Goal: Task Accomplishment & Management: Complete application form

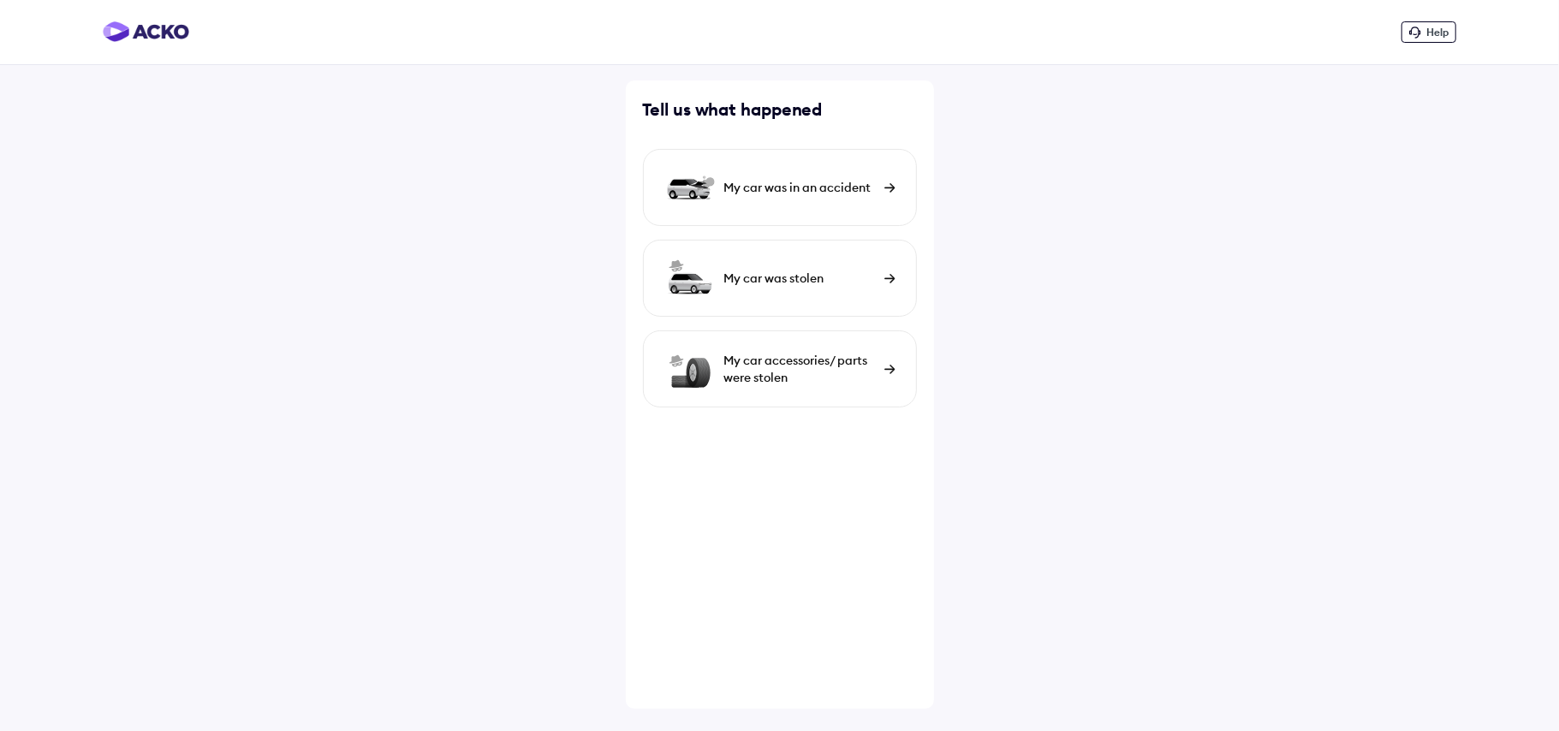
click at [810, 187] on div "My car was in an accident" at bounding box center [800, 187] width 152 height 17
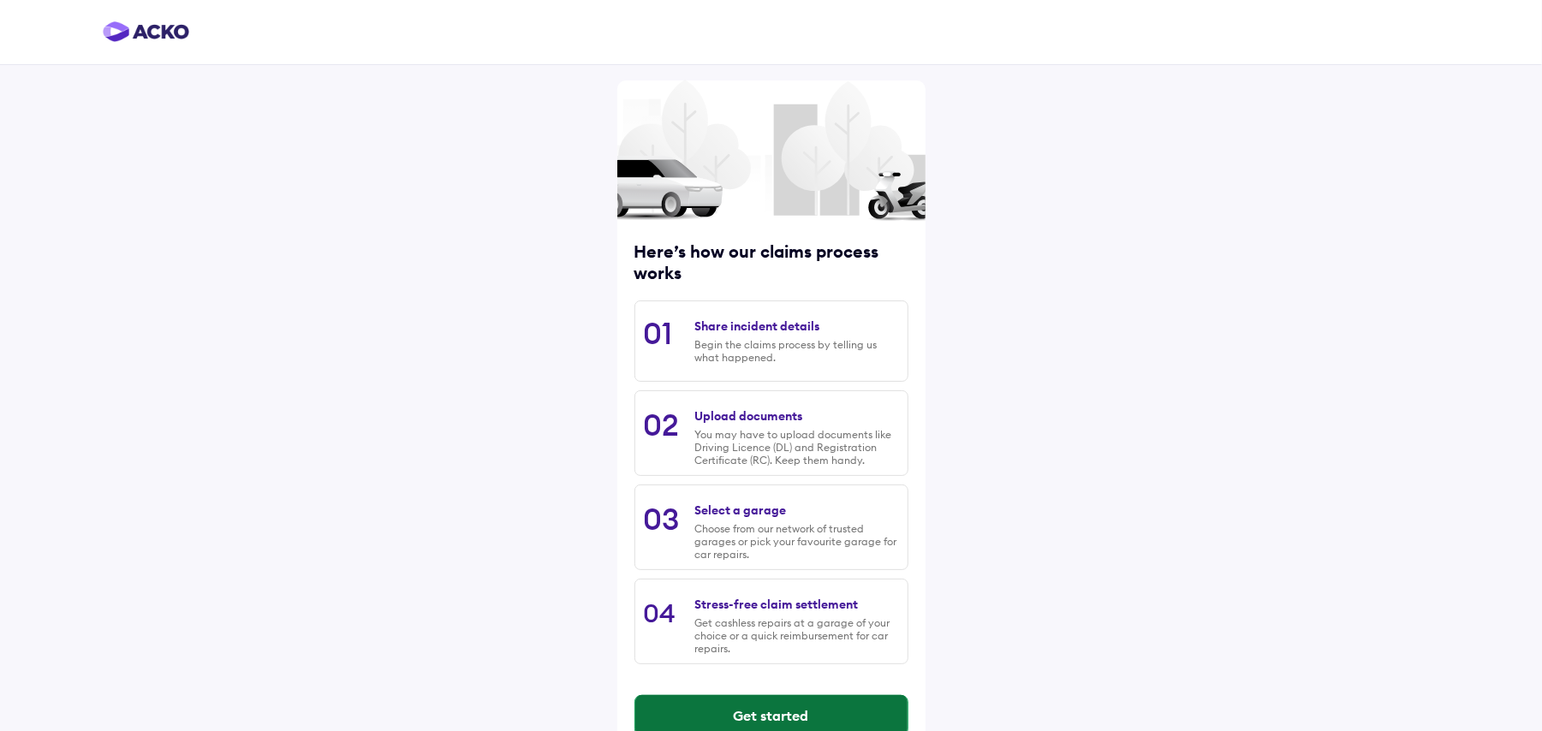
click at [765, 709] on button "Get started" at bounding box center [771, 715] width 272 height 41
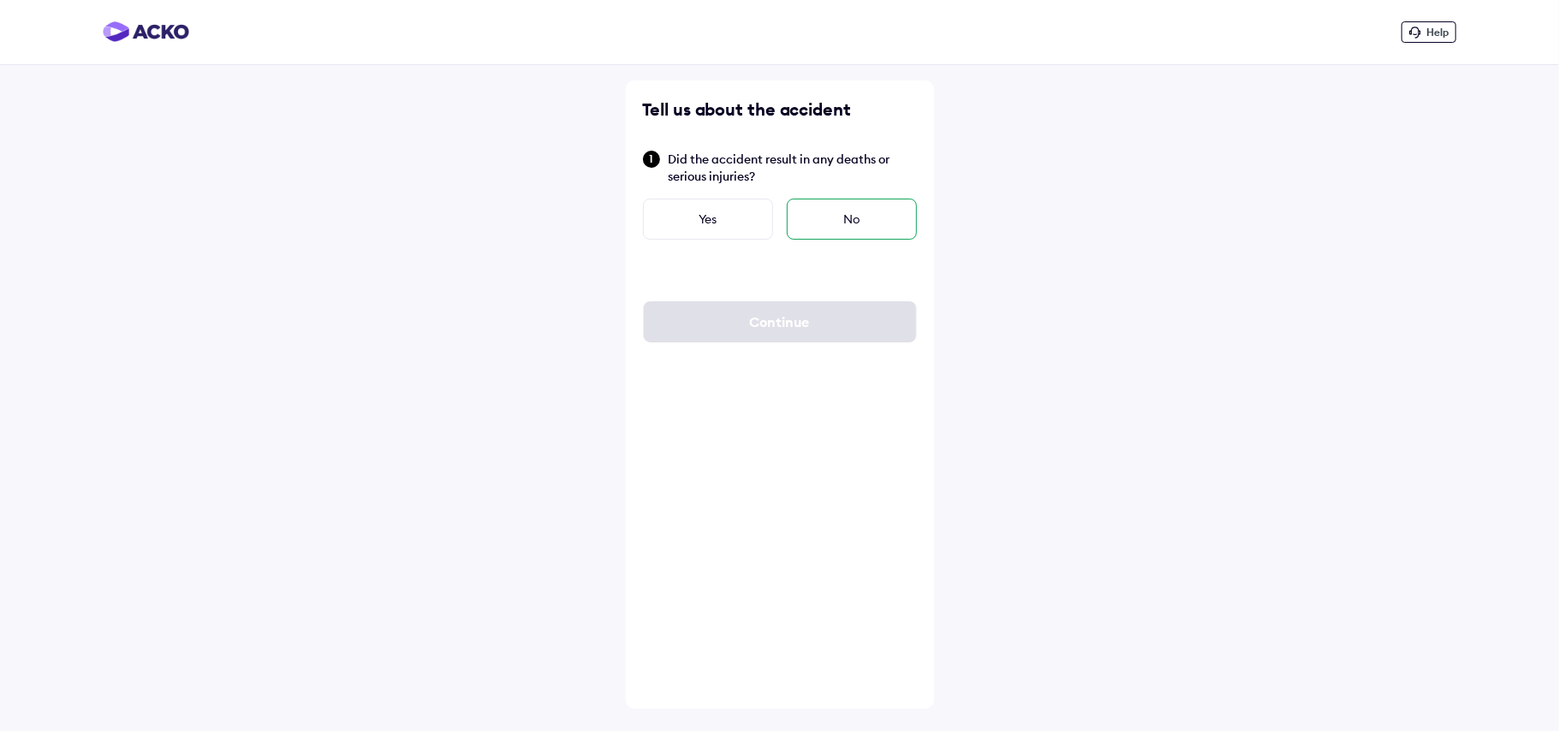
click at [836, 228] on div "No" at bounding box center [852, 219] width 130 height 41
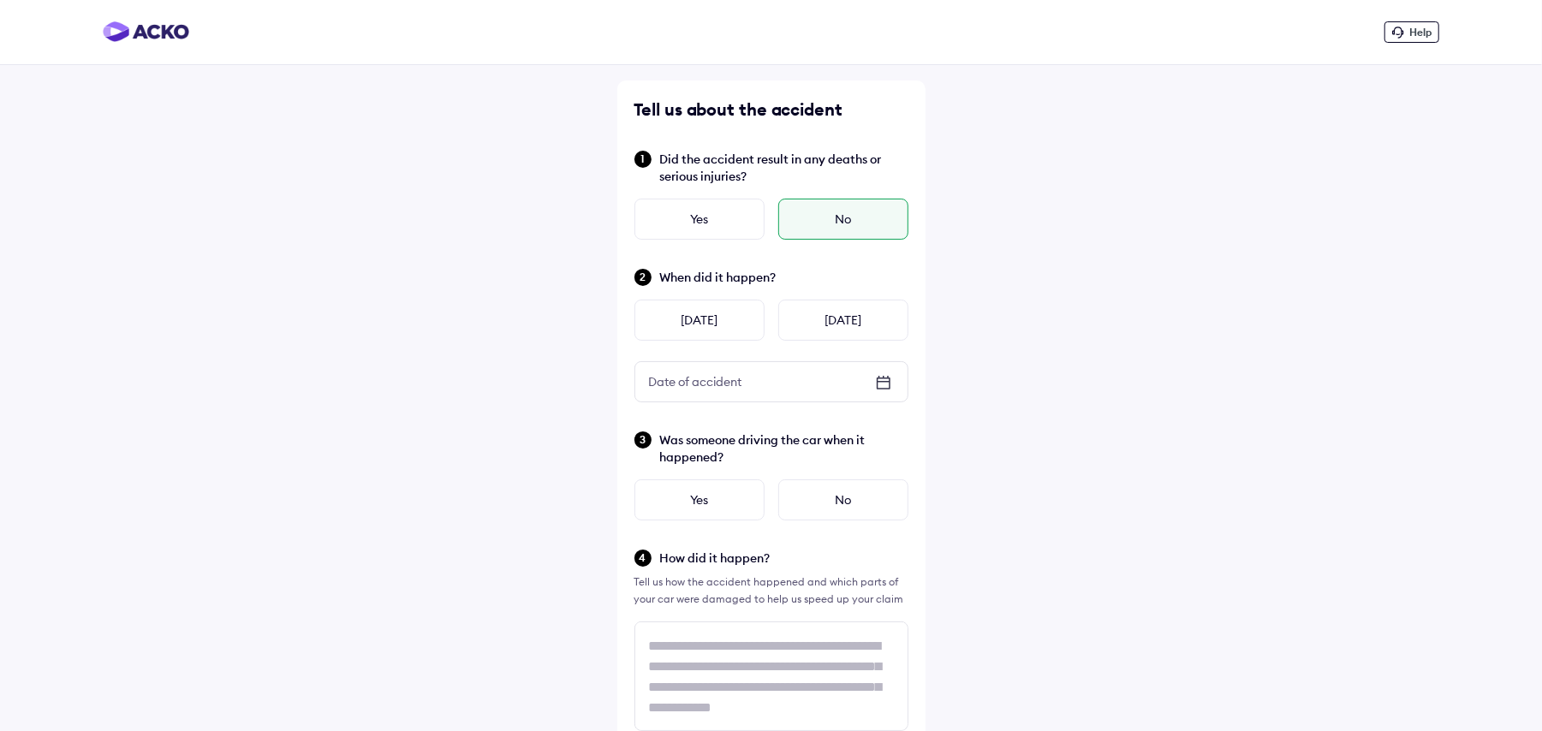
click at [680, 387] on div "Date of accident" at bounding box center [695, 381] width 121 height 31
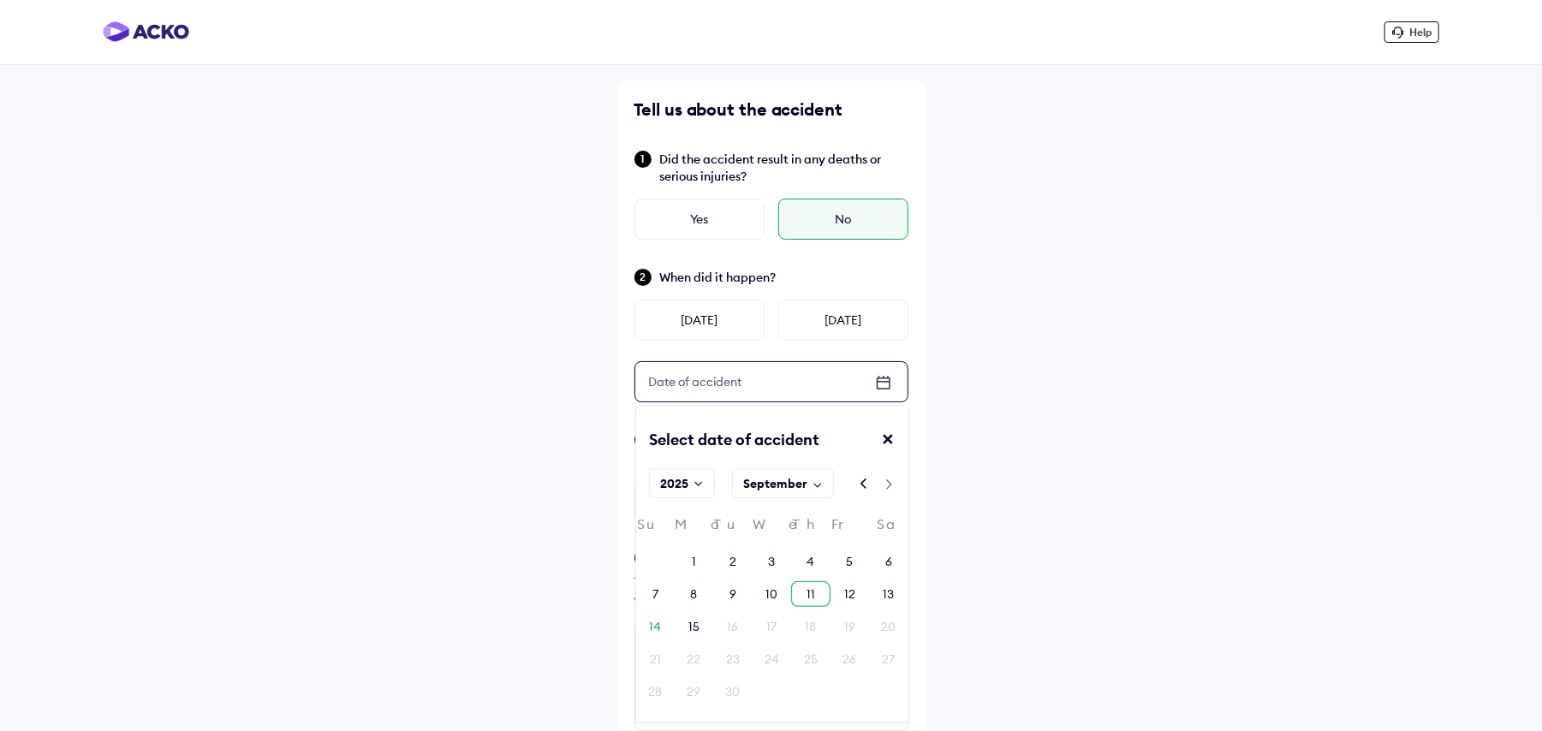
click at [810, 596] on div "11" at bounding box center [810, 593] width 9 height 17
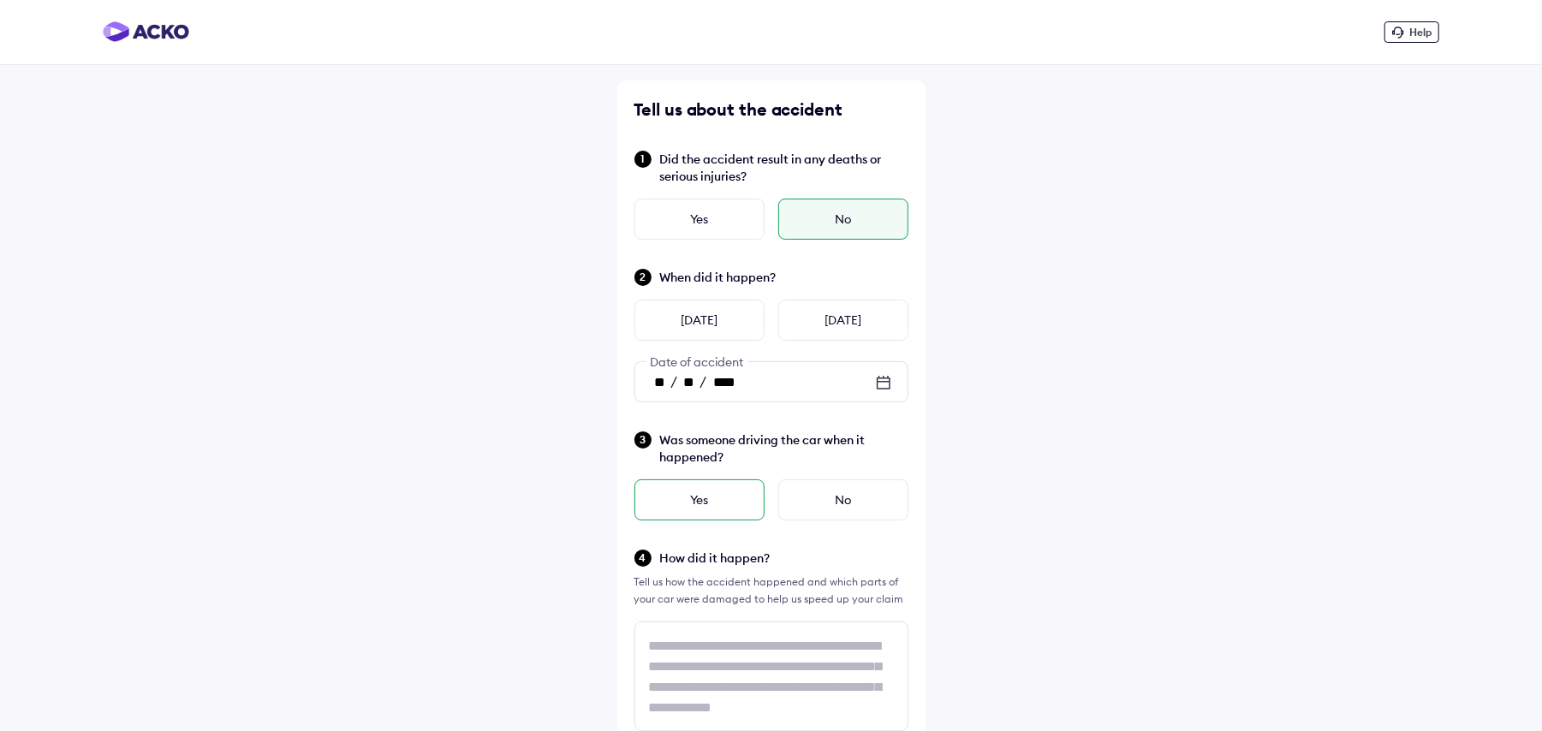
click at [709, 507] on div "Yes" at bounding box center [699, 499] width 130 height 41
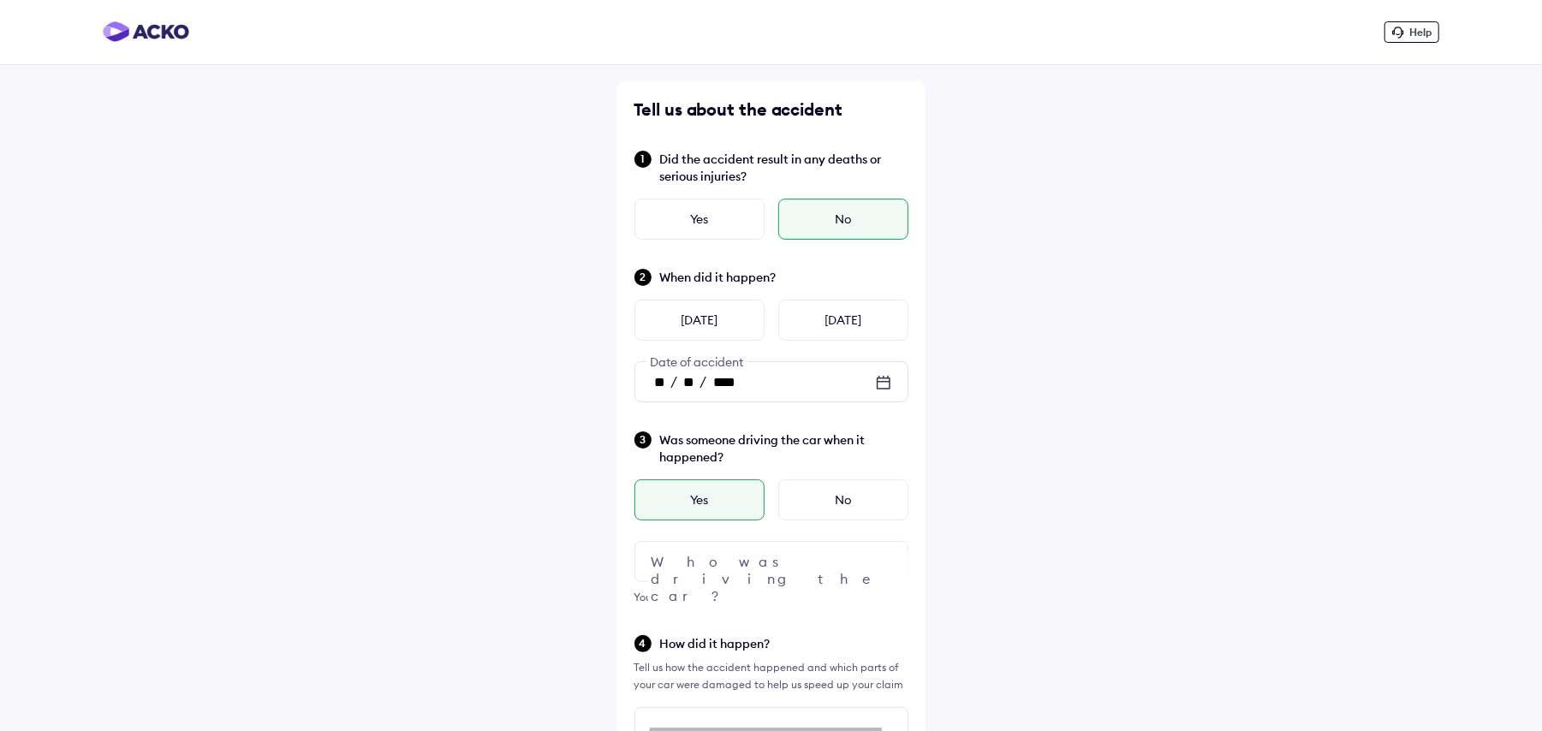
click at [689, 565] on div at bounding box center [771, 561] width 274 height 41
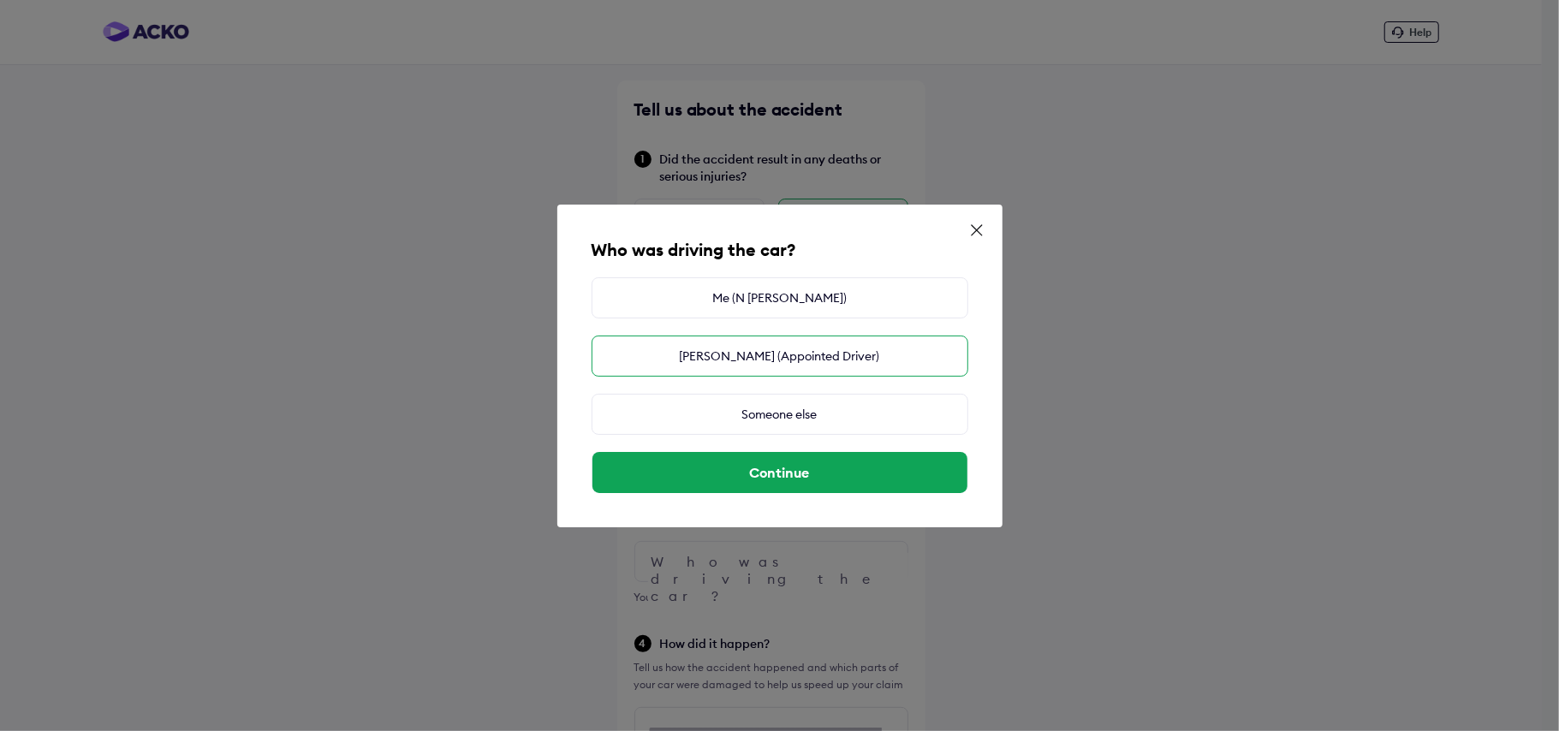
click at [744, 349] on div "KISHORE KUMAR (Appointed Driver)" at bounding box center [779, 356] width 377 height 41
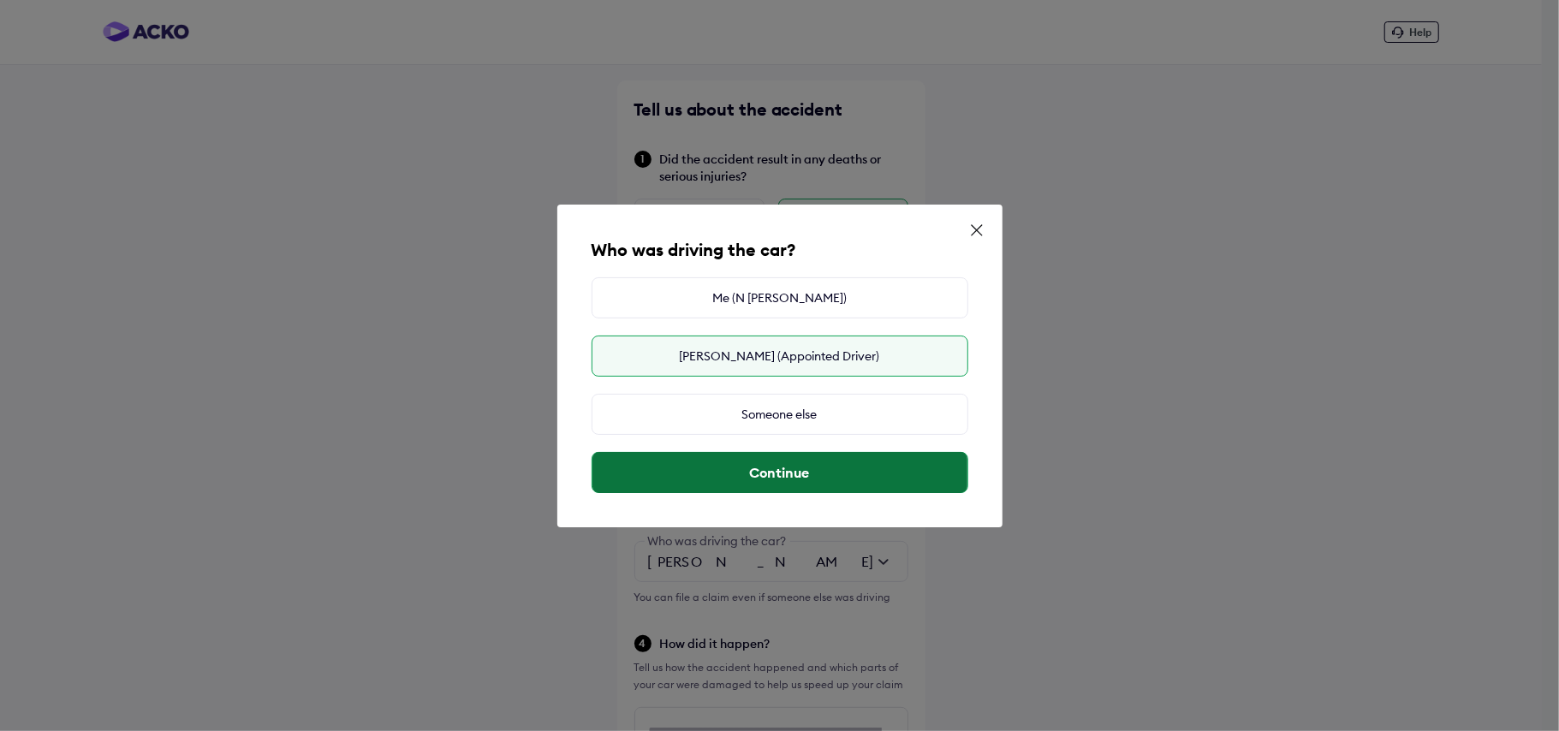
click at [774, 462] on button "Continue" at bounding box center [779, 472] width 375 height 41
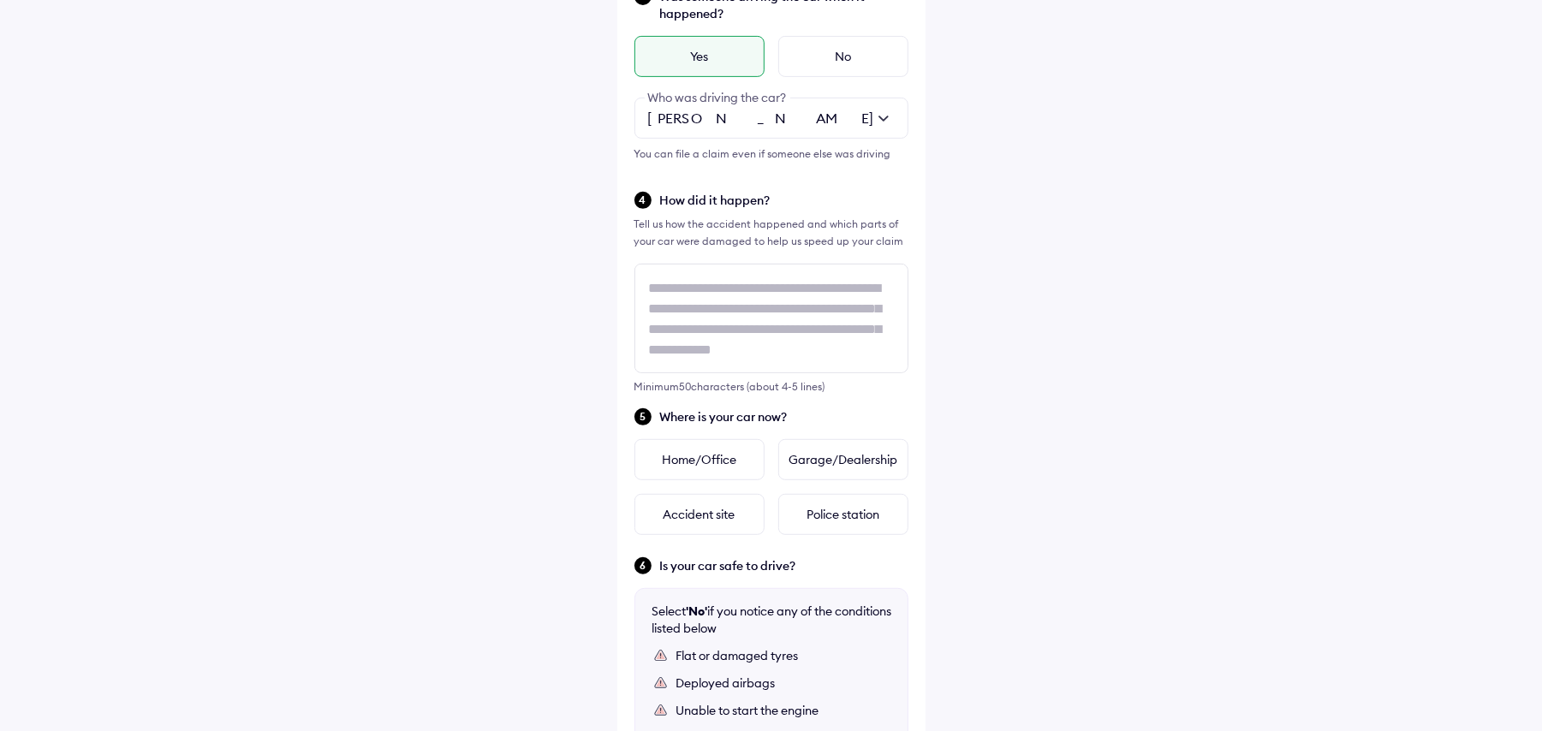
scroll to position [453, 0]
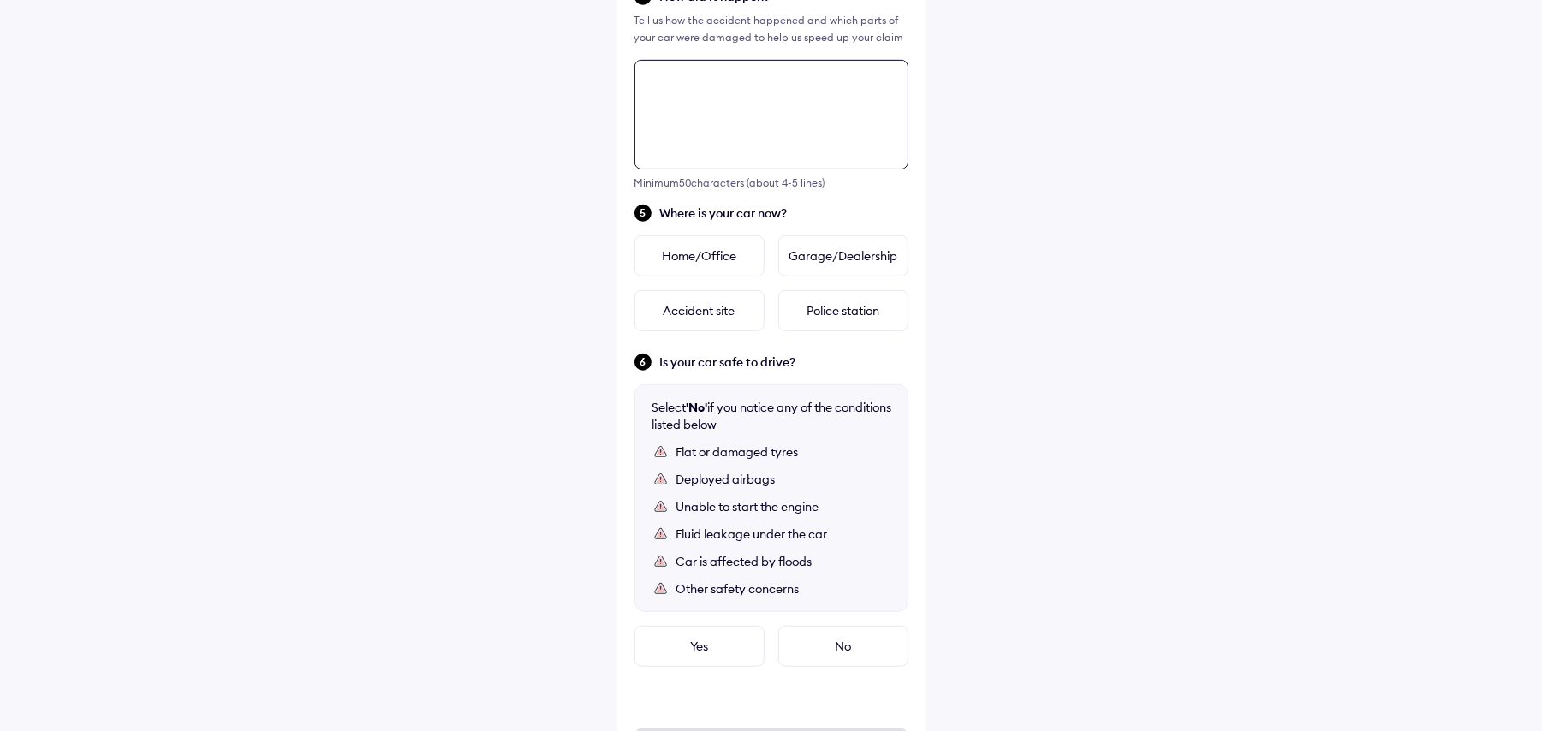
click at [669, 288] on div "Tell us about the accident Did the accident result in any deaths or serious inj…" at bounding box center [771, 127] width 308 height 1388
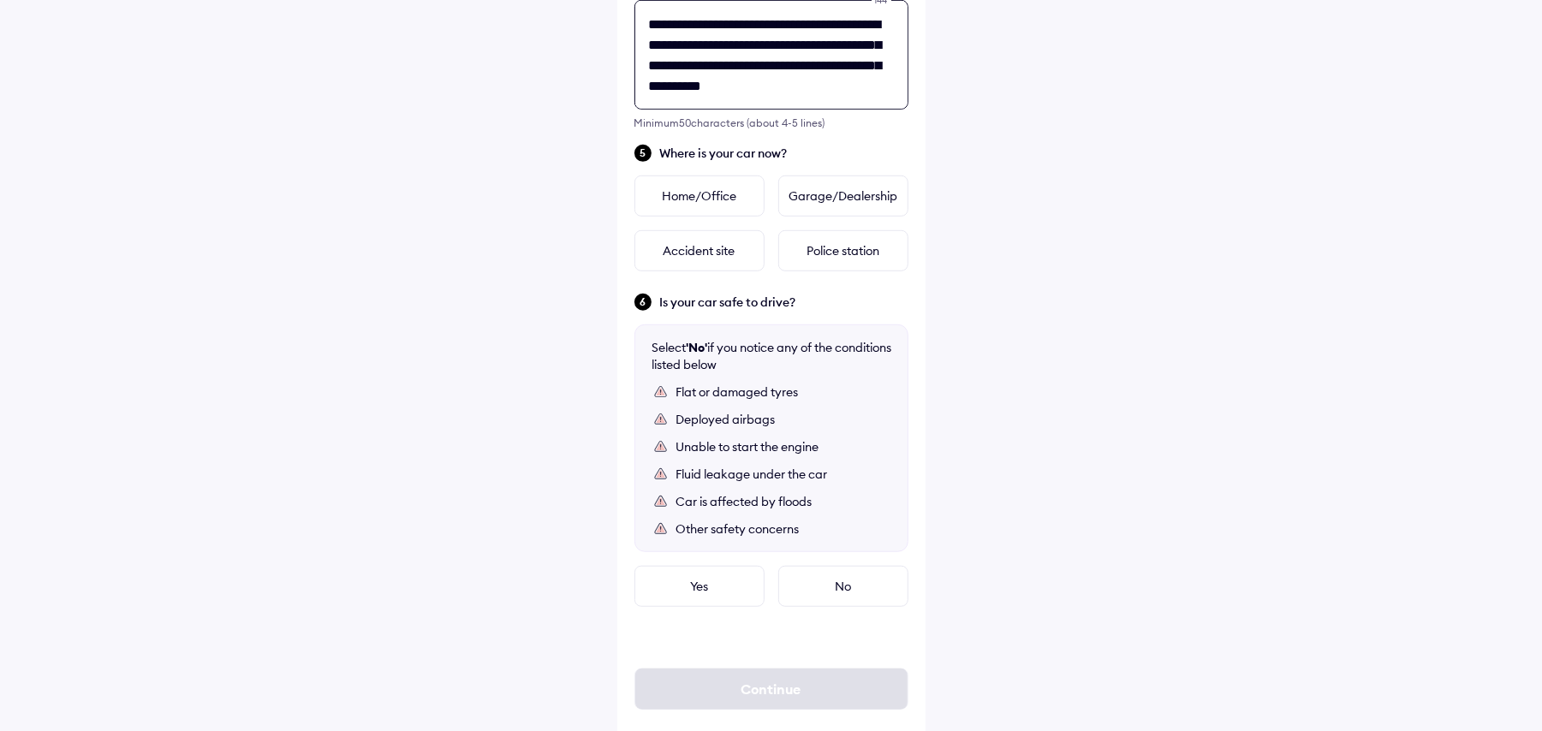
click at [853, 67] on textarea "**********" at bounding box center [771, 55] width 274 height 110
type textarea "**********"
click at [836, 192] on div "Garage/Dealership" at bounding box center [843, 195] width 130 height 41
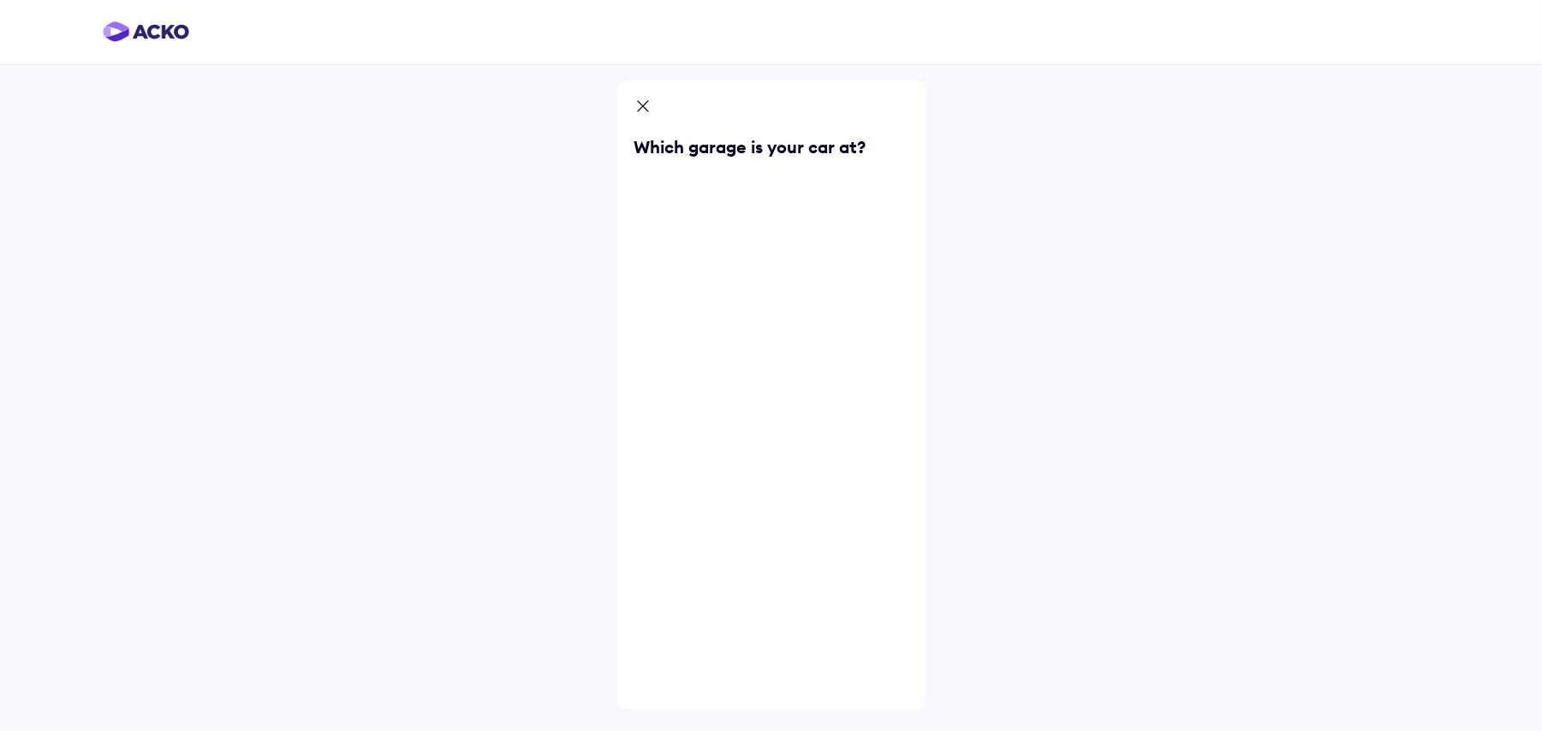
scroll to position [0, 0]
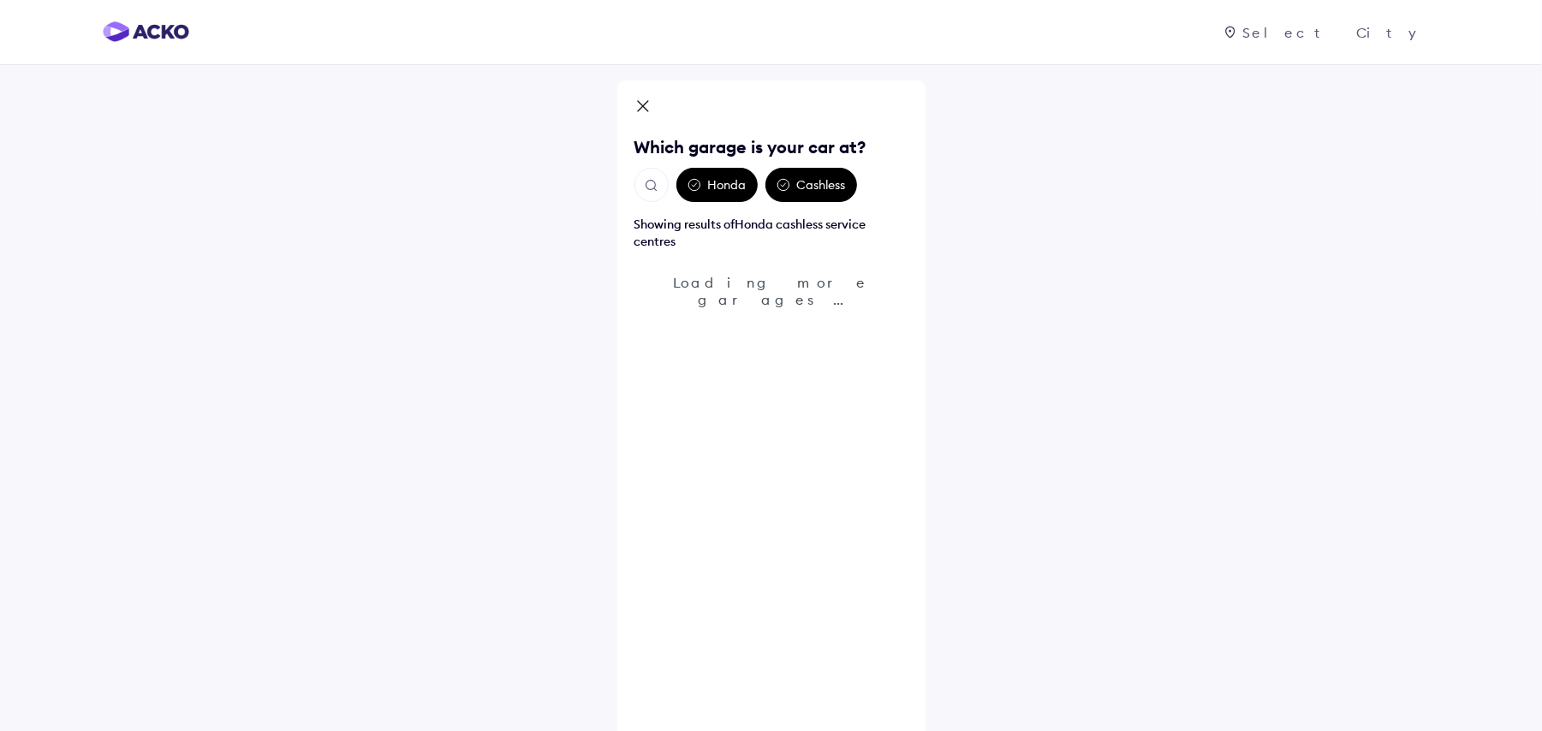
click at [699, 178] on icon at bounding box center [694, 185] width 14 height 14
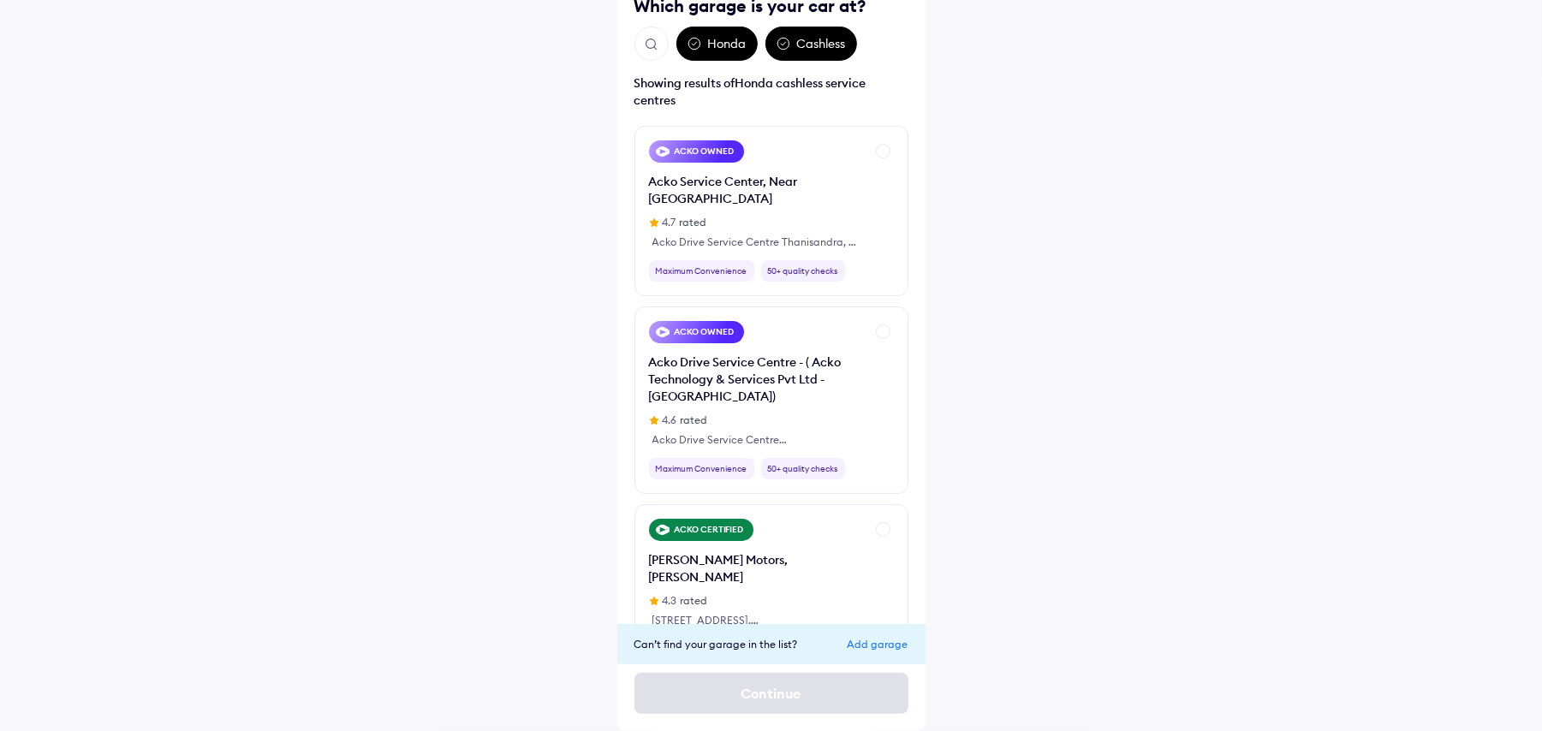
scroll to position [93, 0]
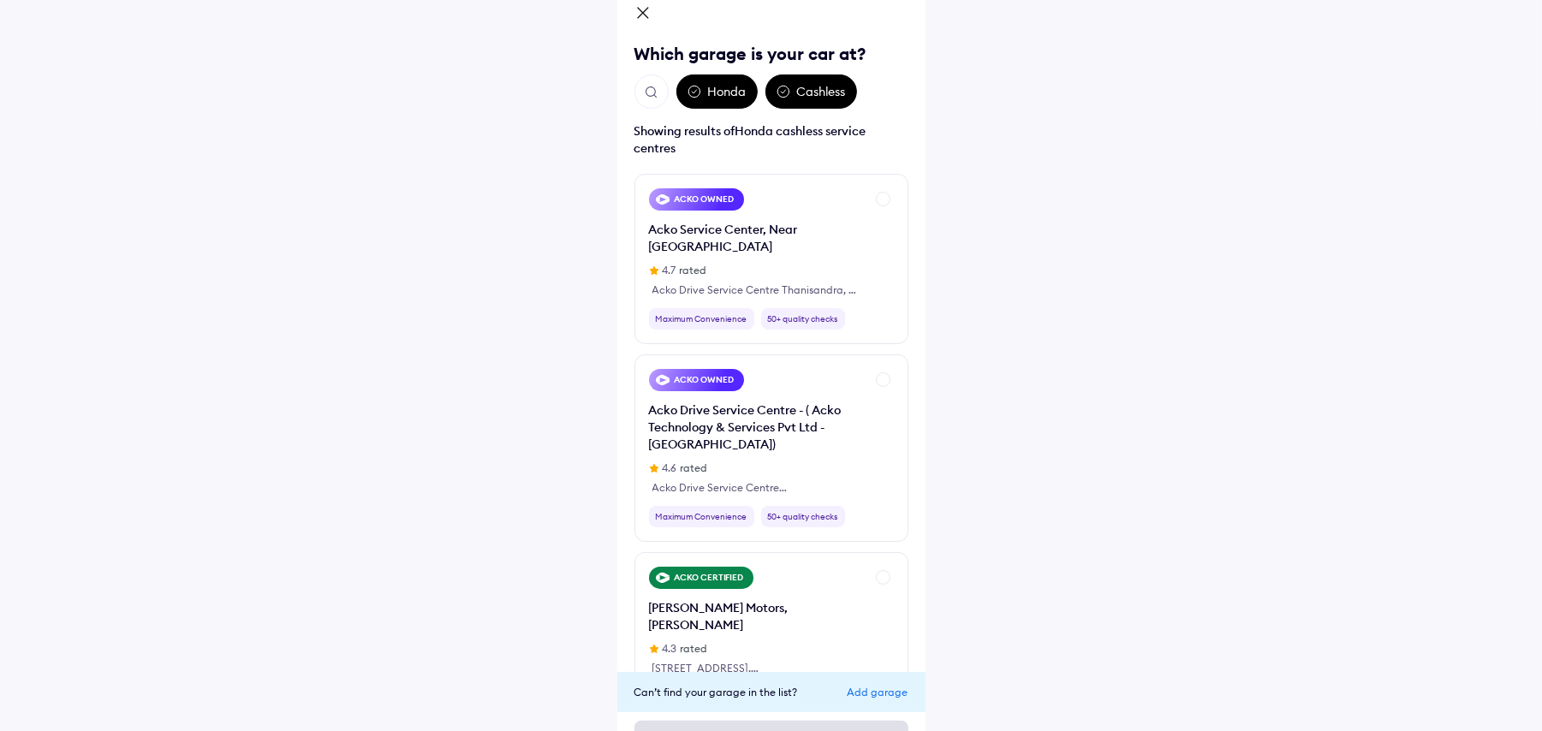
click at [651, 87] on img "Open search" at bounding box center [651, 92] width 15 height 15
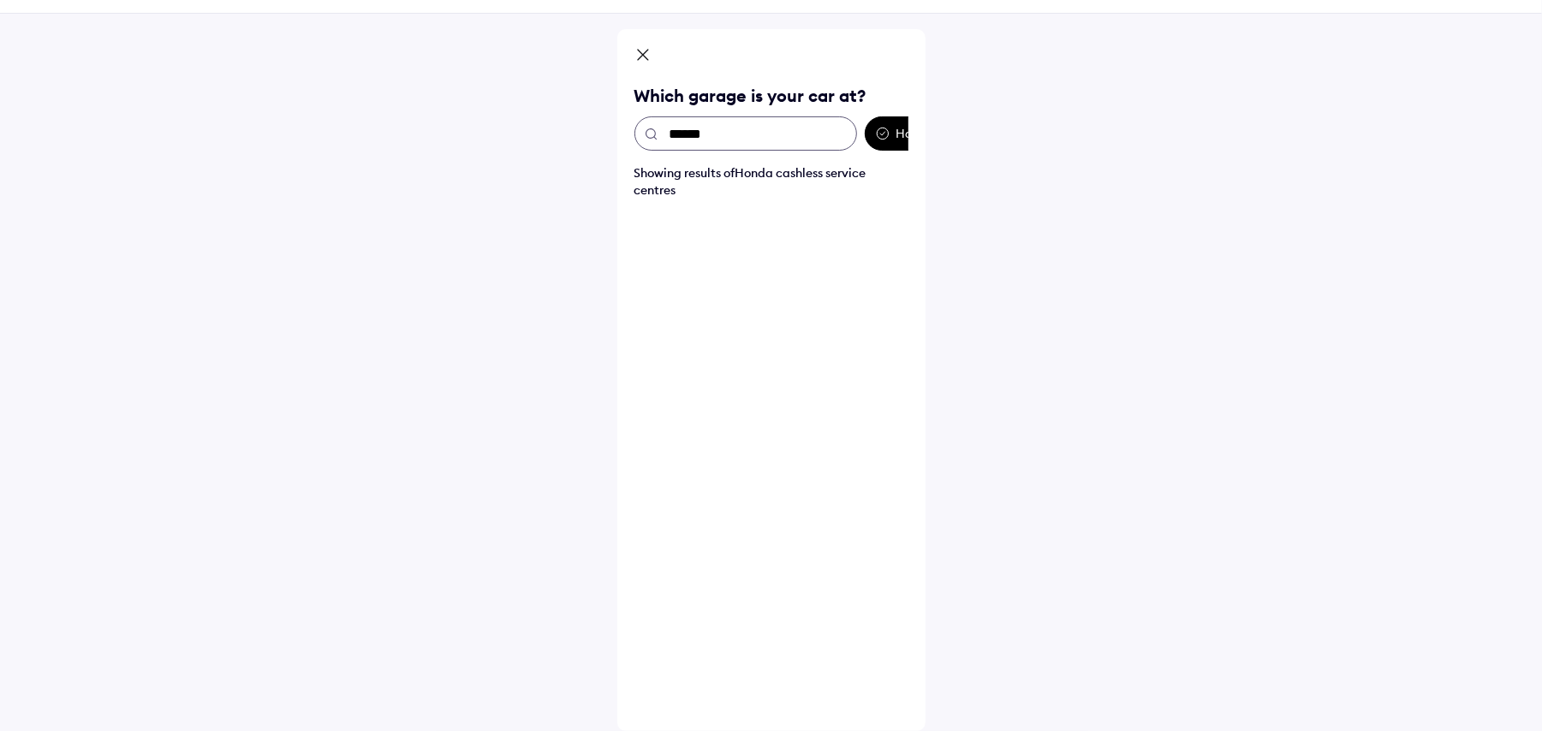
scroll to position [51, 0]
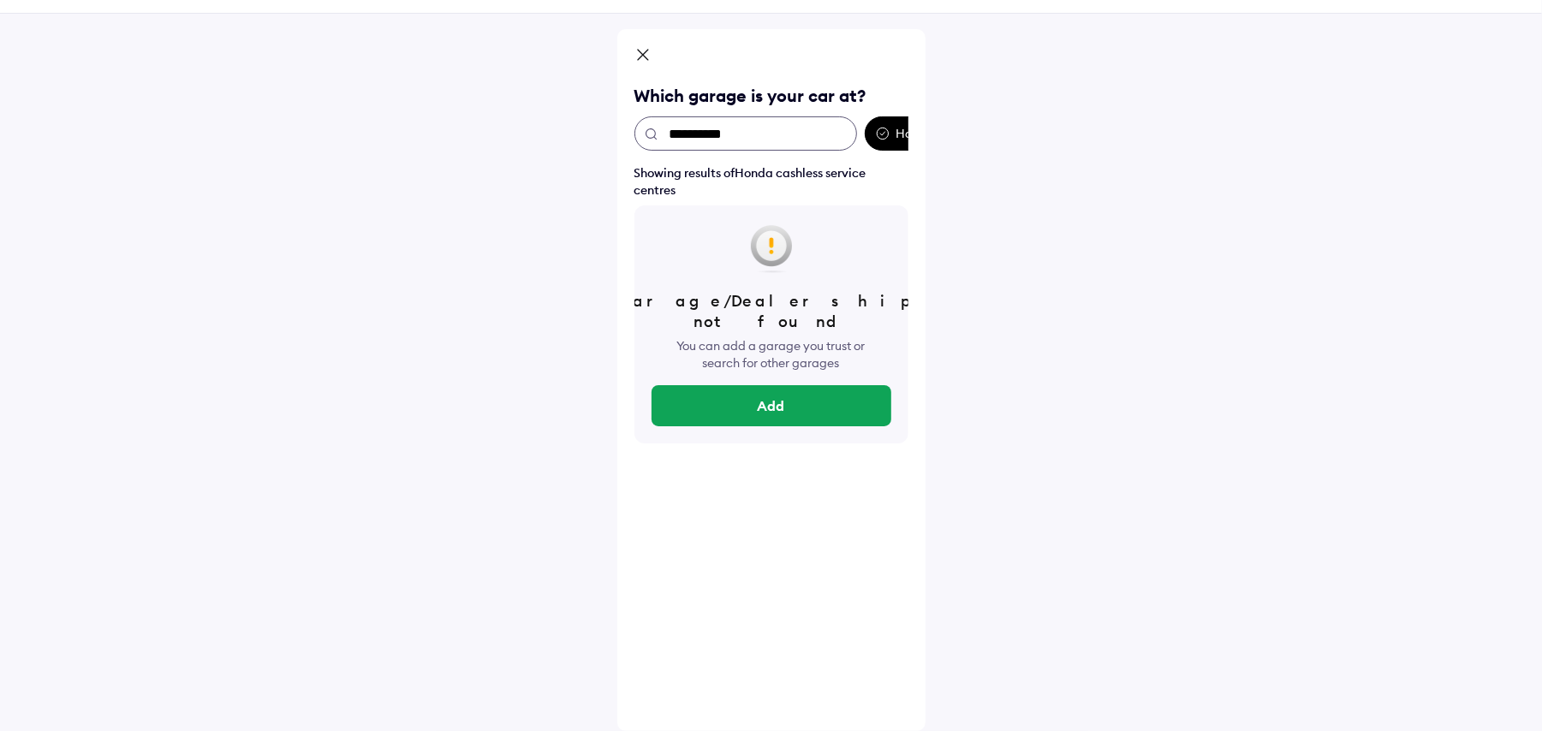
click at [710, 134] on input "**********" at bounding box center [745, 133] width 223 height 34
type input "**********"
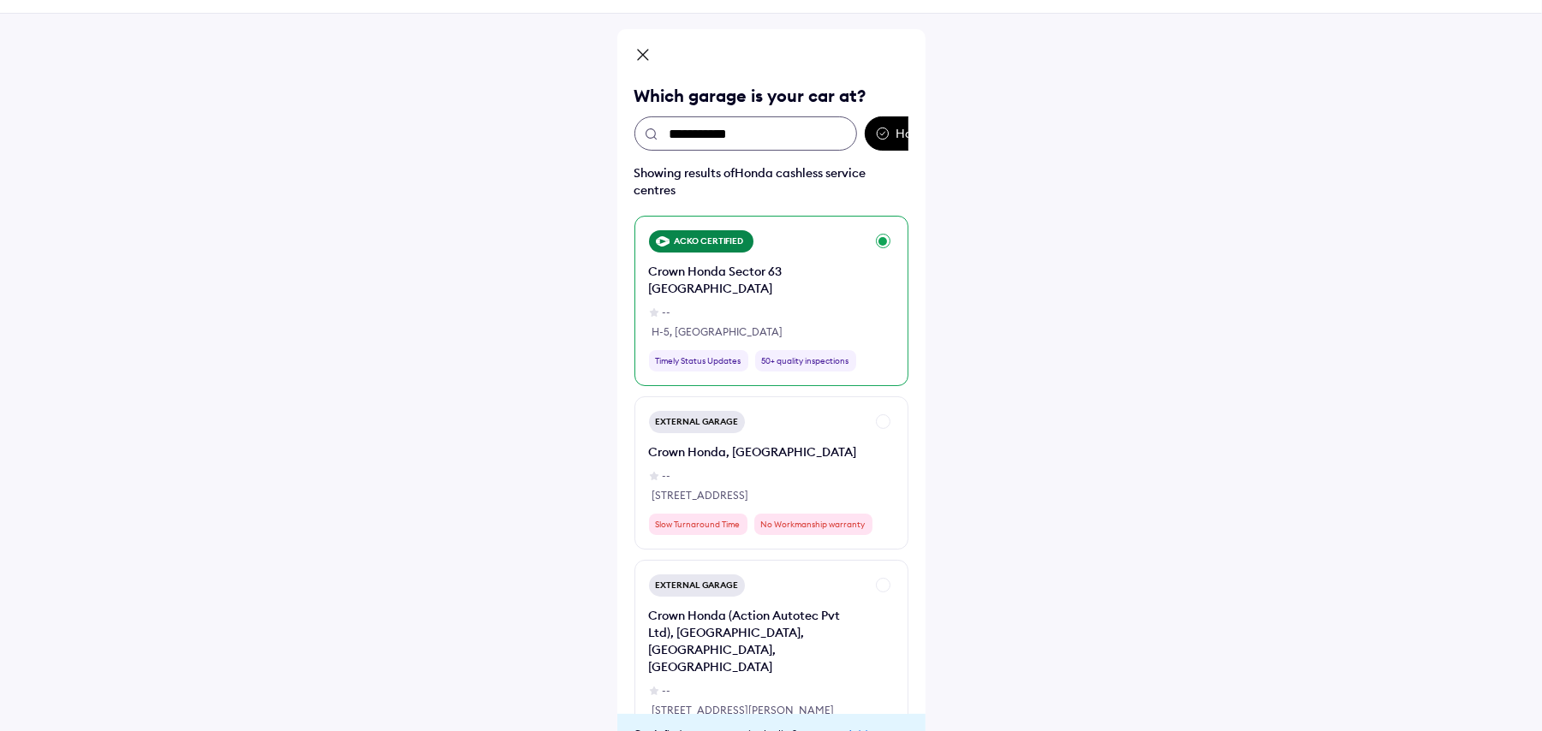
scroll to position [93, 0]
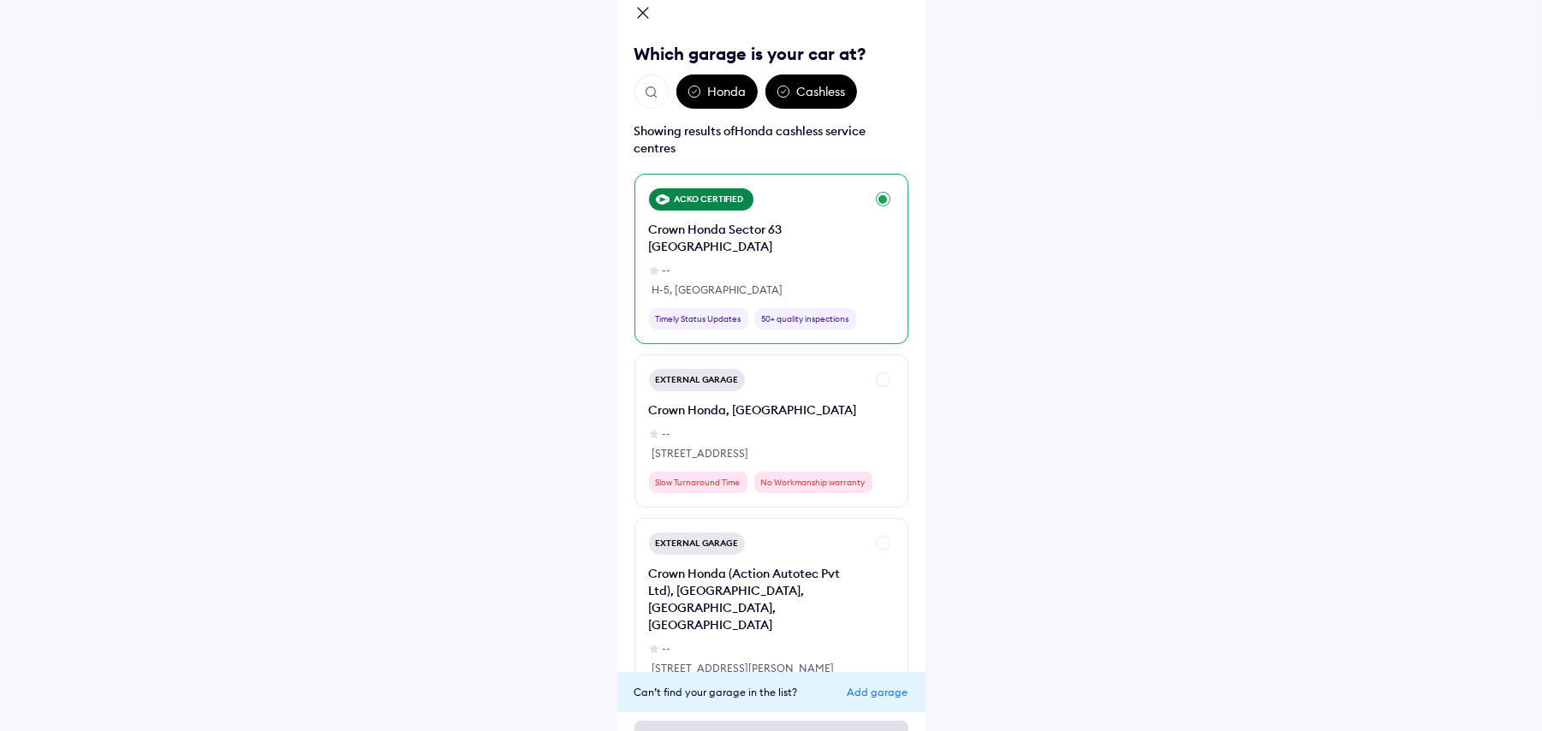
click at [755, 263] on div "--" at bounding box center [757, 270] width 216 height 15
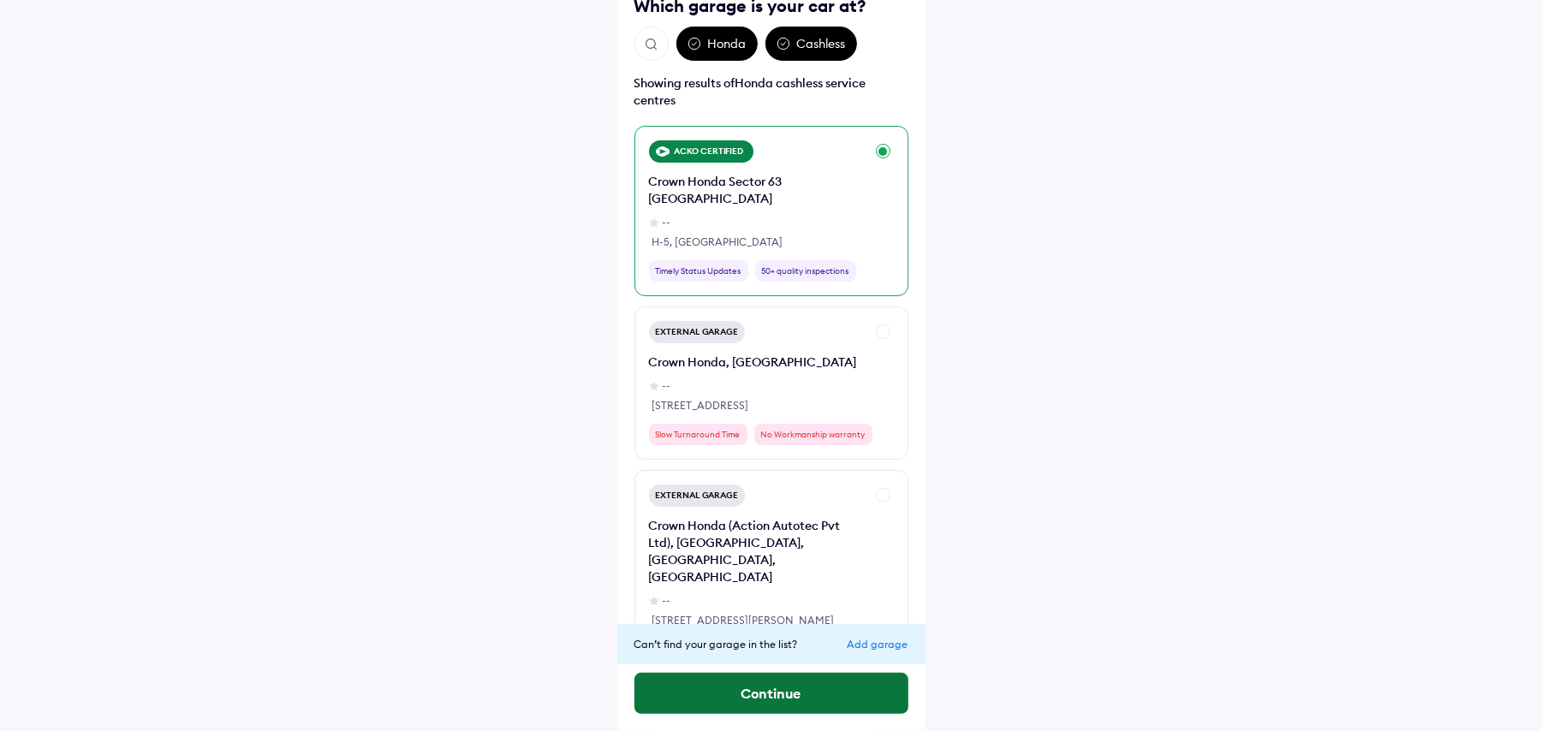
click at [770, 700] on button "Continue" at bounding box center [771, 693] width 274 height 41
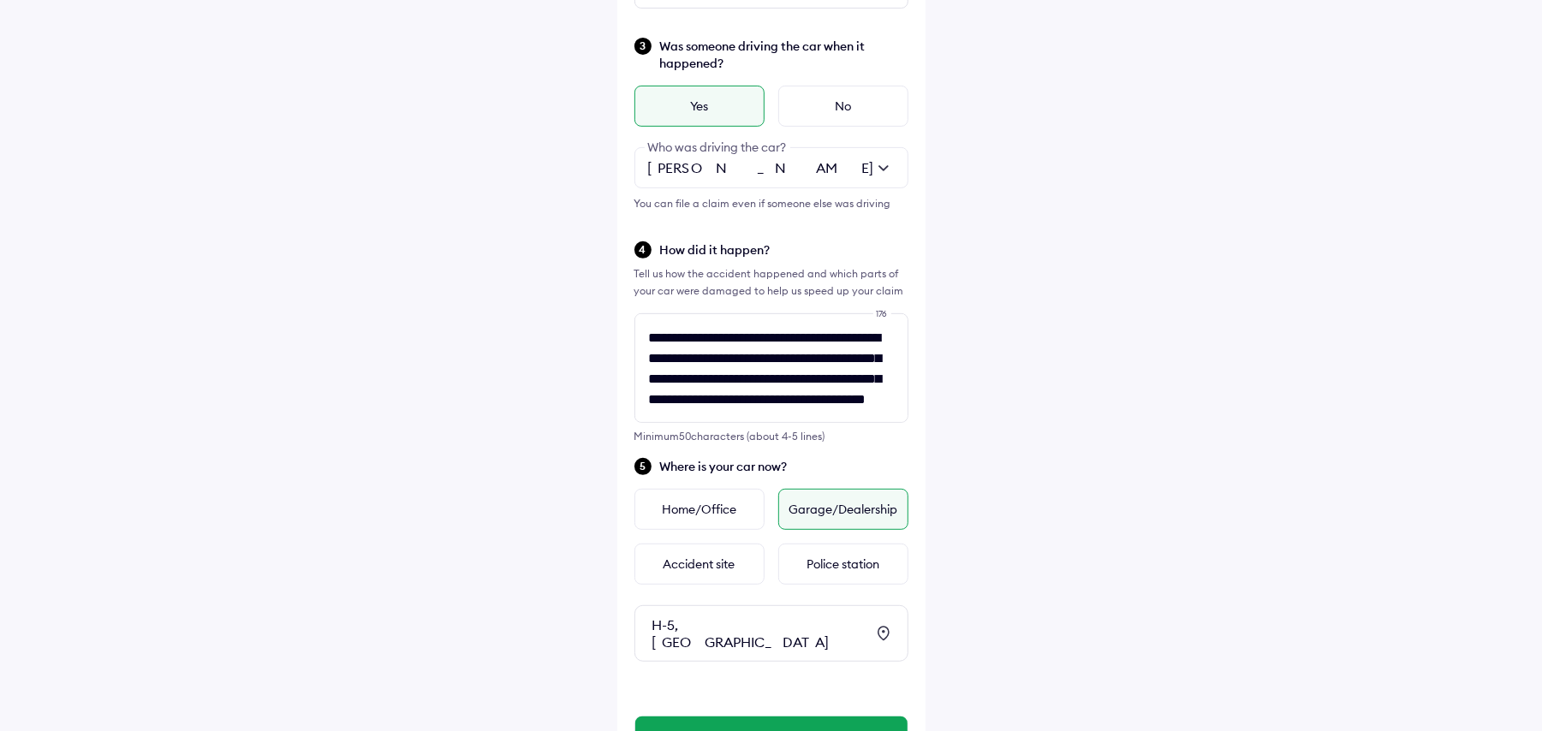
scroll to position [457, 0]
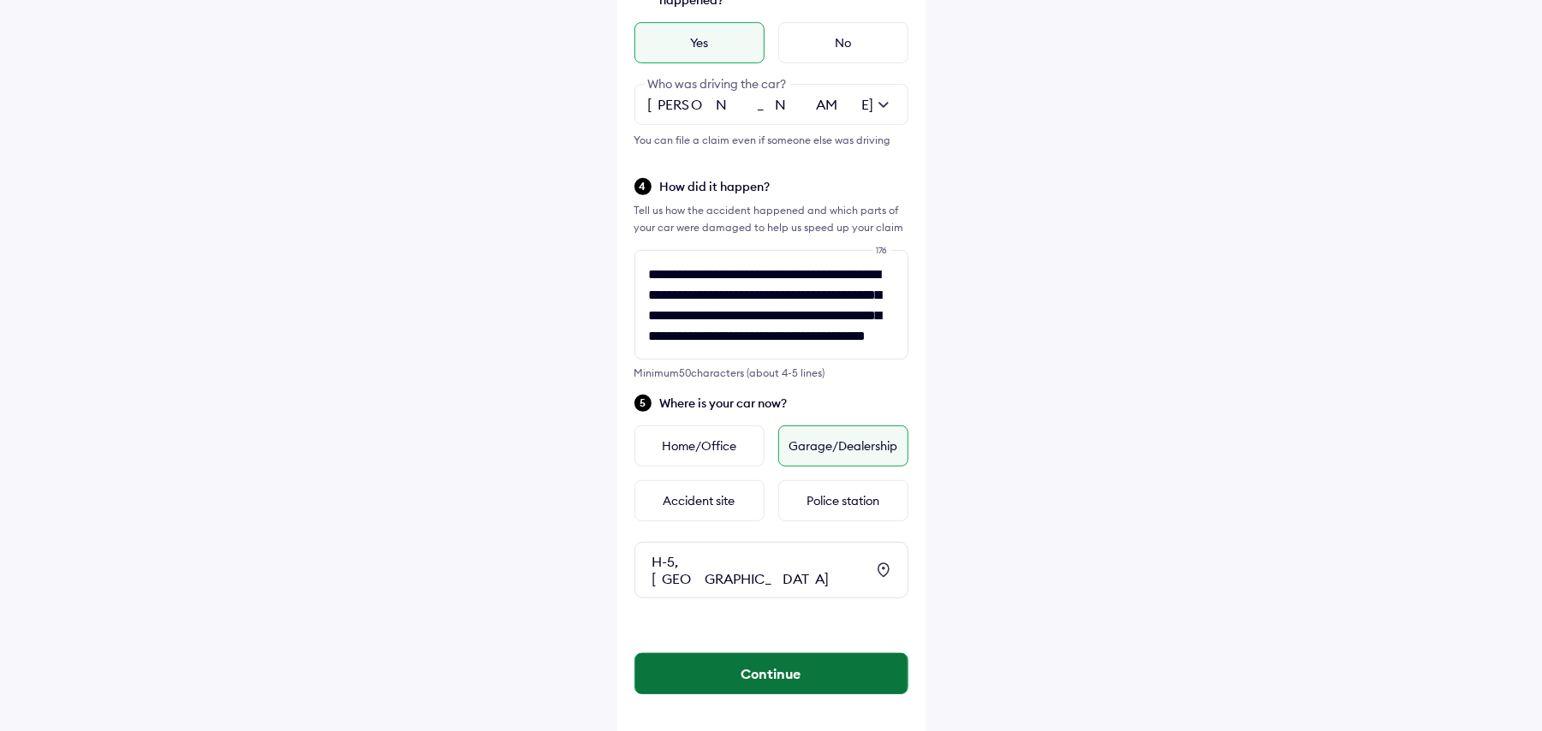
click at [745, 666] on button "Continue" at bounding box center [771, 673] width 272 height 41
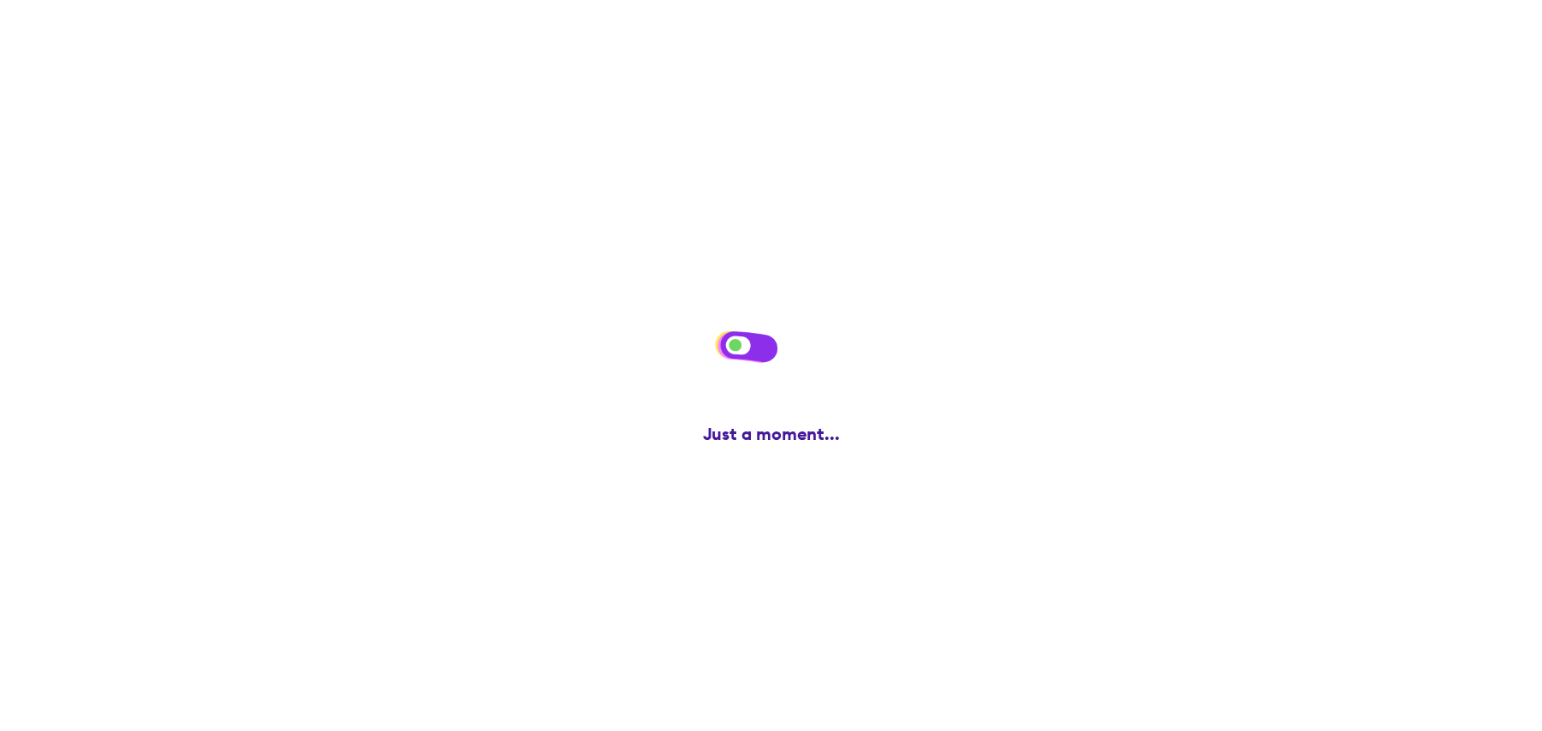
scroll to position [0, 0]
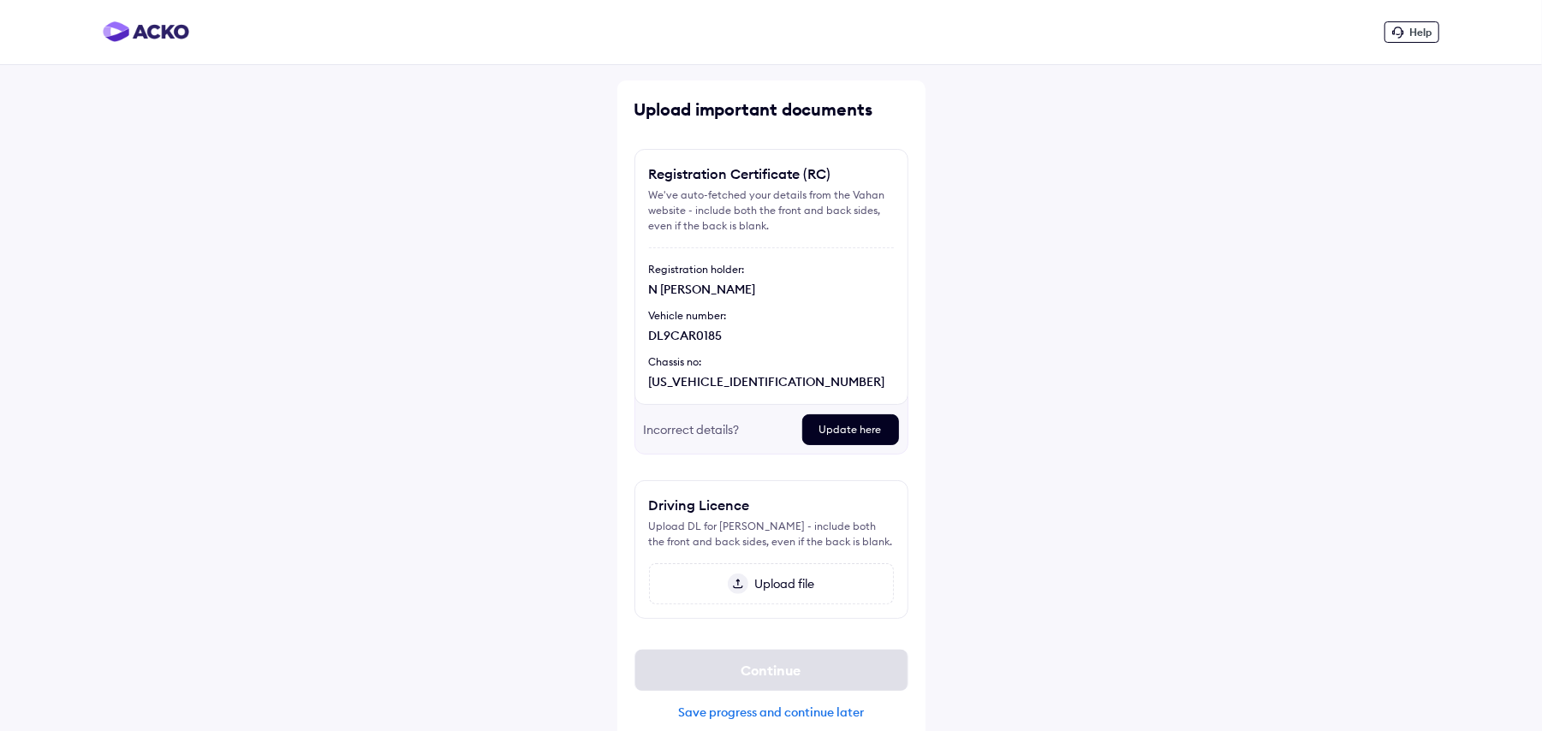
click at [805, 508] on div "Driving Licence" at bounding box center [771, 505] width 245 height 21
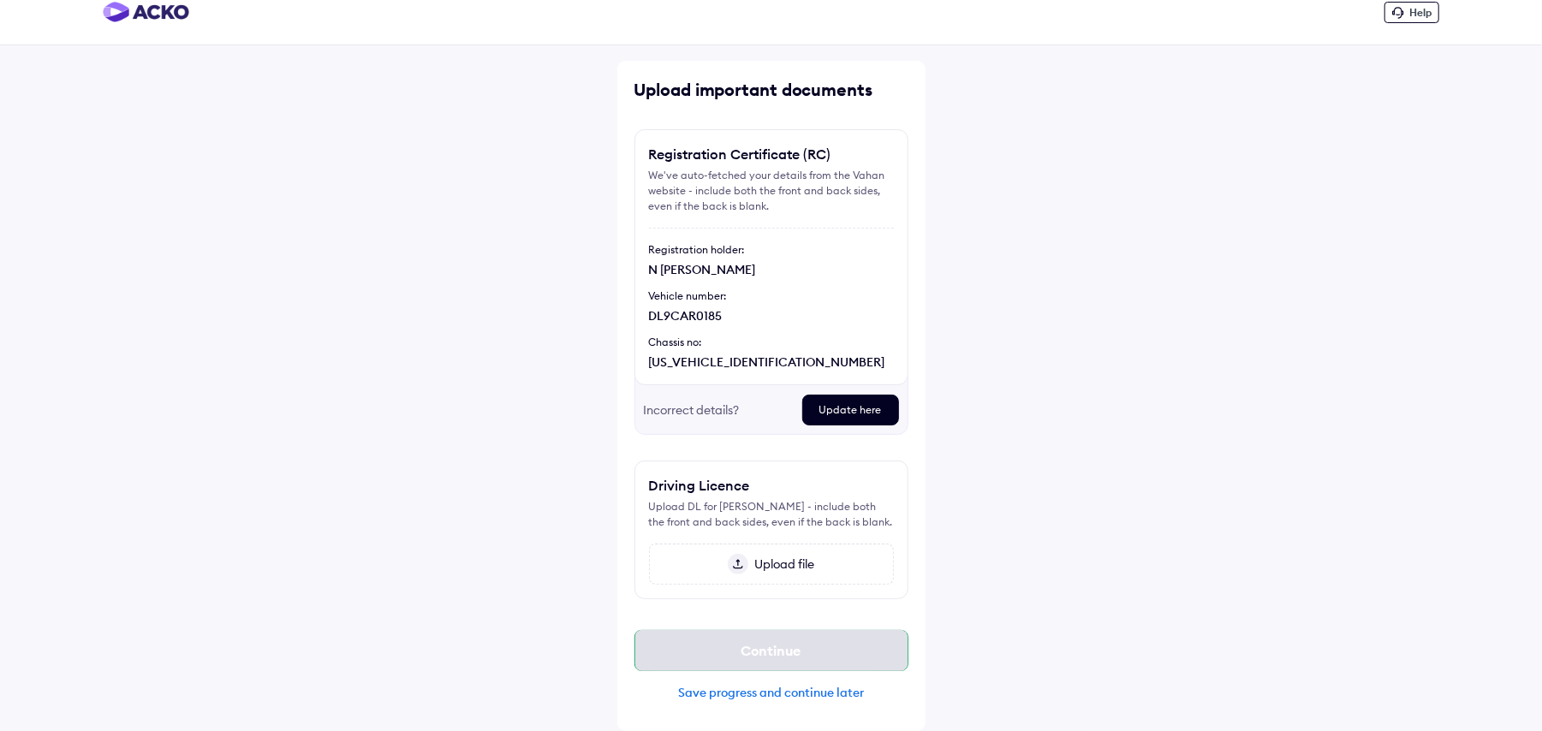
click at [760, 655] on div "Continue" at bounding box center [771, 650] width 274 height 41
click at [755, 169] on div "We've auto-fetched your details from the Vahan website - include both the front…" at bounding box center [771, 191] width 245 height 46
click at [747, 675] on div "Continue Save progress and continue later" at bounding box center [771, 665] width 274 height 98
click at [775, 675] on div "Continue Save progress and continue later" at bounding box center [771, 665] width 274 height 98
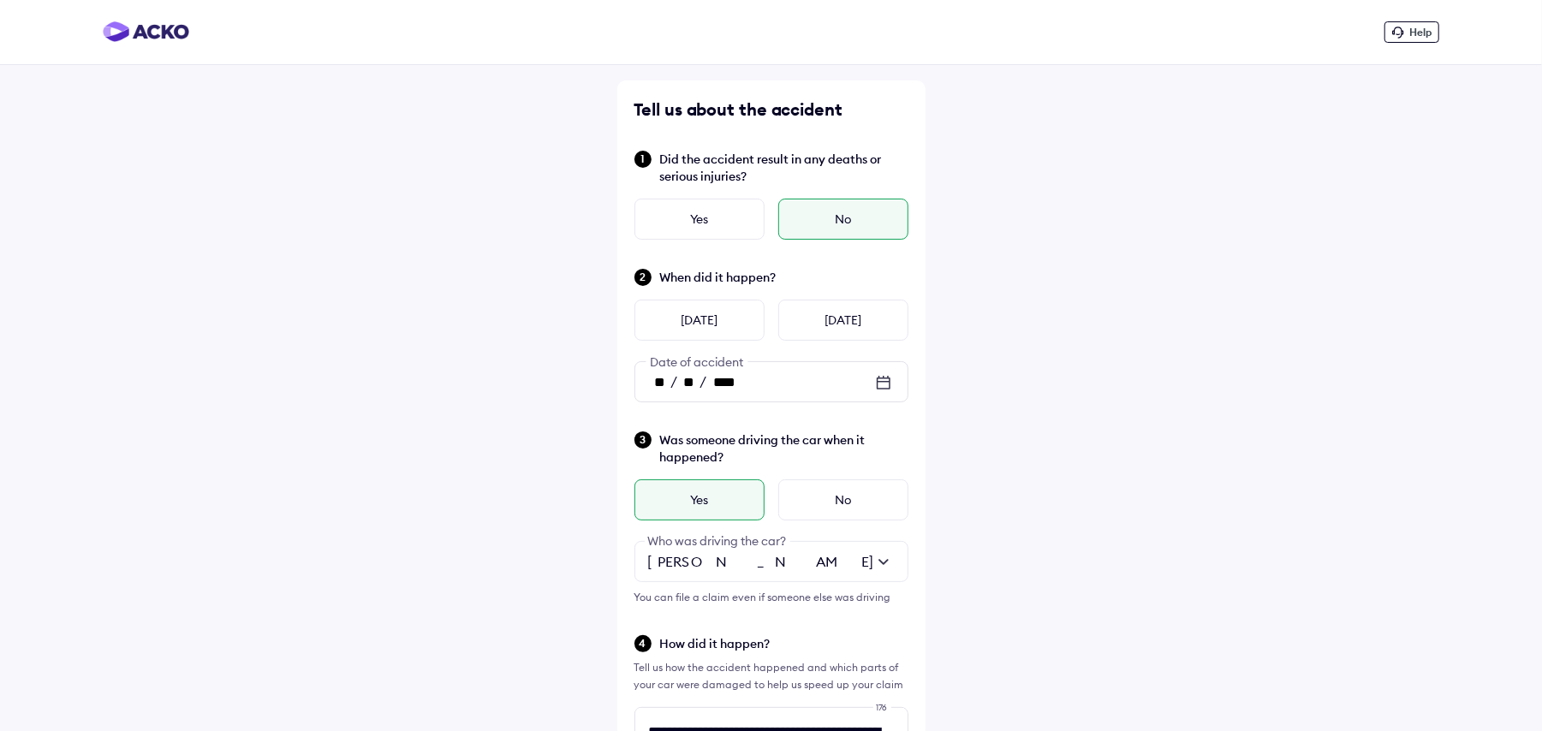
click at [808, 224] on div "No" at bounding box center [843, 219] width 130 height 41
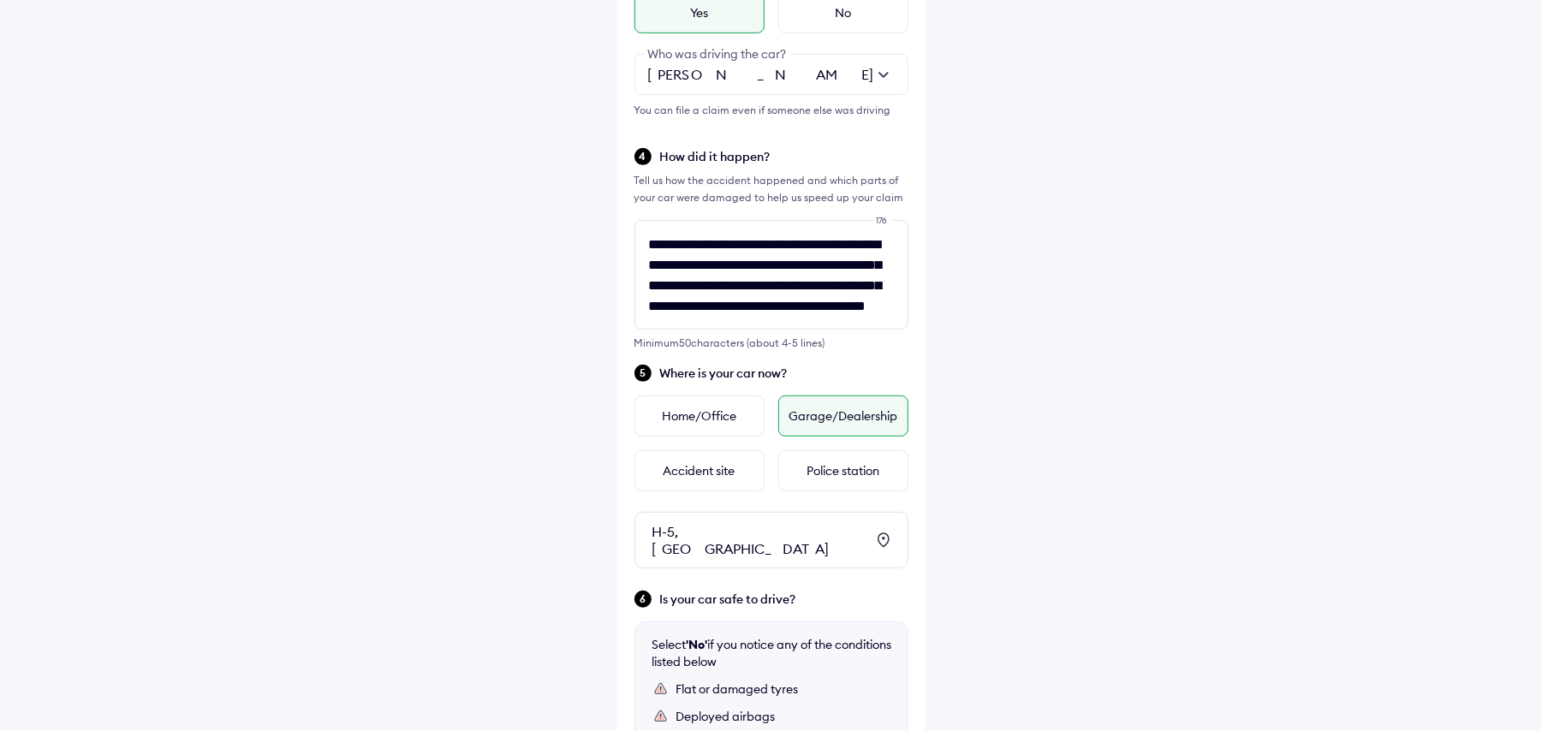
scroll to position [491, 0]
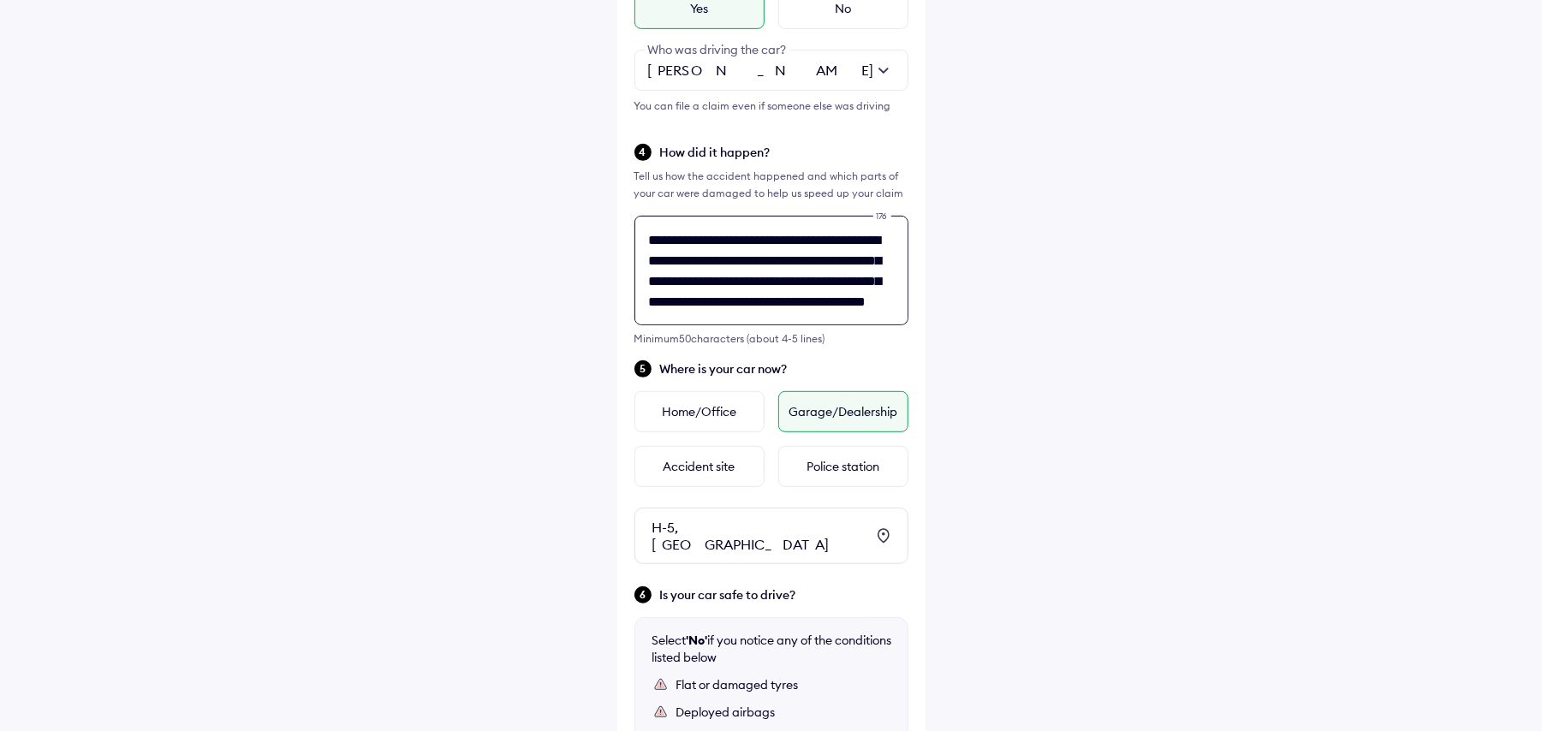
click at [791, 293] on div "**********" at bounding box center [771, 321] width 308 height 1465
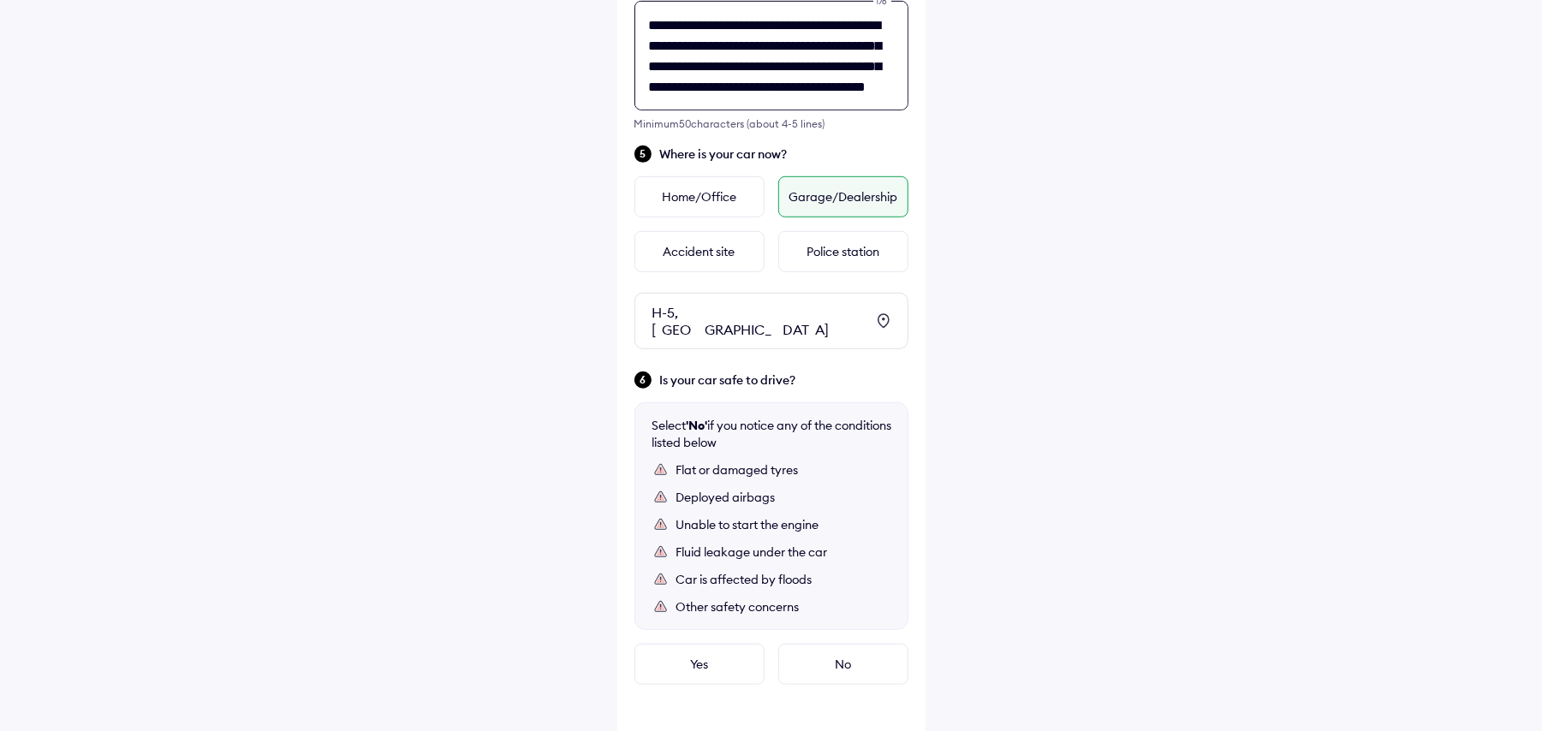
scroll to position [707, 0]
click at [851, 99] on textarea "**********" at bounding box center [771, 55] width 274 height 110
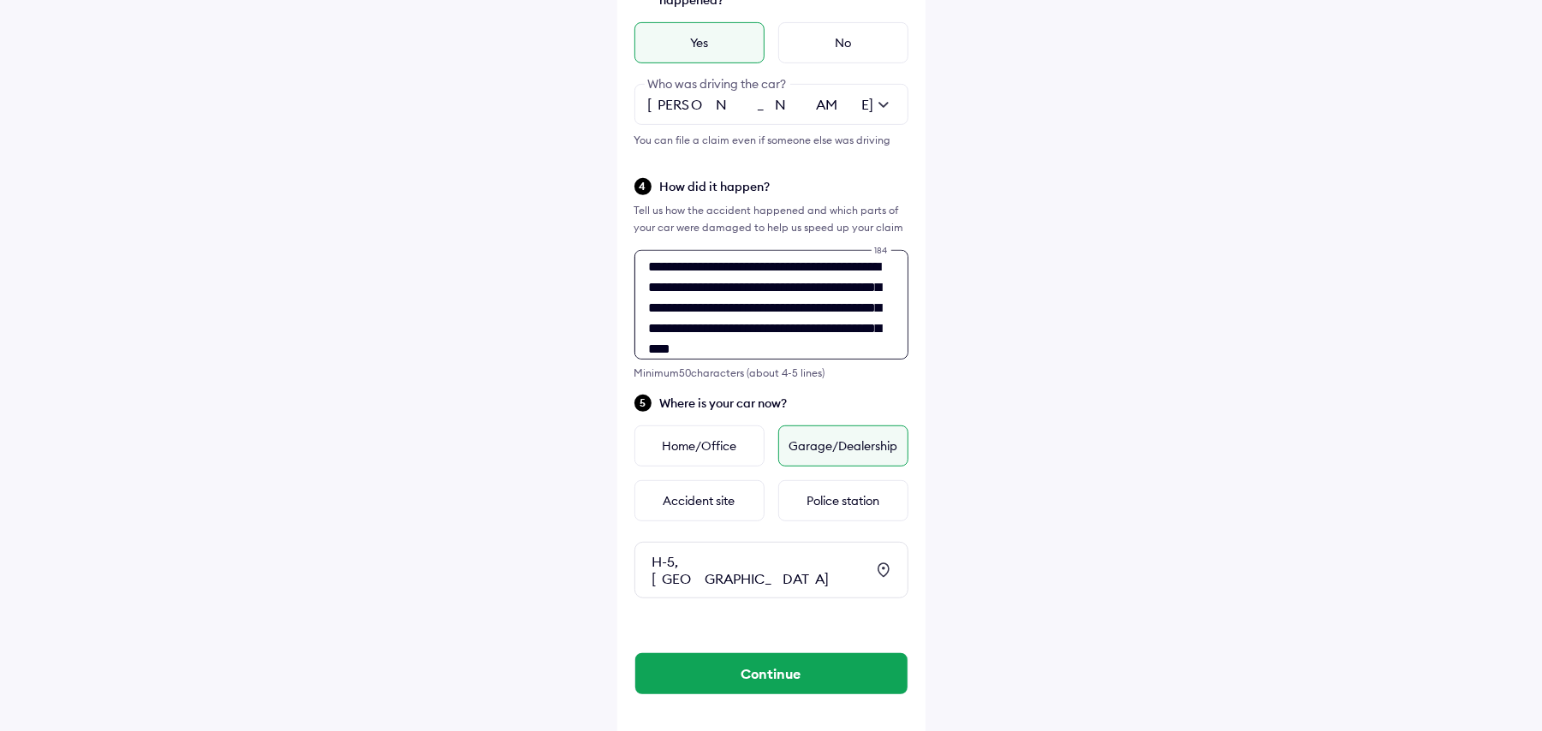
scroll to position [28, 0]
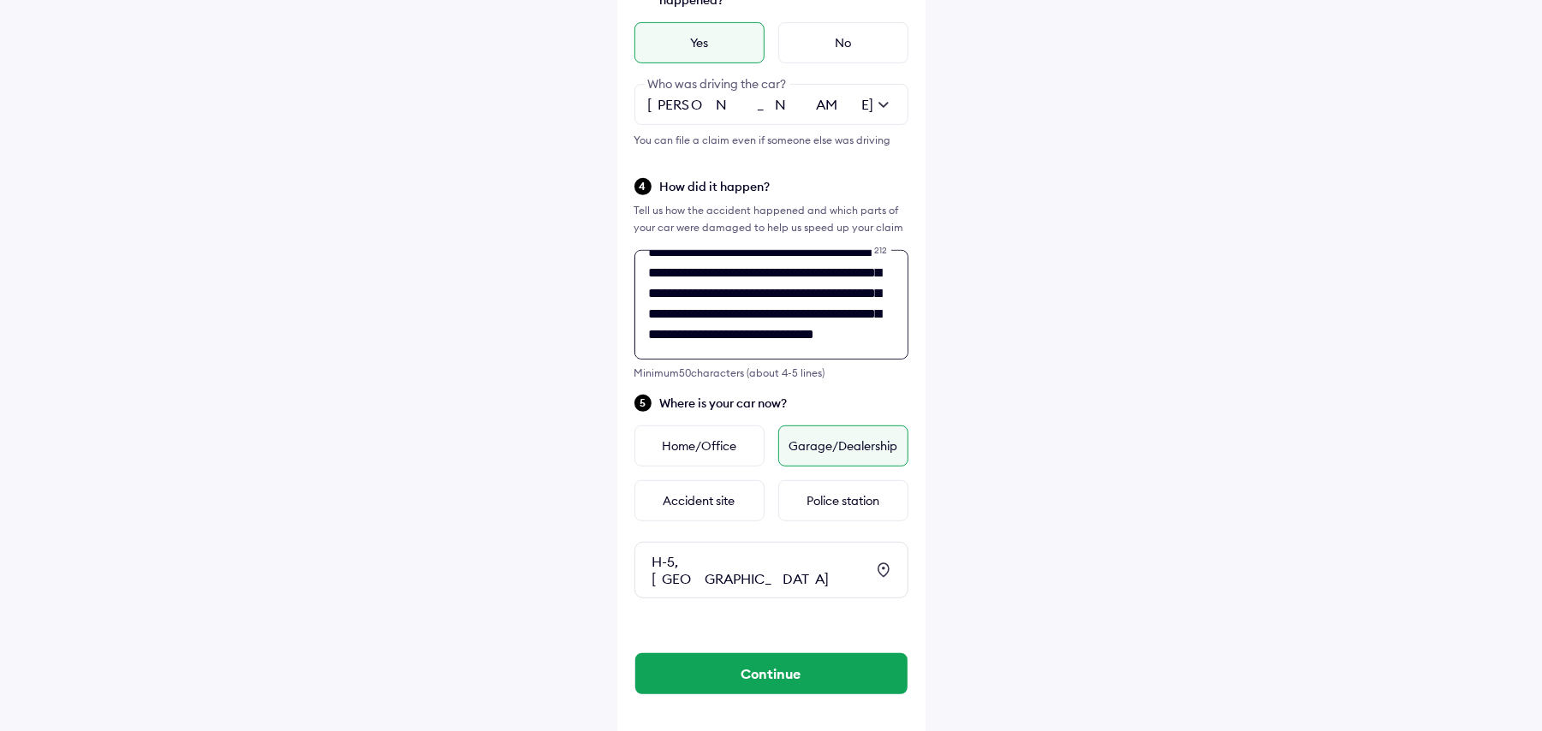
click at [825, 306] on textarea "**********" at bounding box center [771, 305] width 274 height 110
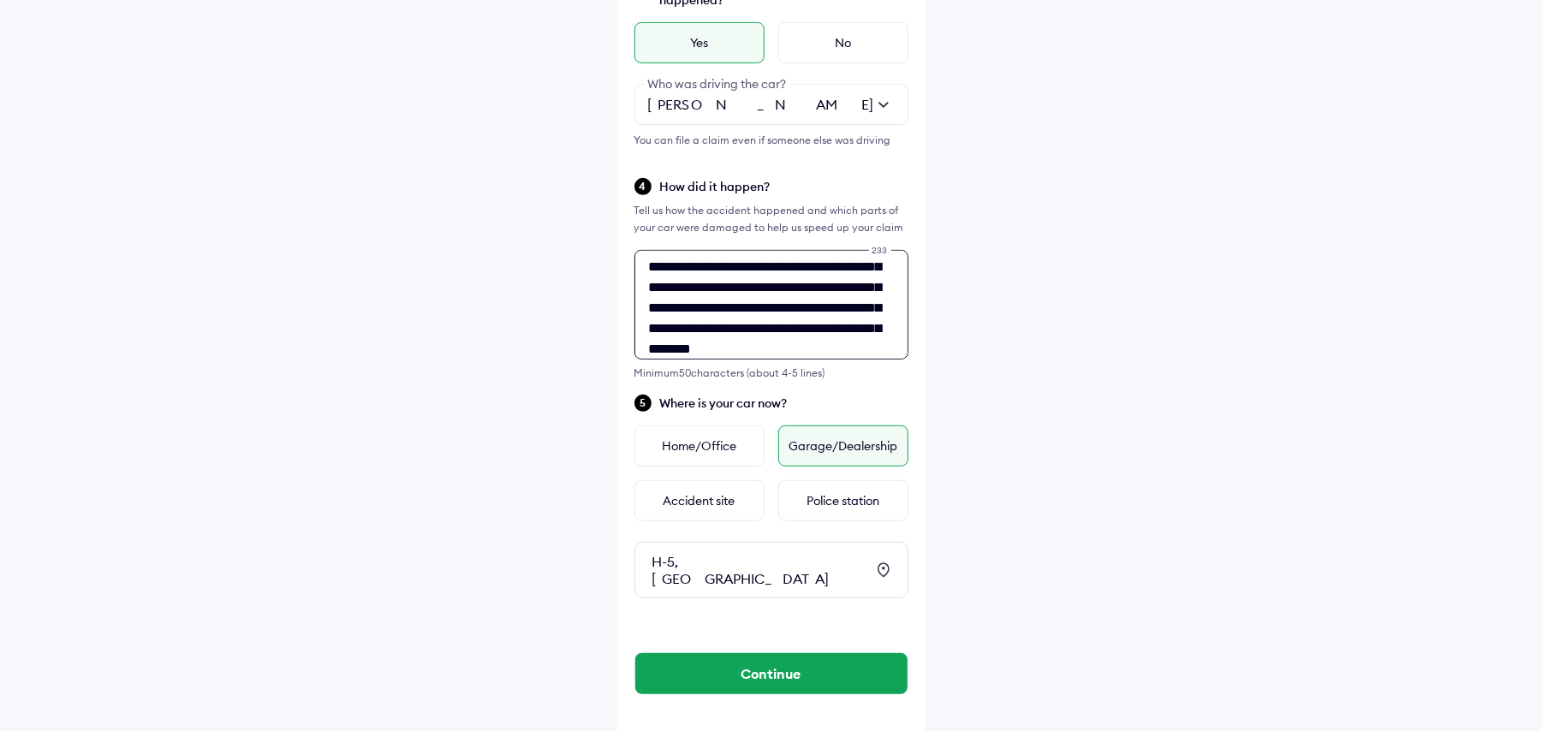
click at [832, 346] on textarea "**********" at bounding box center [771, 305] width 274 height 110
click at [710, 329] on textarea "**********" at bounding box center [771, 305] width 274 height 110
click at [744, 332] on textarea "**********" at bounding box center [771, 305] width 274 height 110
click at [1101, 353] on div "**********" at bounding box center [771, 144] width 1542 height 1203
click at [727, 334] on textarea "**********" at bounding box center [771, 305] width 274 height 110
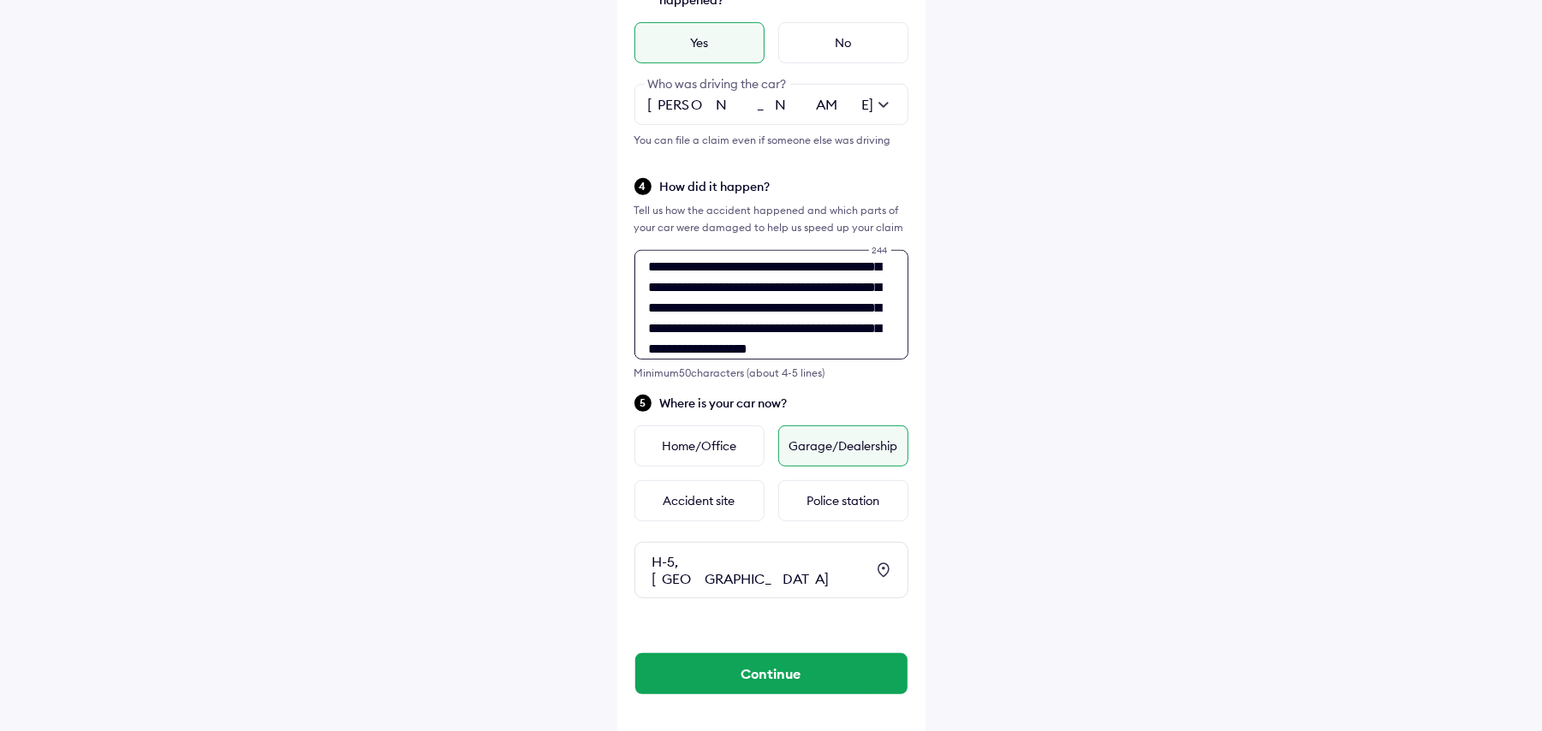
click at [803, 325] on textarea "**********" at bounding box center [771, 305] width 274 height 110
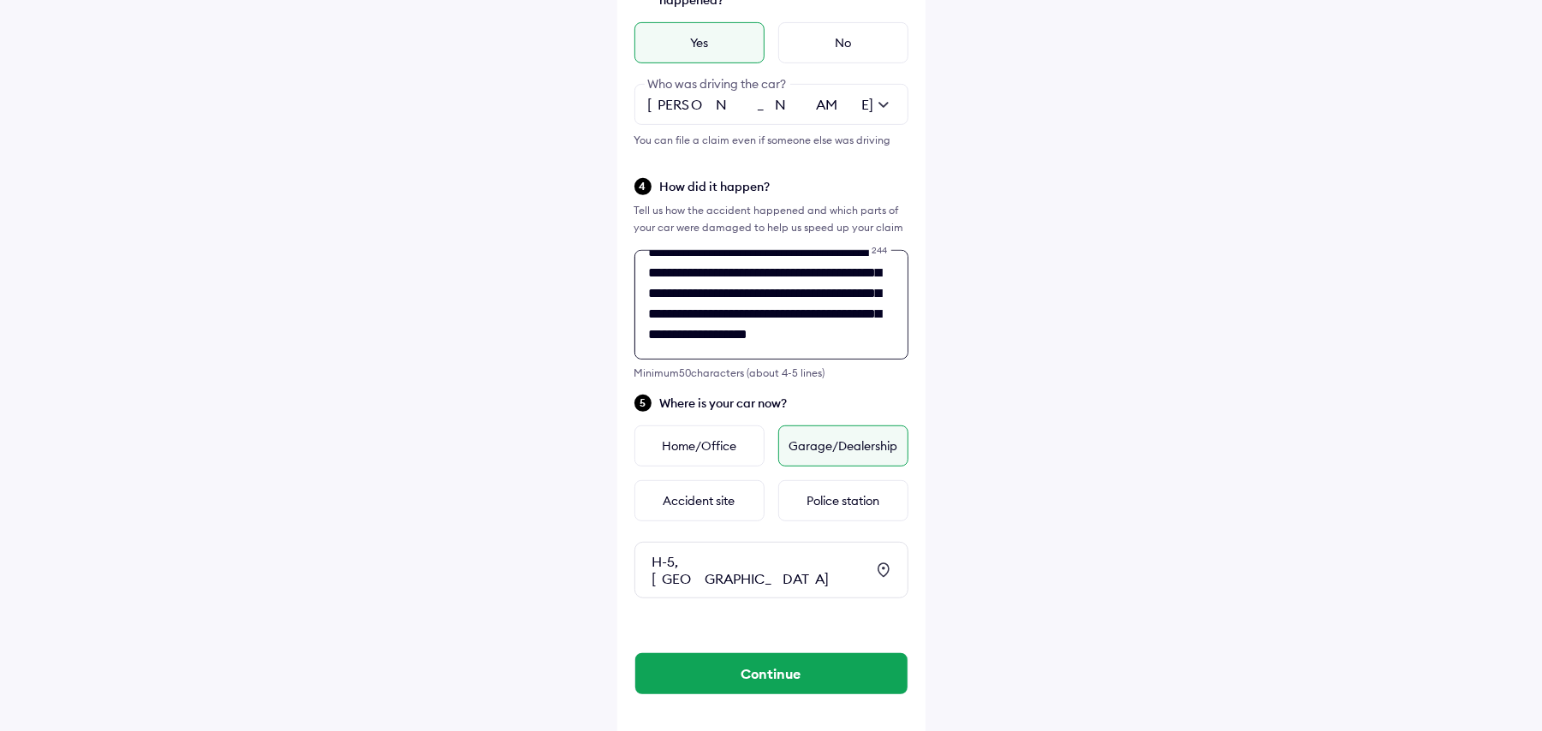
click at [712, 308] on textarea "**********" at bounding box center [771, 305] width 274 height 110
drag, startPoint x: 719, startPoint y: 306, endPoint x: 819, endPoint y: 327, distance: 102.2
click at [819, 327] on textarea "**********" at bounding box center [771, 305] width 274 height 110
type textarea "**********"
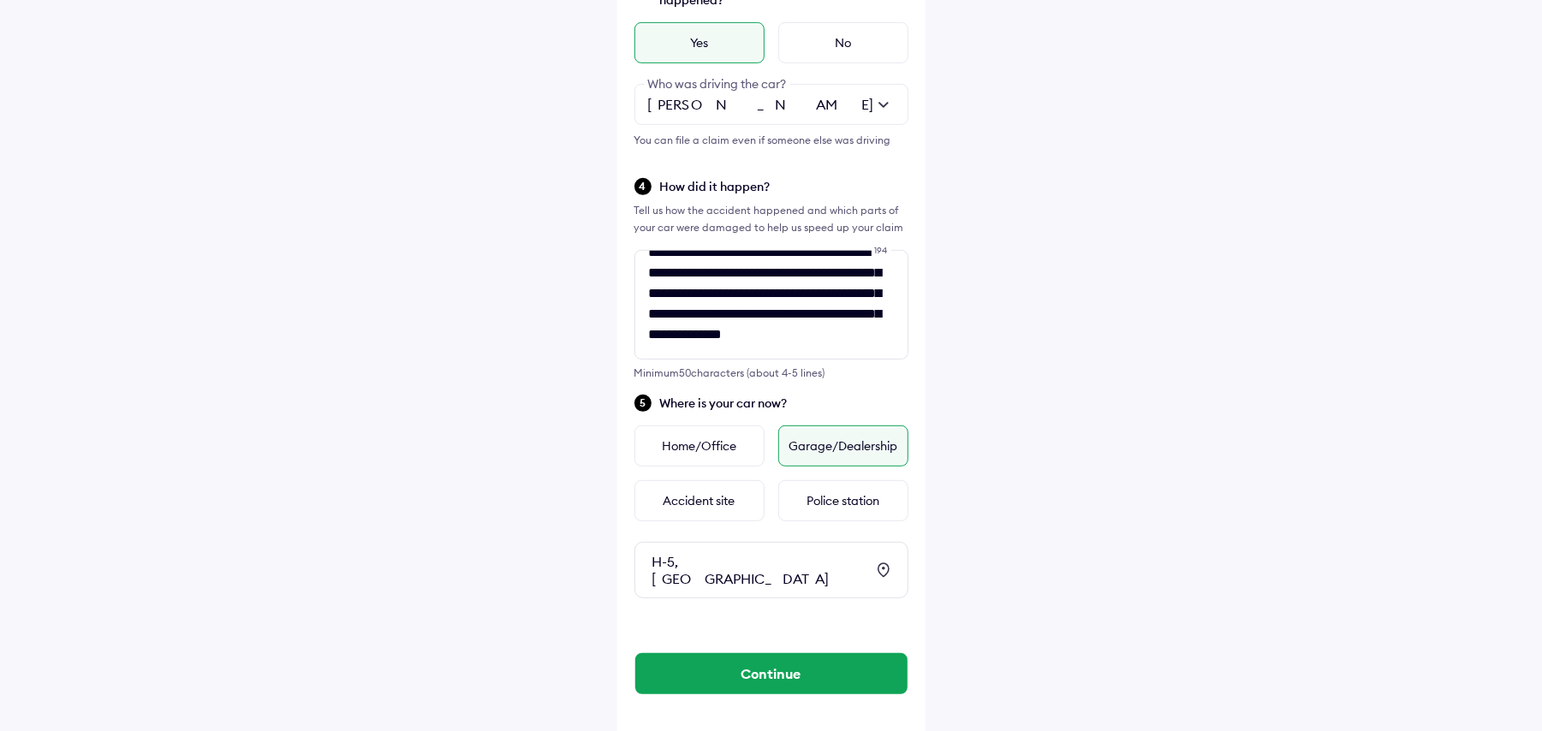
click at [1025, 390] on div "**********" at bounding box center [771, 144] width 1542 height 1203
click at [764, 655] on button "Continue" at bounding box center [771, 673] width 272 height 41
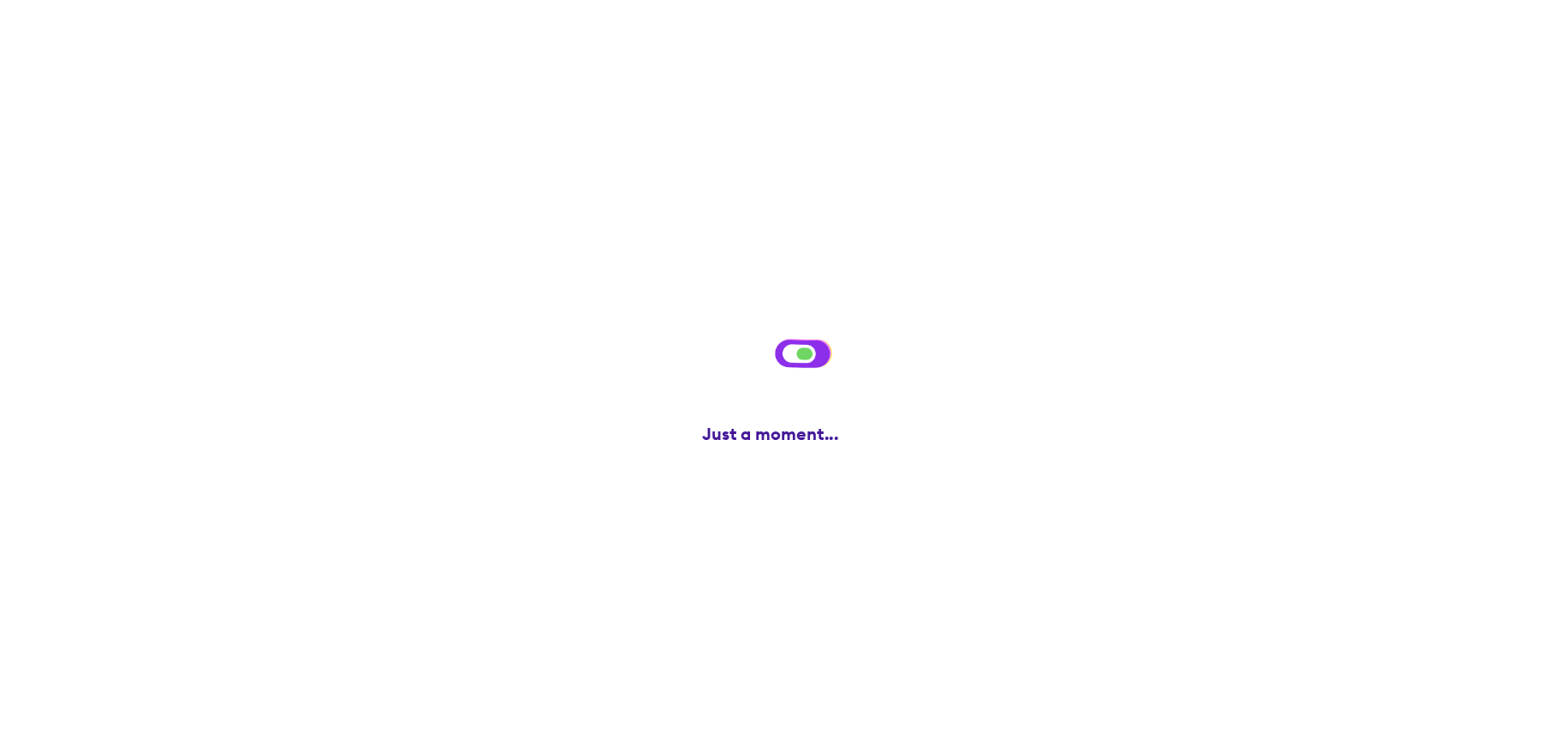
scroll to position [0, 0]
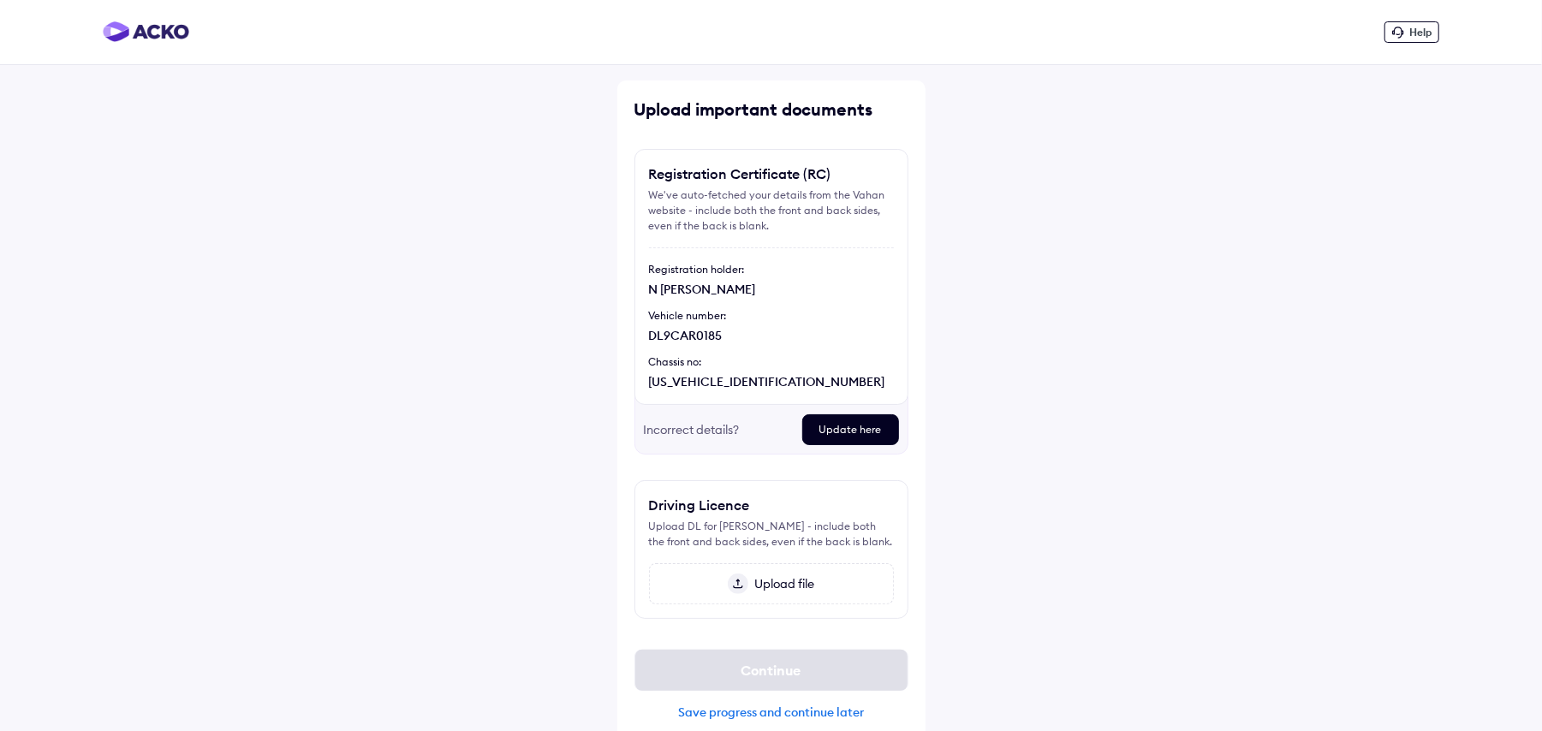
click at [758, 589] on span "Upload file" at bounding box center [781, 583] width 67 height 15
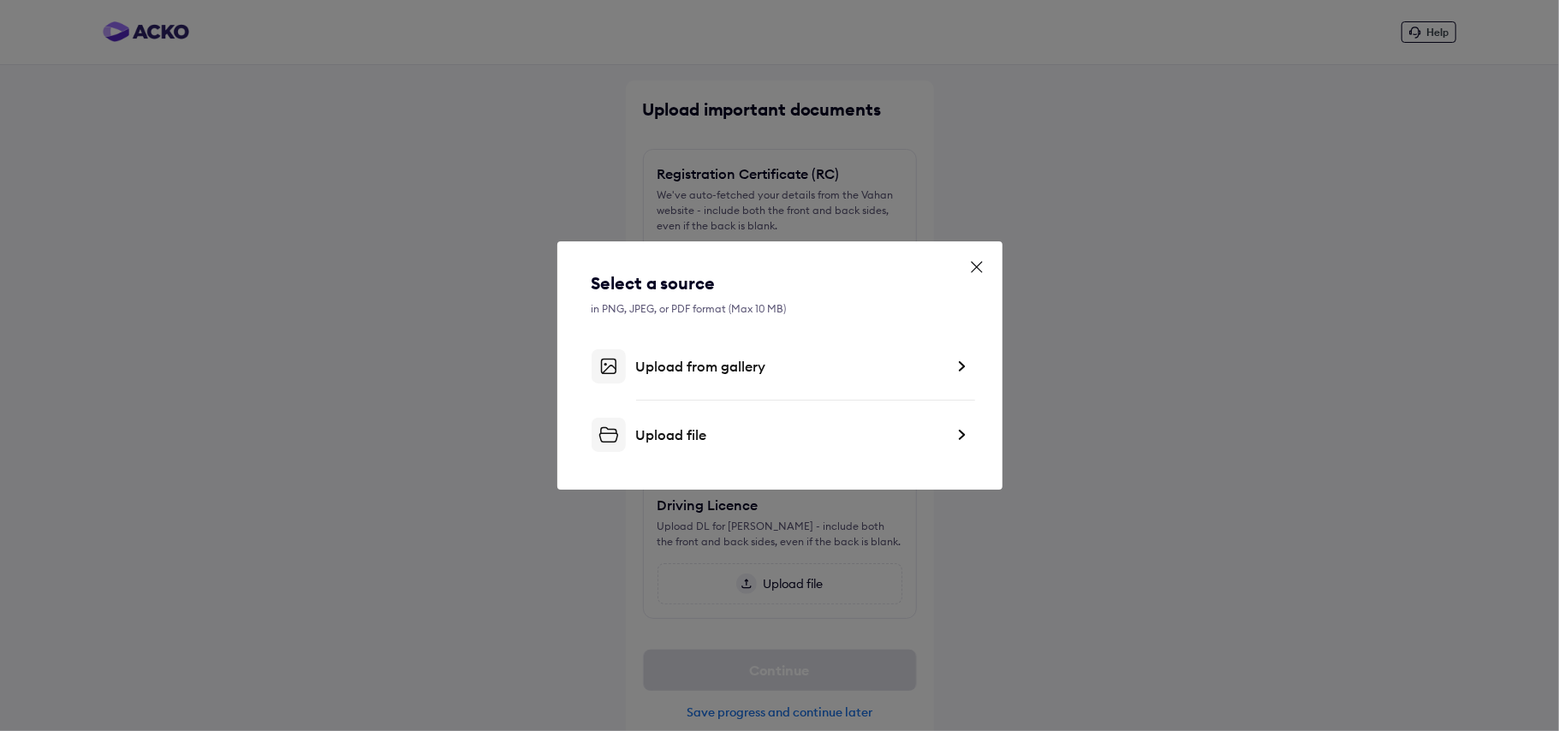
click at [680, 432] on div "Upload file" at bounding box center [790, 434] width 308 height 17
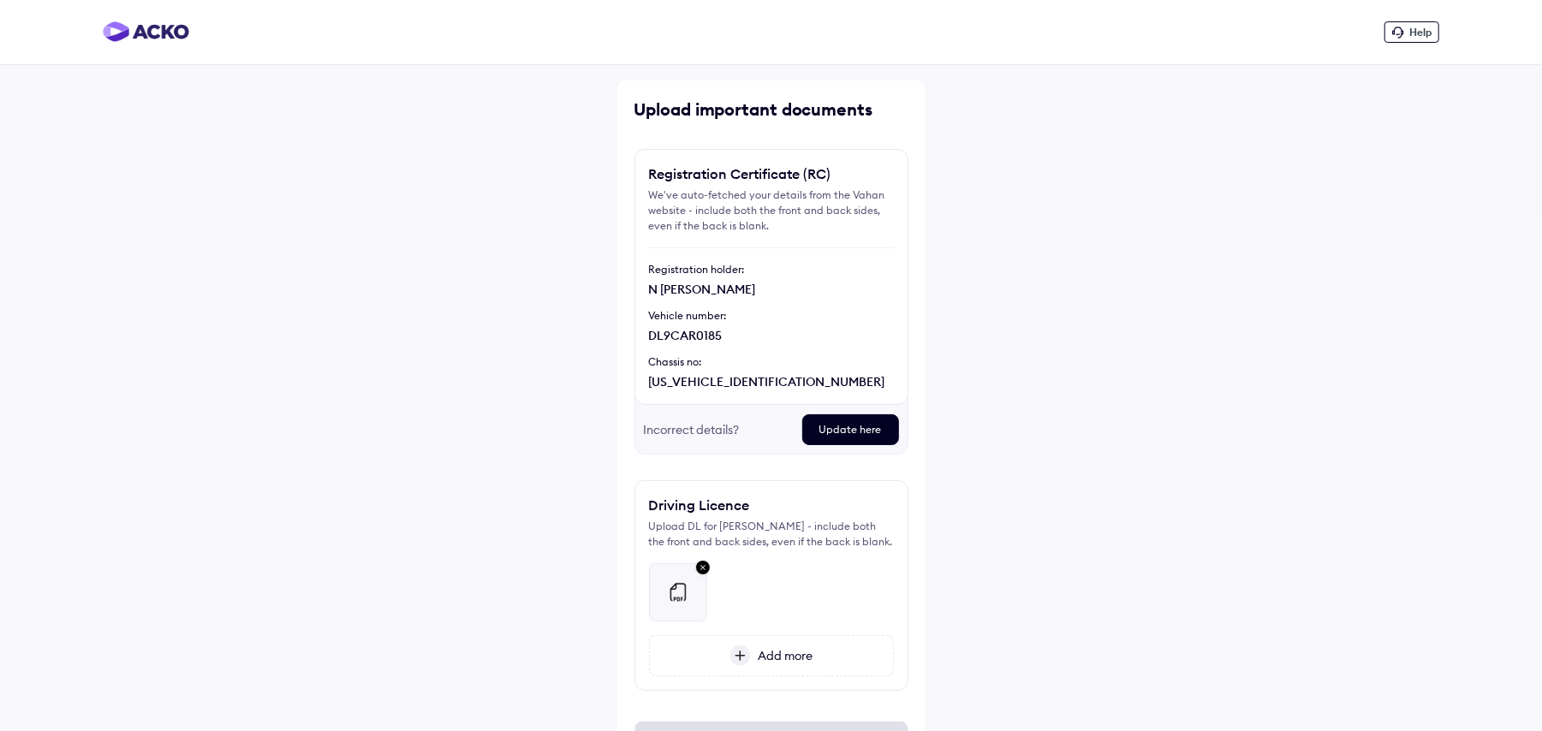
scroll to position [93, 0]
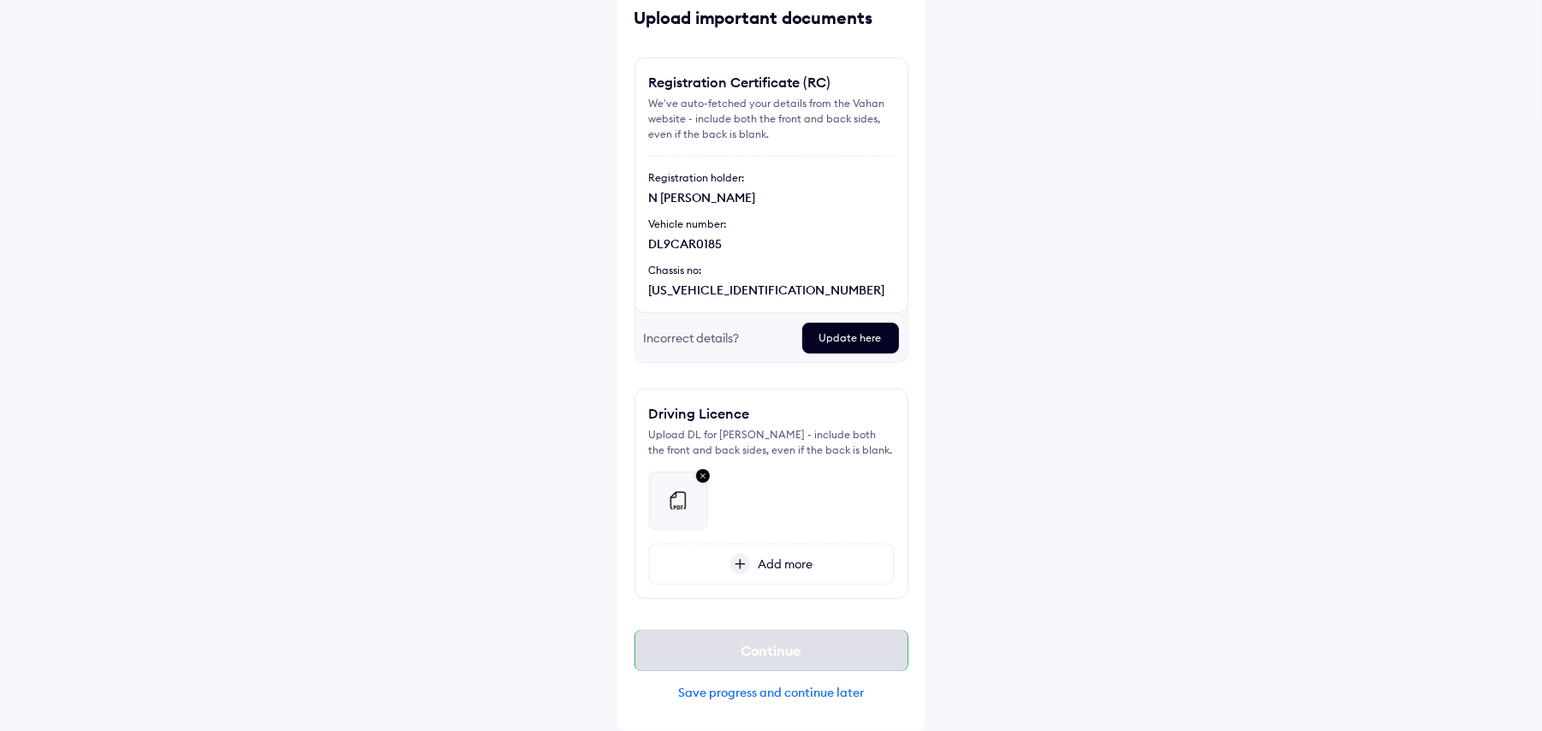
click at [762, 648] on div "Continue" at bounding box center [771, 650] width 274 height 41
click at [863, 337] on div "Update here" at bounding box center [850, 338] width 97 height 31
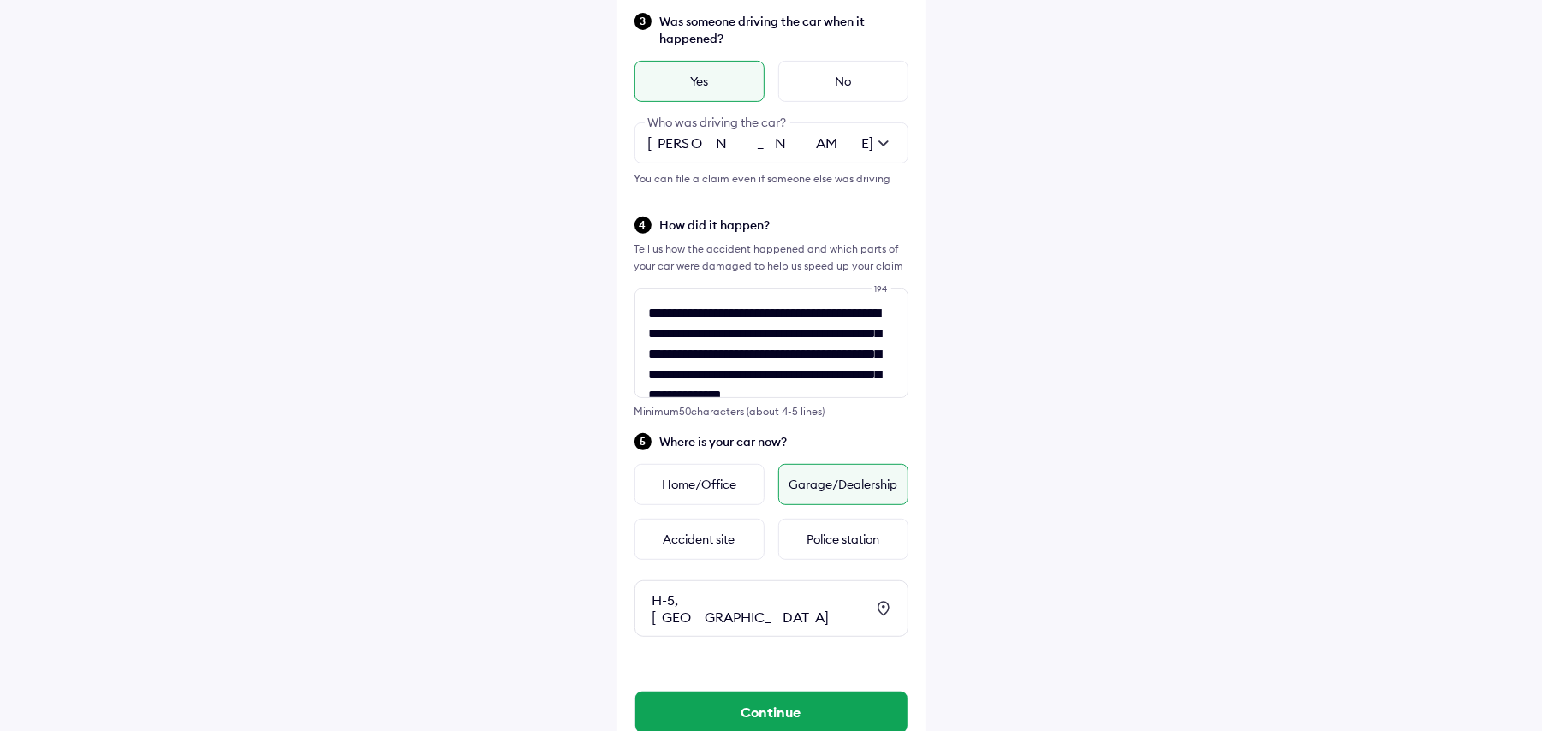
scroll to position [457, 0]
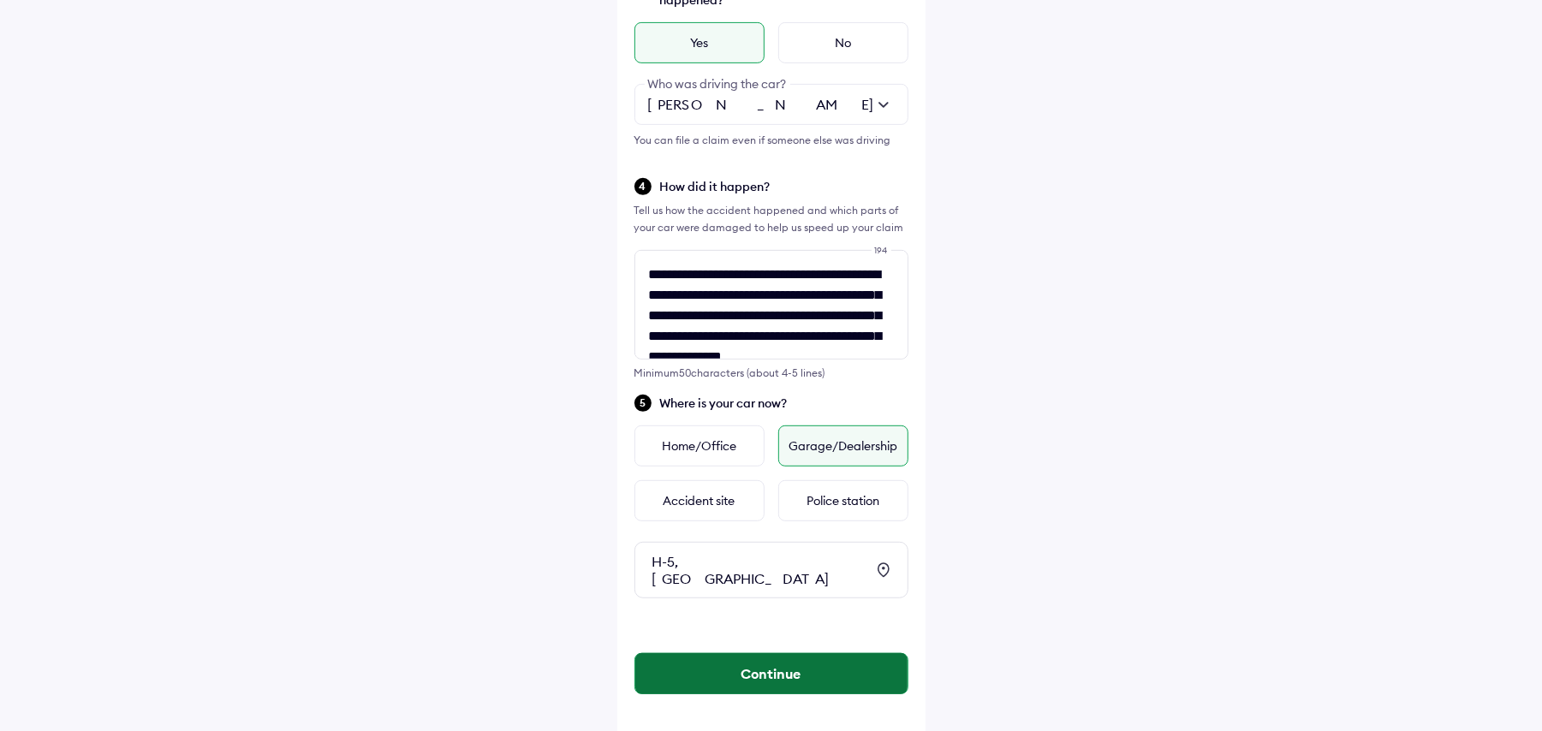
click at [758, 663] on button "Continue" at bounding box center [771, 673] width 272 height 41
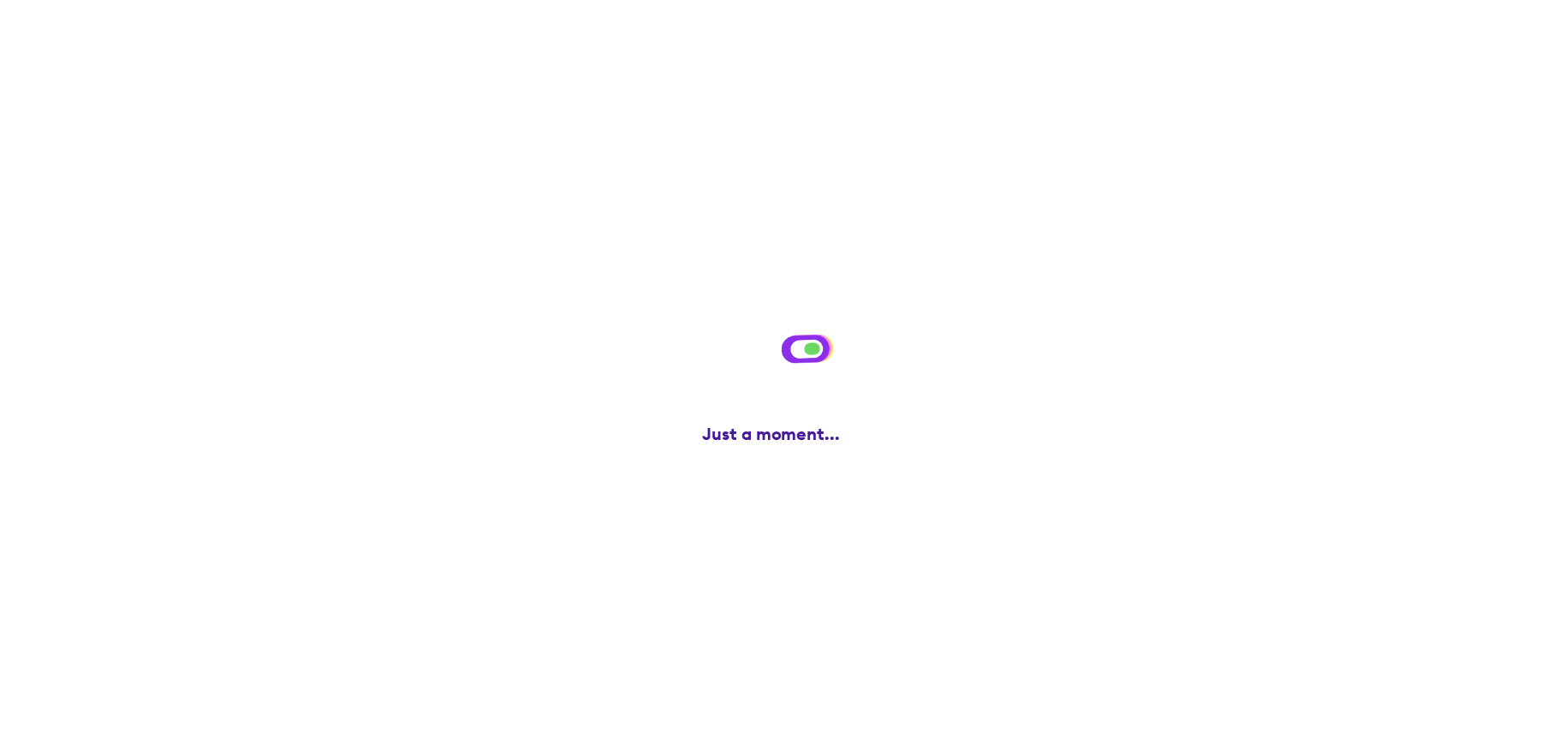
scroll to position [0, 0]
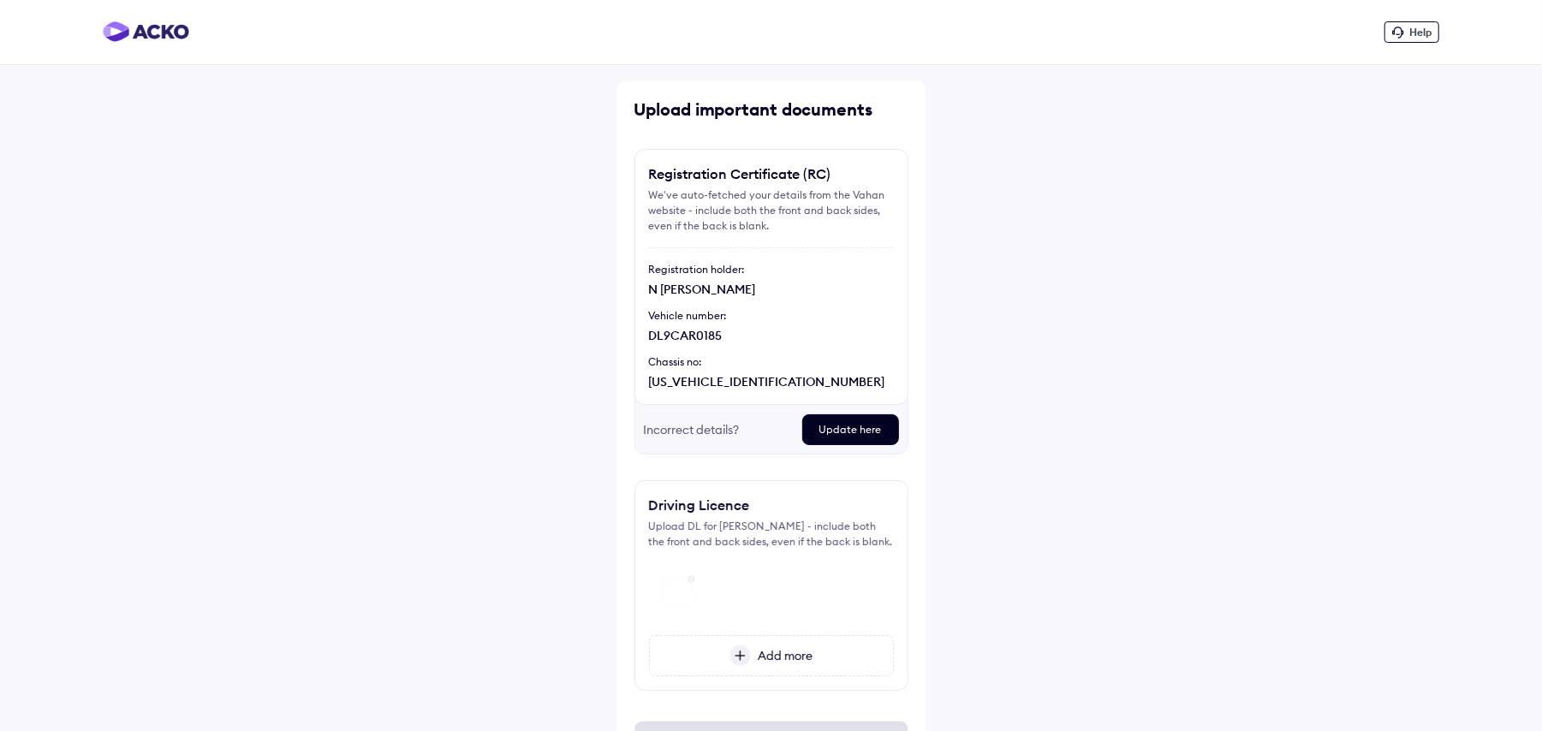
scroll to position [93, 0]
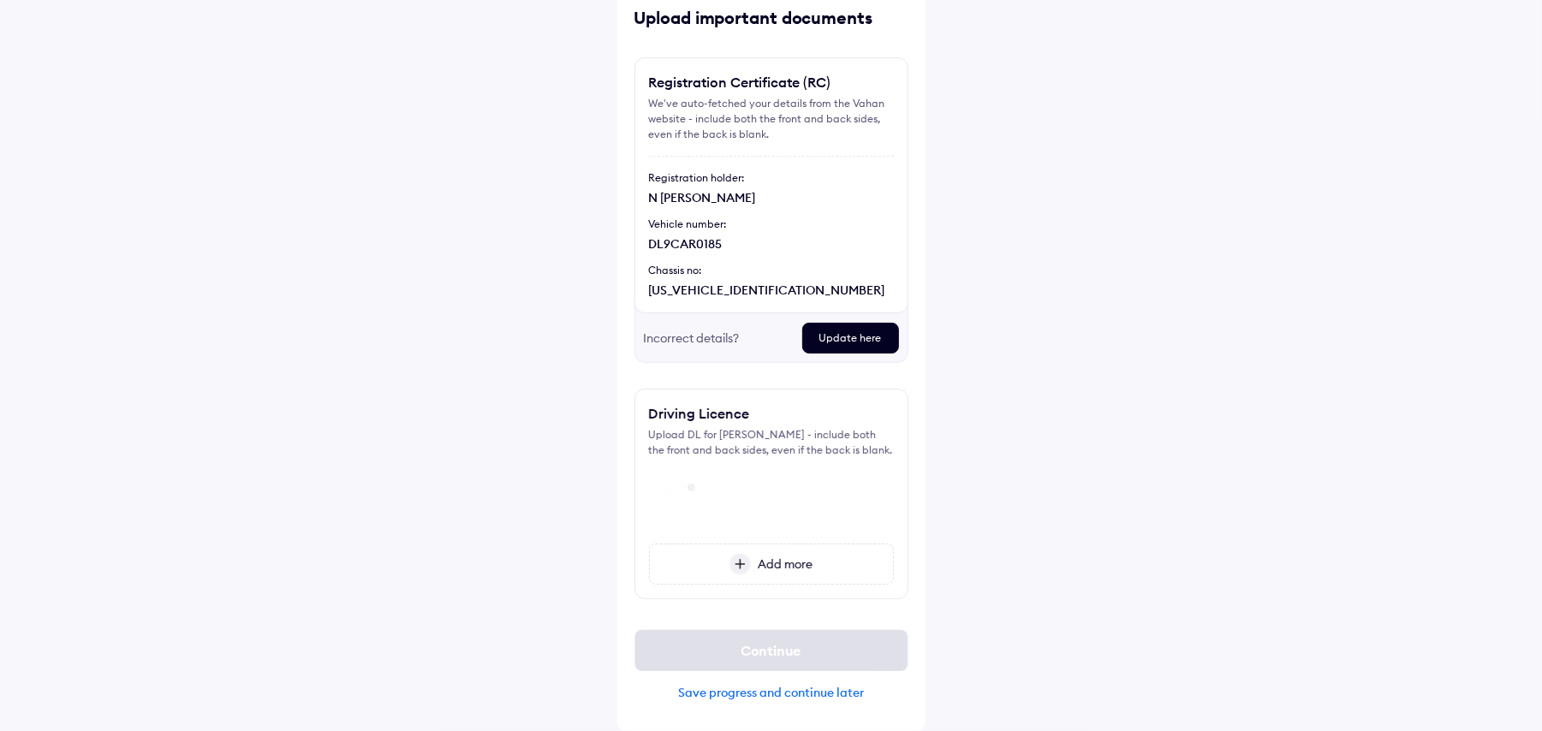
click at [768, 563] on span "Add more" at bounding box center [782, 563] width 62 height 15
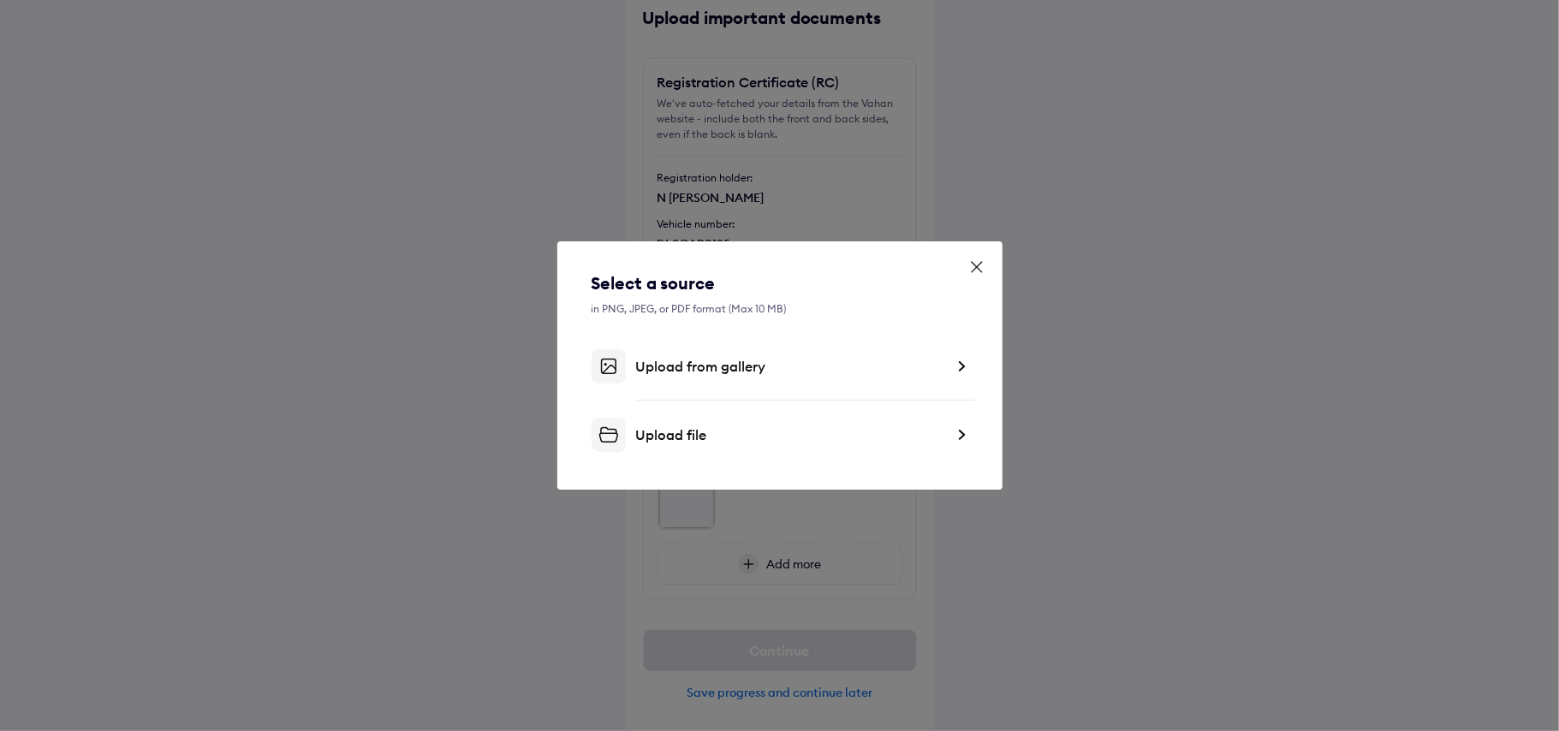
click at [675, 421] on div "Upload file" at bounding box center [779, 435] width 377 height 34
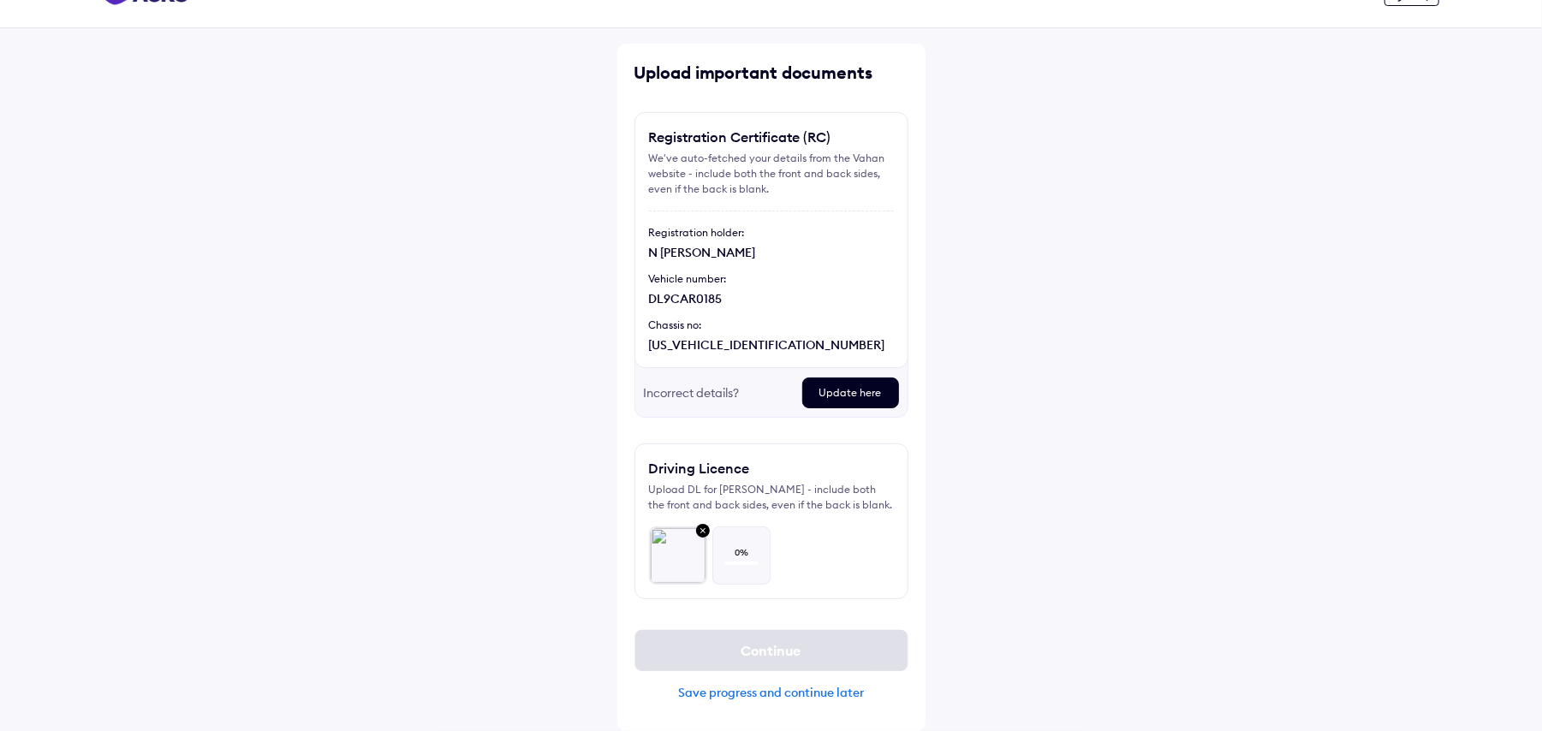
scroll to position [39, 0]
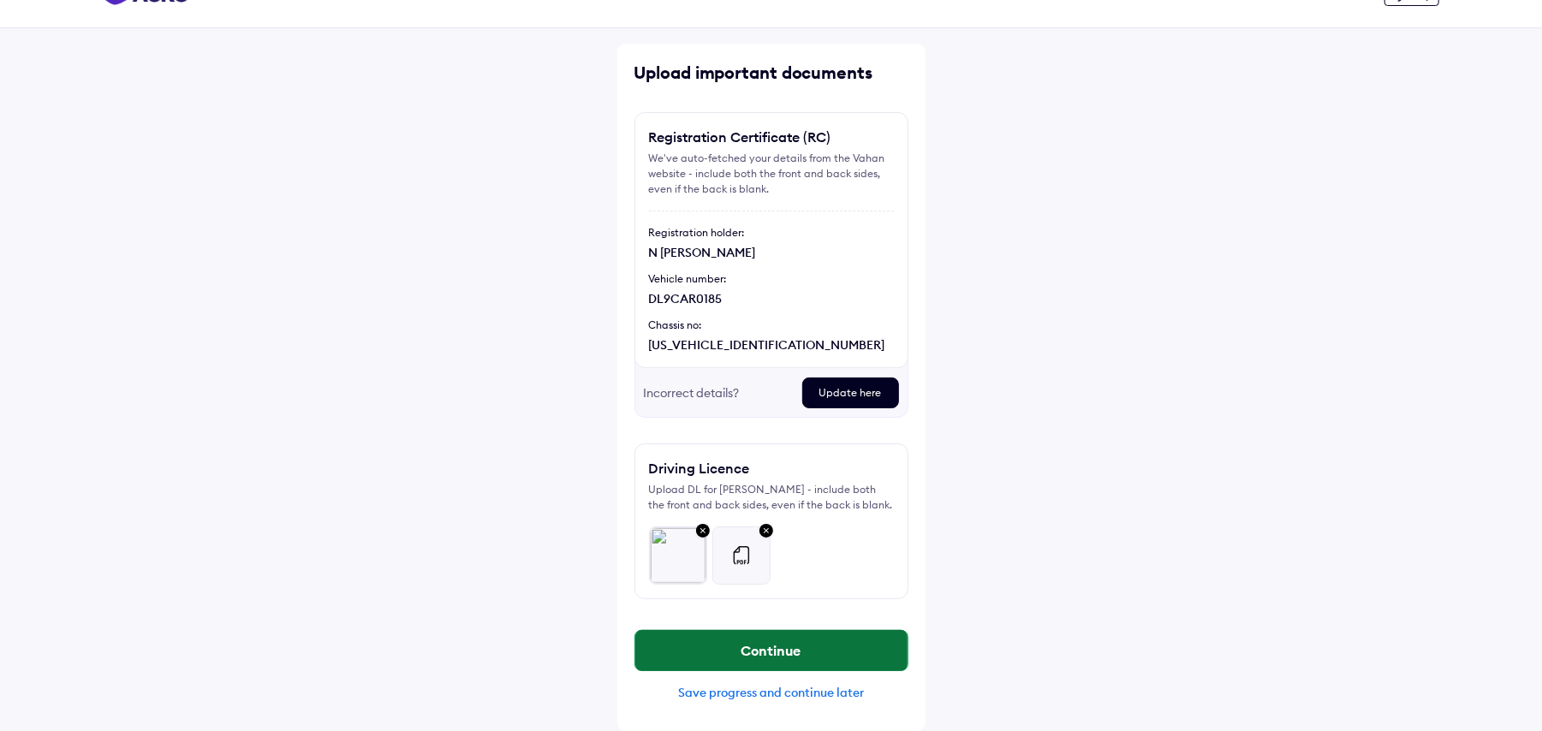
click at [770, 644] on button "Continue" at bounding box center [771, 650] width 272 height 41
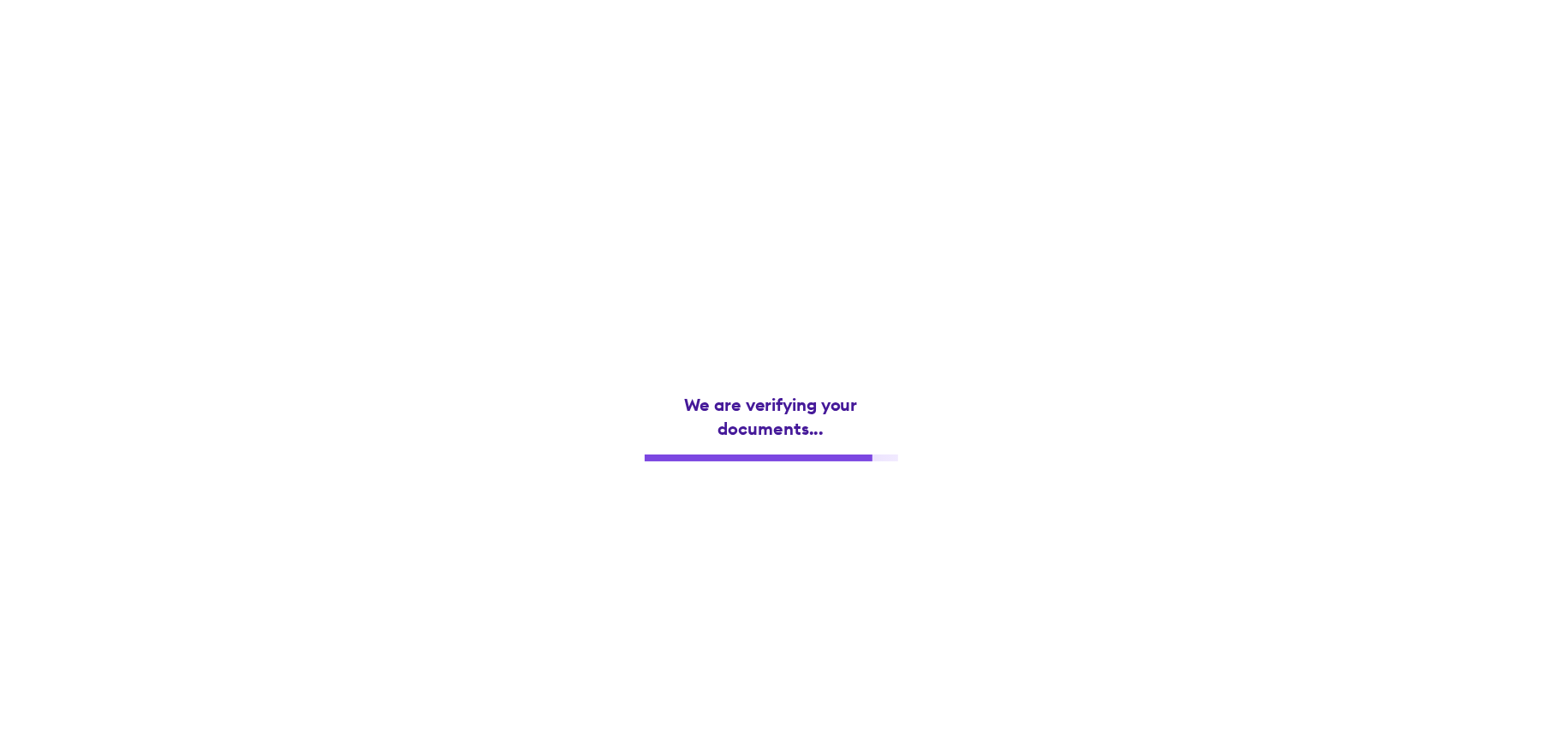
scroll to position [0, 0]
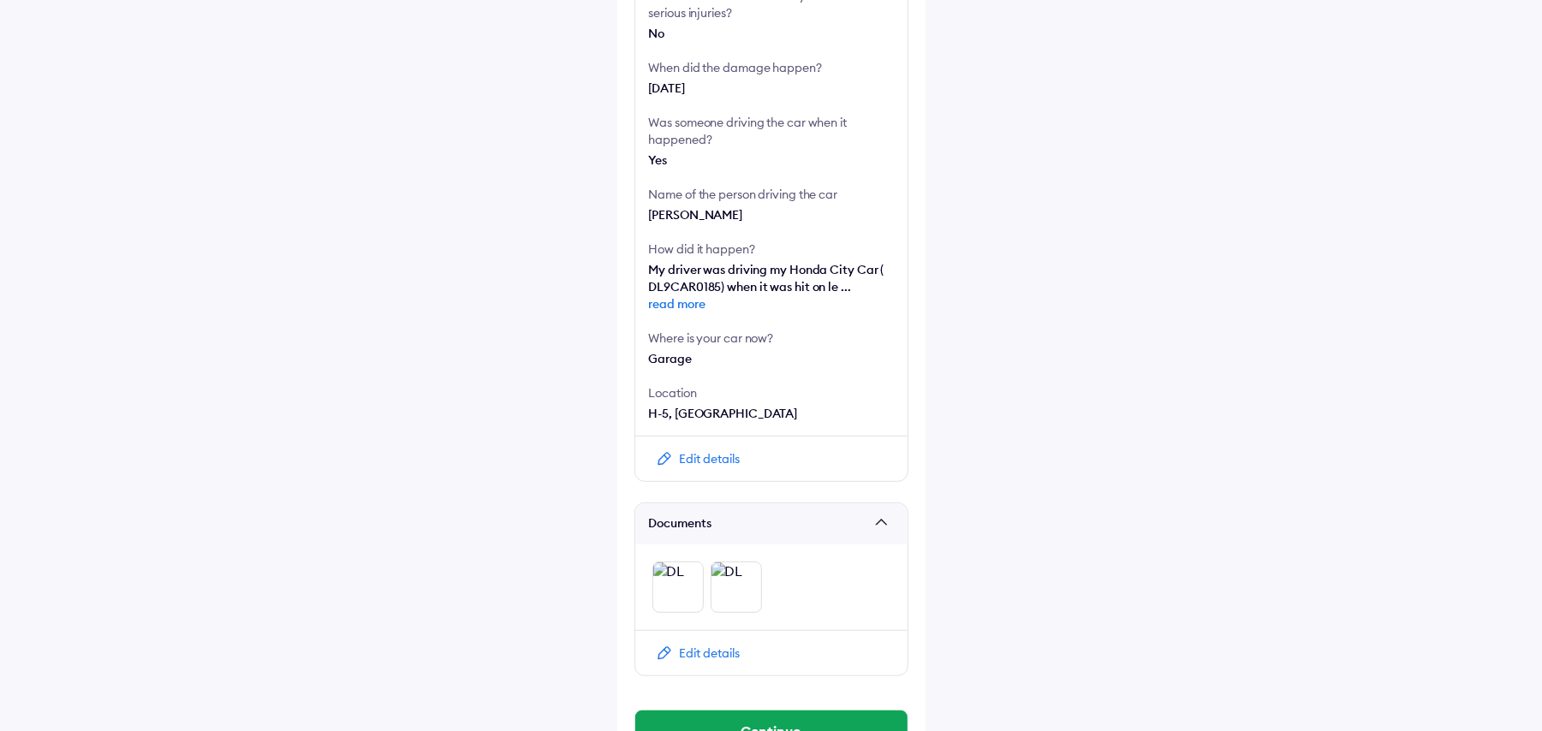
scroll to position [469, 0]
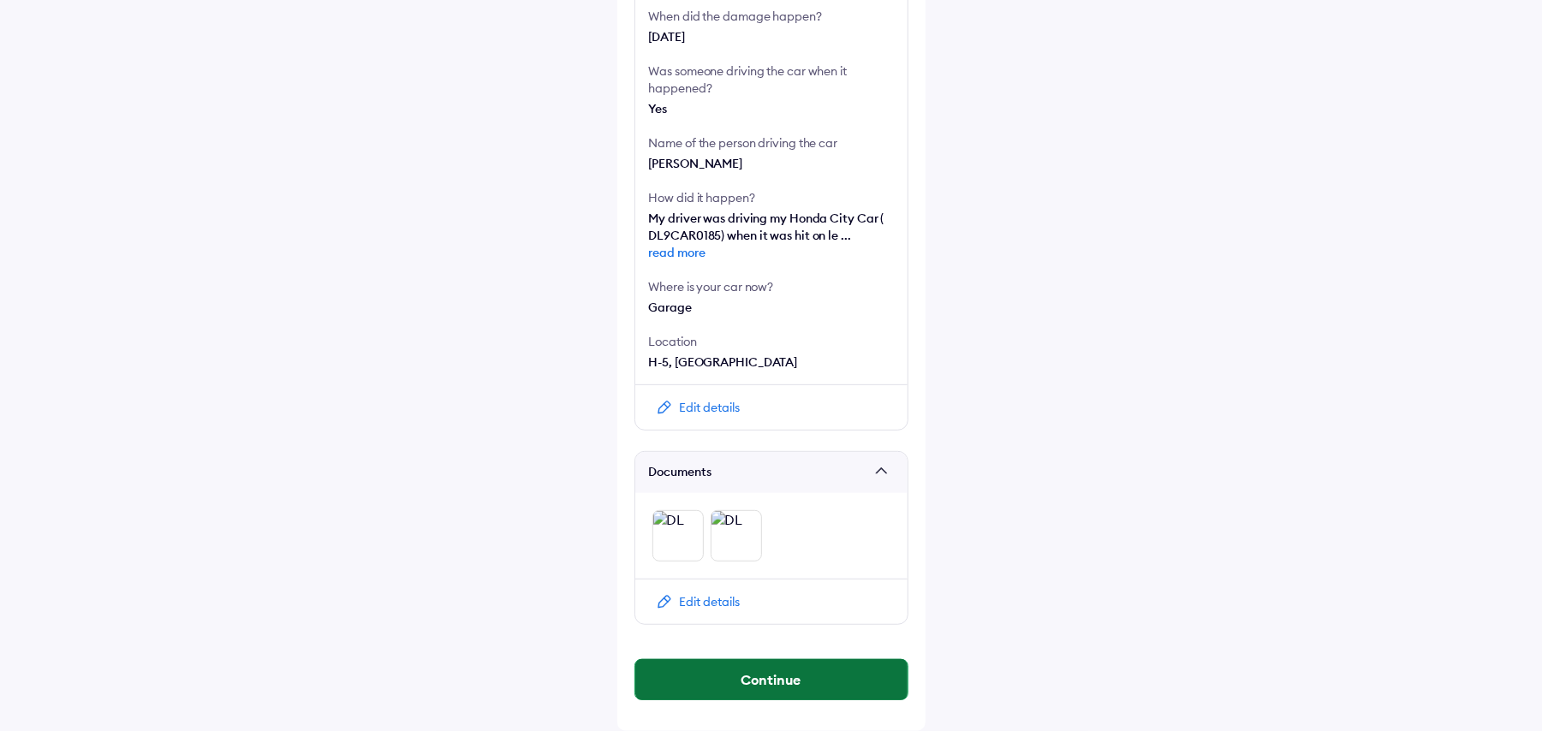
click at [765, 685] on button "Continue" at bounding box center [771, 679] width 272 height 41
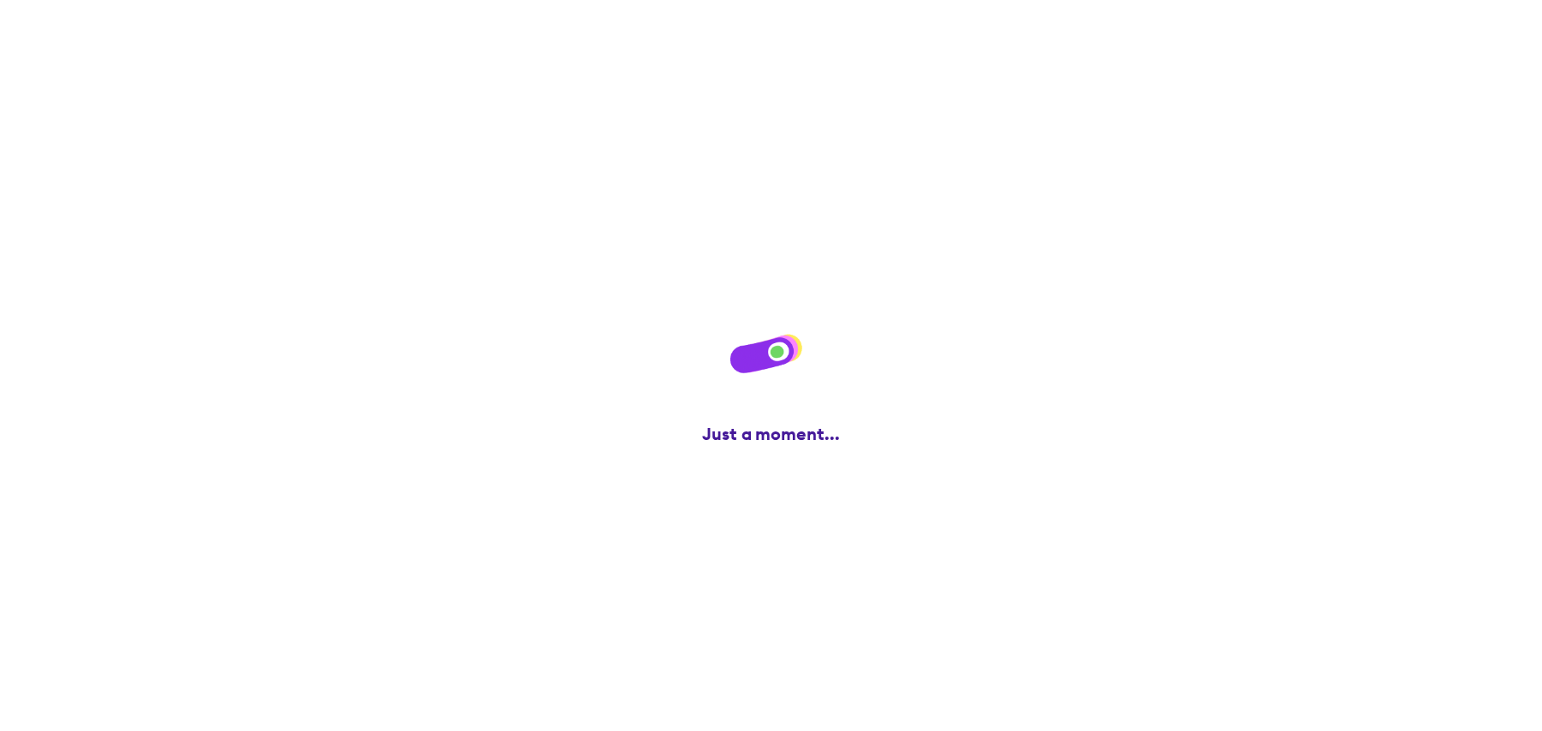
scroll to position [0, 0]
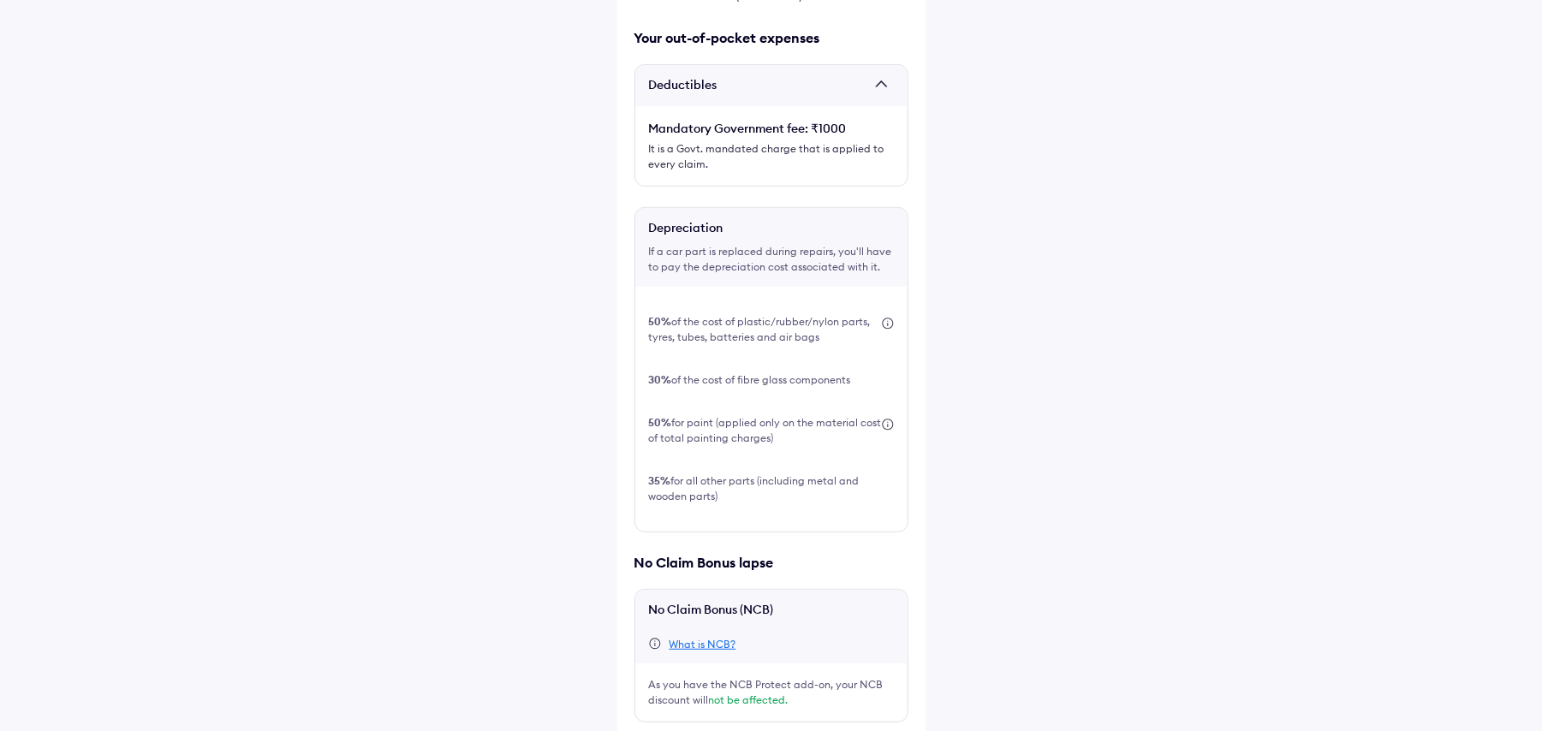
scroll to position [401, 0]
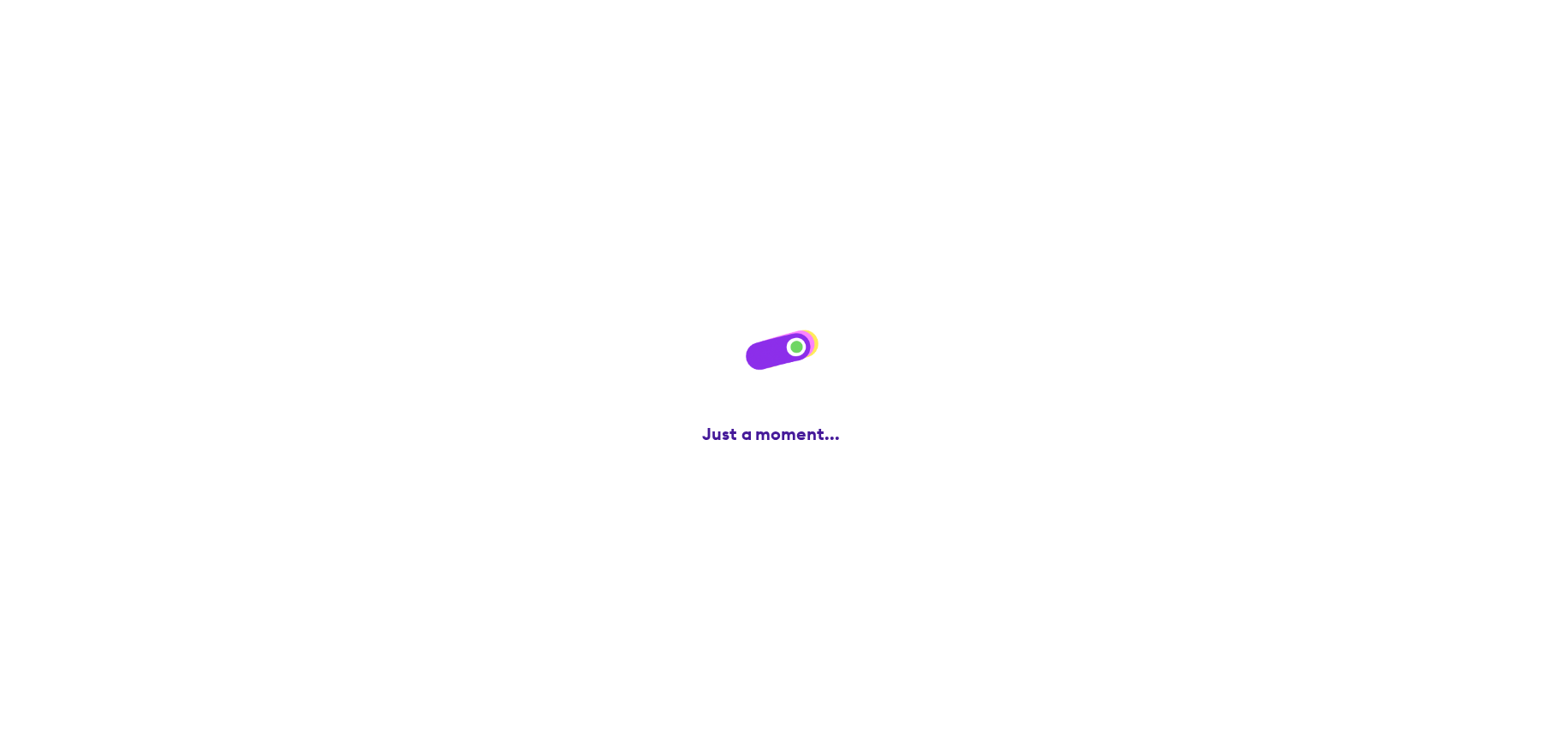
scroll to position [0, 0]
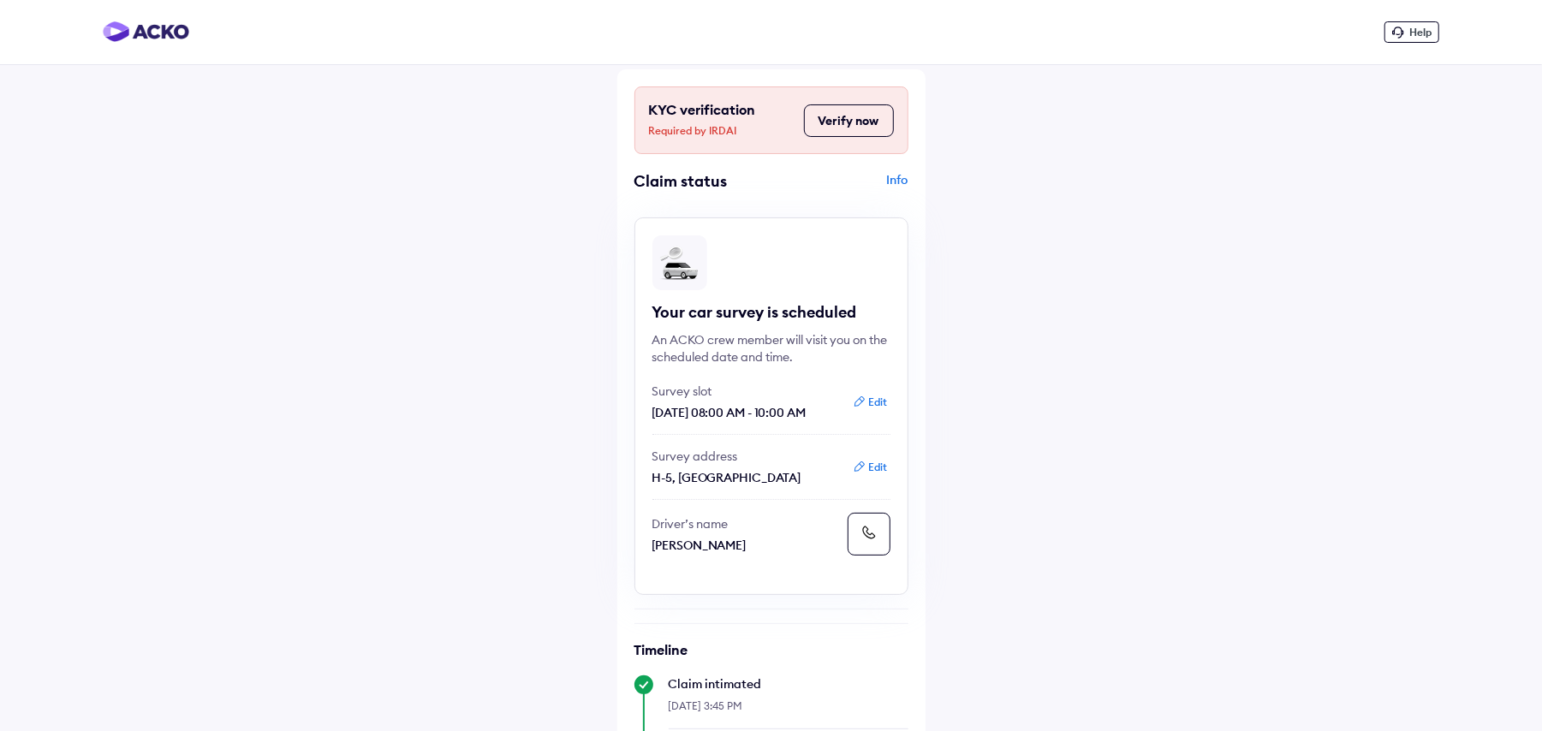
click at [839, 110] on button "Verify now" at bounding box center [849, 120] width 90 height 33
click at [866, 539] on icon at bounding box center [868, 532] width 17 height 17
click at [853, 541] on button at bounding box center [868, 534] width 43 height 43
click at [864, 532] on icon at bounding box center [868, 532] width 17 height 17
click at [1090, 498] on div "Help KYC verification Required by IRDAI Verify now Claim status Info Your car s…" at bounding box center [771, 593] width 1542 height 1187
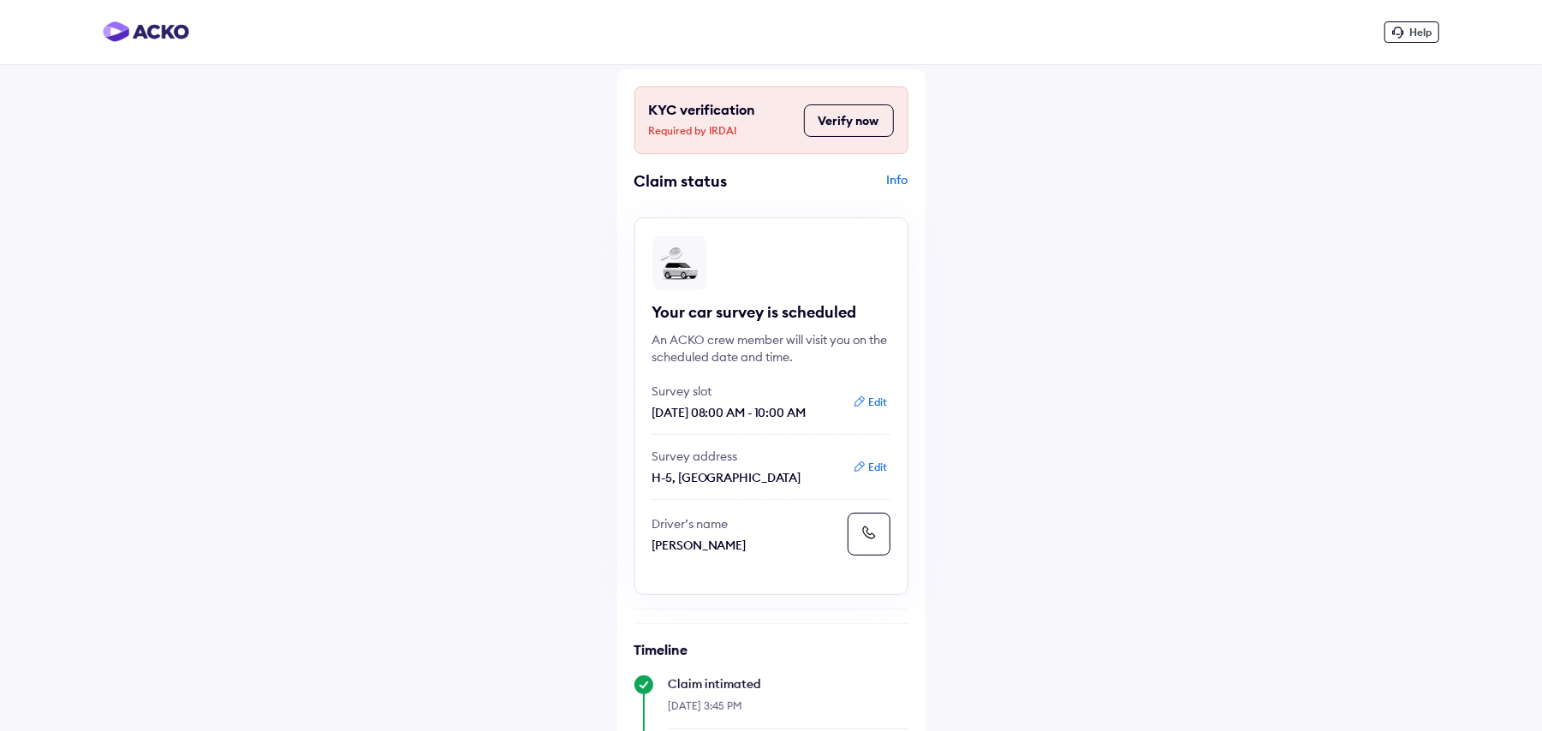
click at [1090, 498] on div "Help KYC verification Required by IRDAI Verify now Claim status Info Your car s…" at bounding box center [771, 593] width 1542 height 1187
click at [880, 472] on button "Edit" at bounding box center [869, 467] width 45 height 17
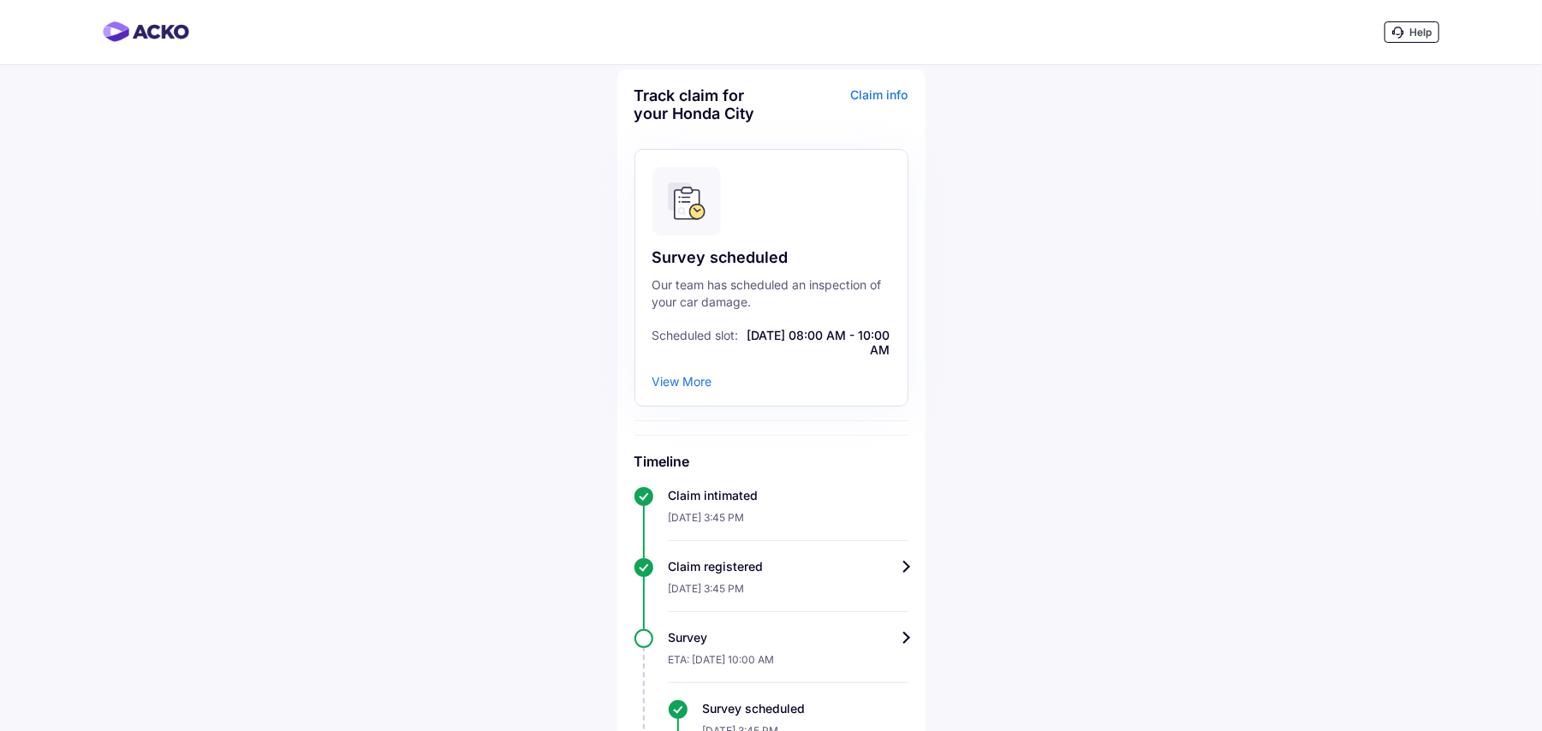
click at [673, 385] on div "View More" at bounding box center [682, 381] width 60 height 15
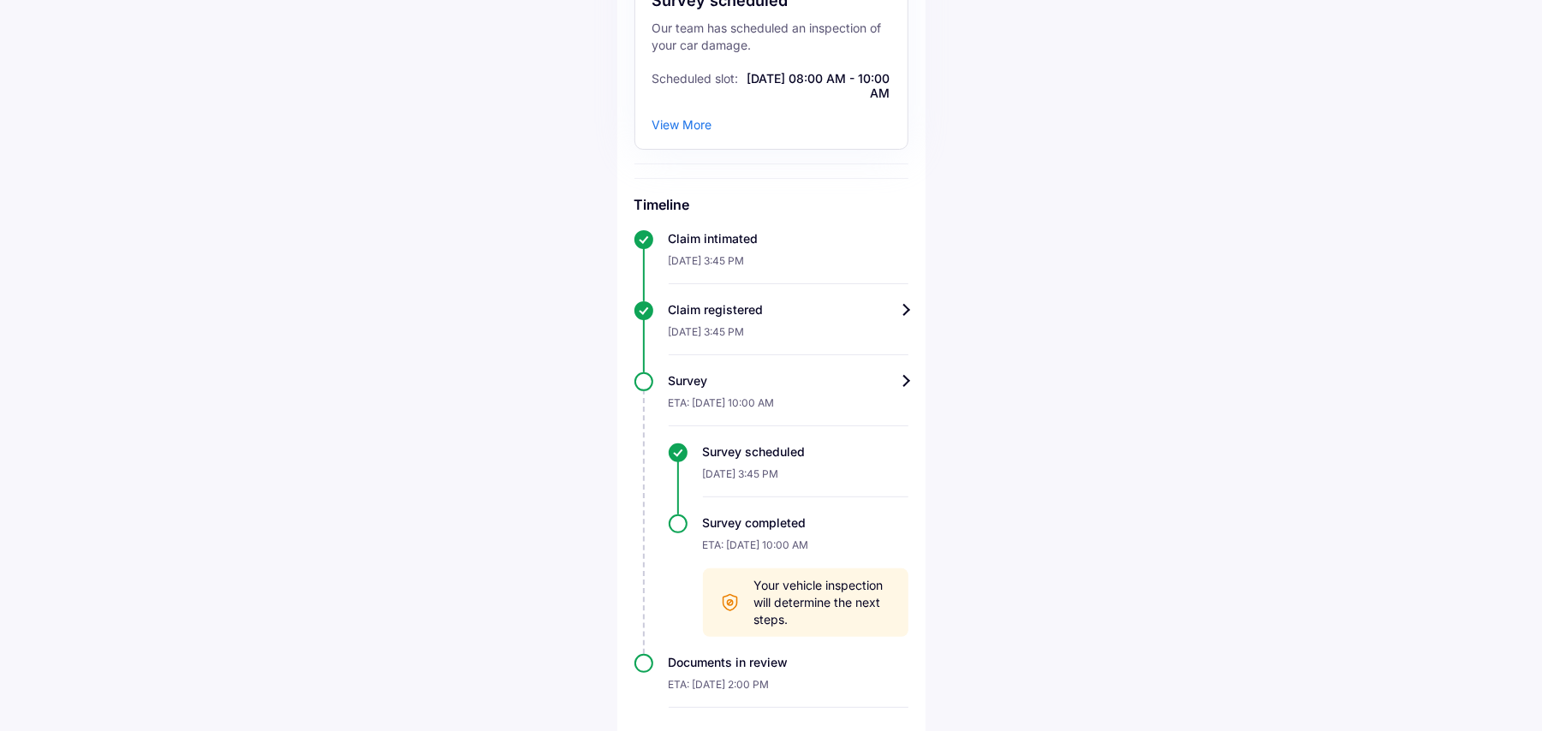
scroll to position [271, 0]
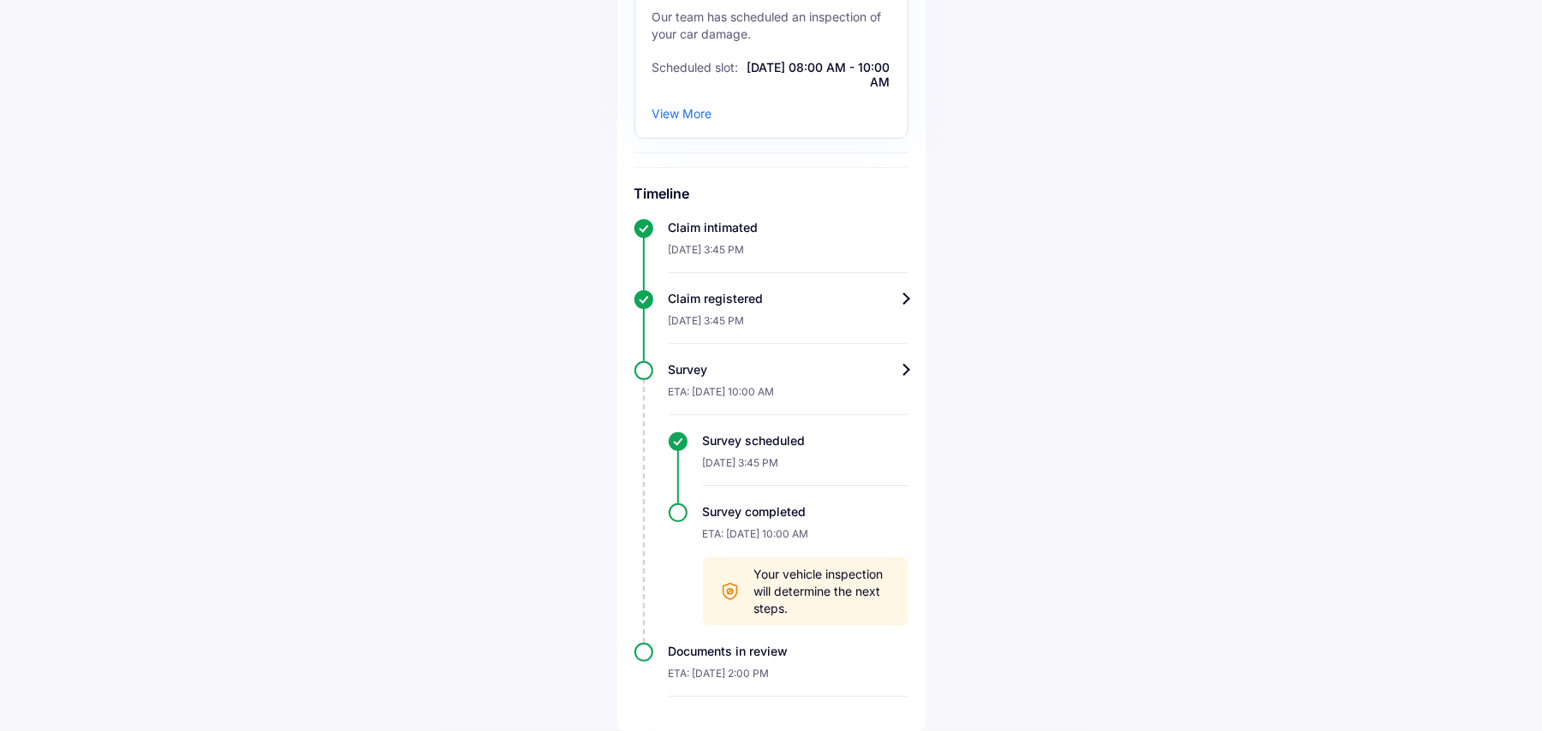
click at [685, 110] on div "View More" at bounding box center [682, 113] width 60 height 15
click at [674, 116] on div "View More" at bounding box center [682, 113] width 60 height 15
click at [674, 106] on div "View More" at bounding box center [682, 113] width 60 height 15
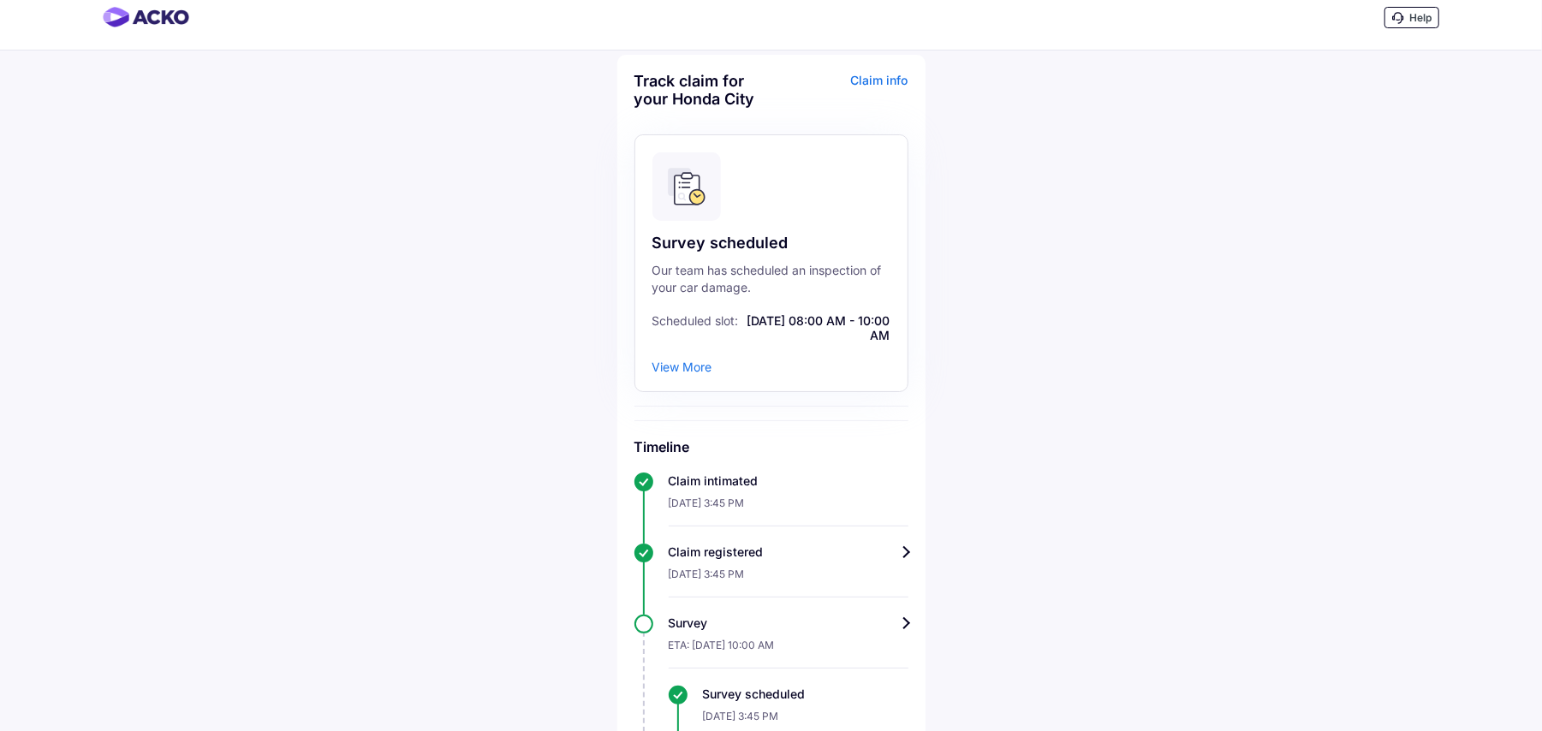
scroll to position [0, 0]
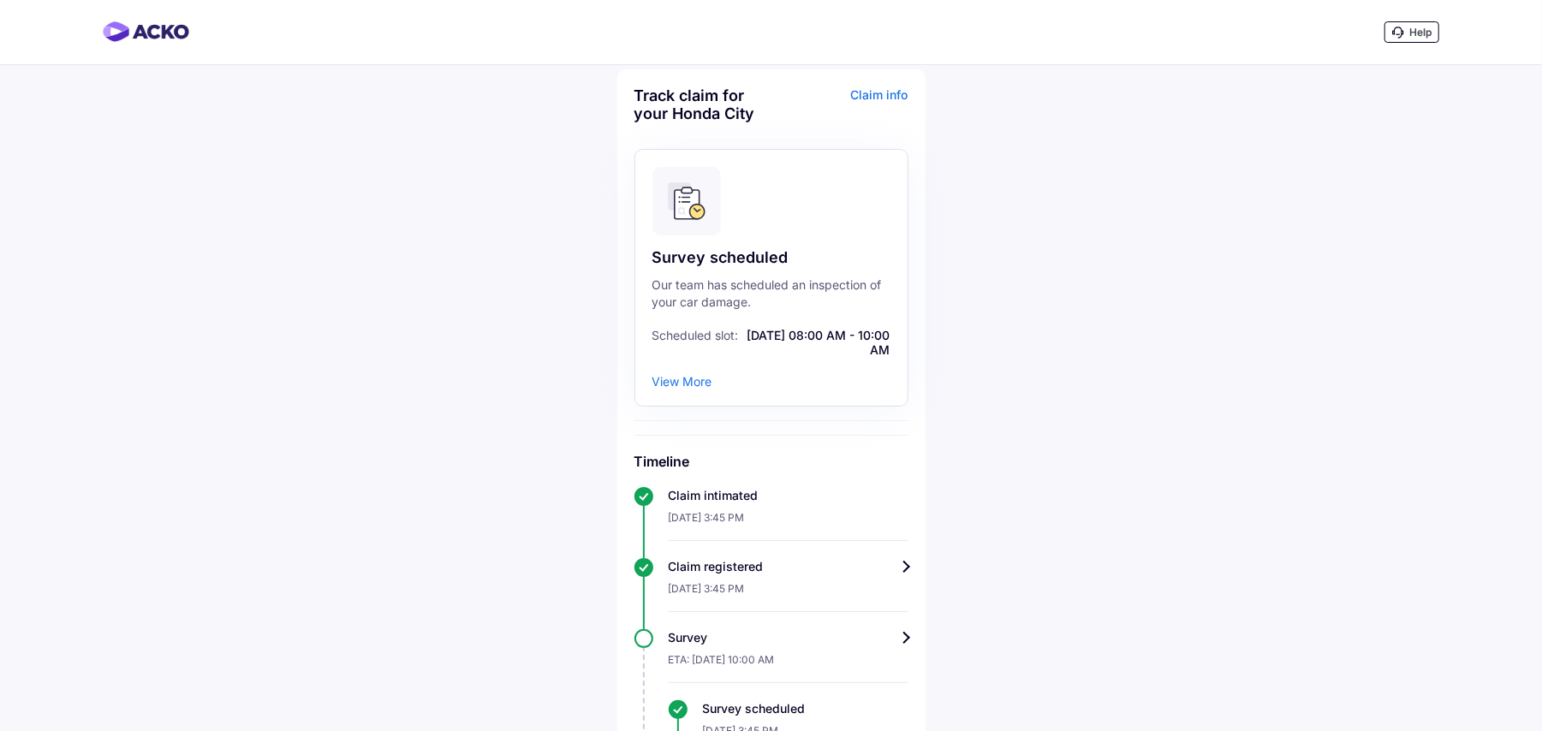
click at [888, 96] on div "Claim info" at bounding box center [841, 110] width 133 height 49
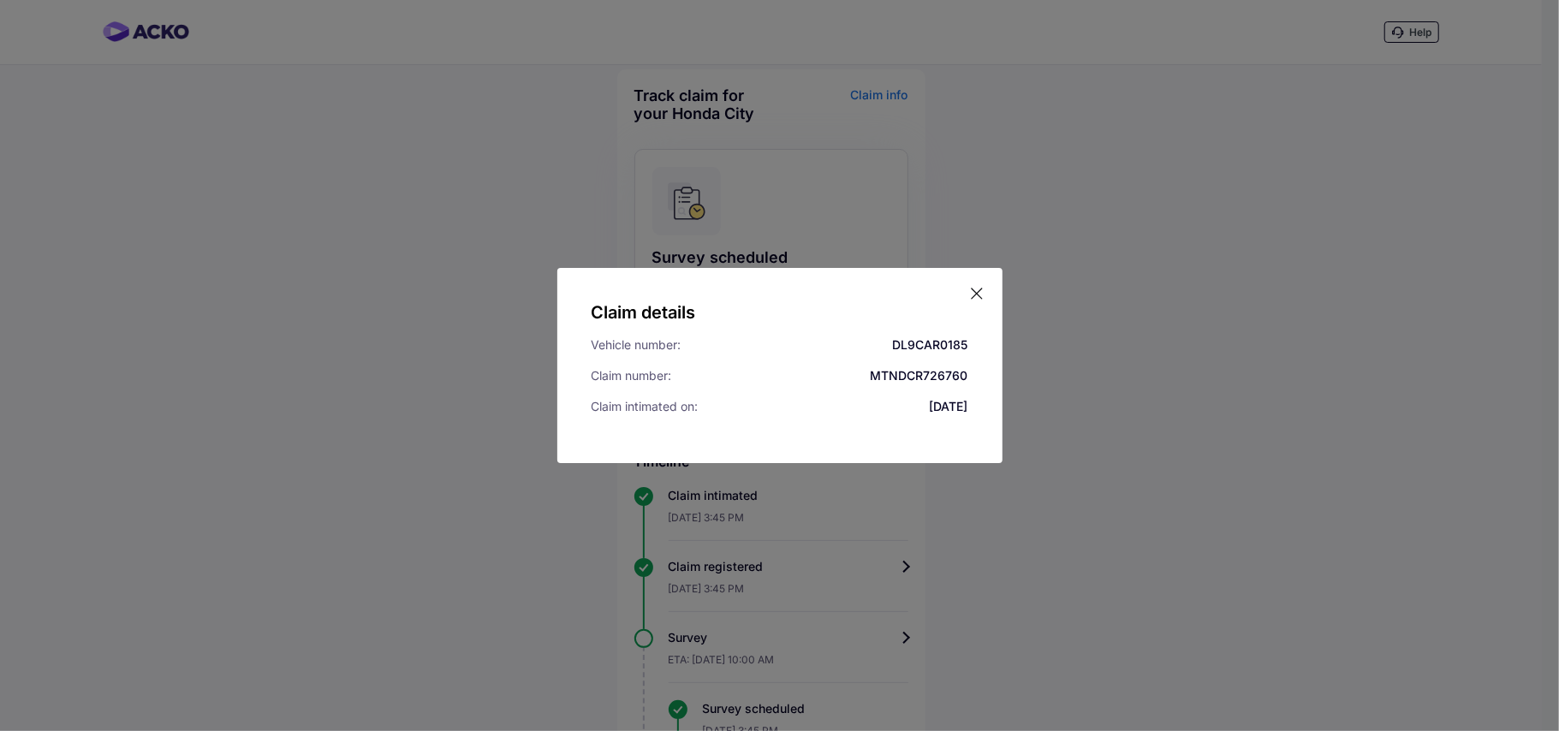
click at [973, 293] on icon at bounding box center [976, 293] width 17 height 17
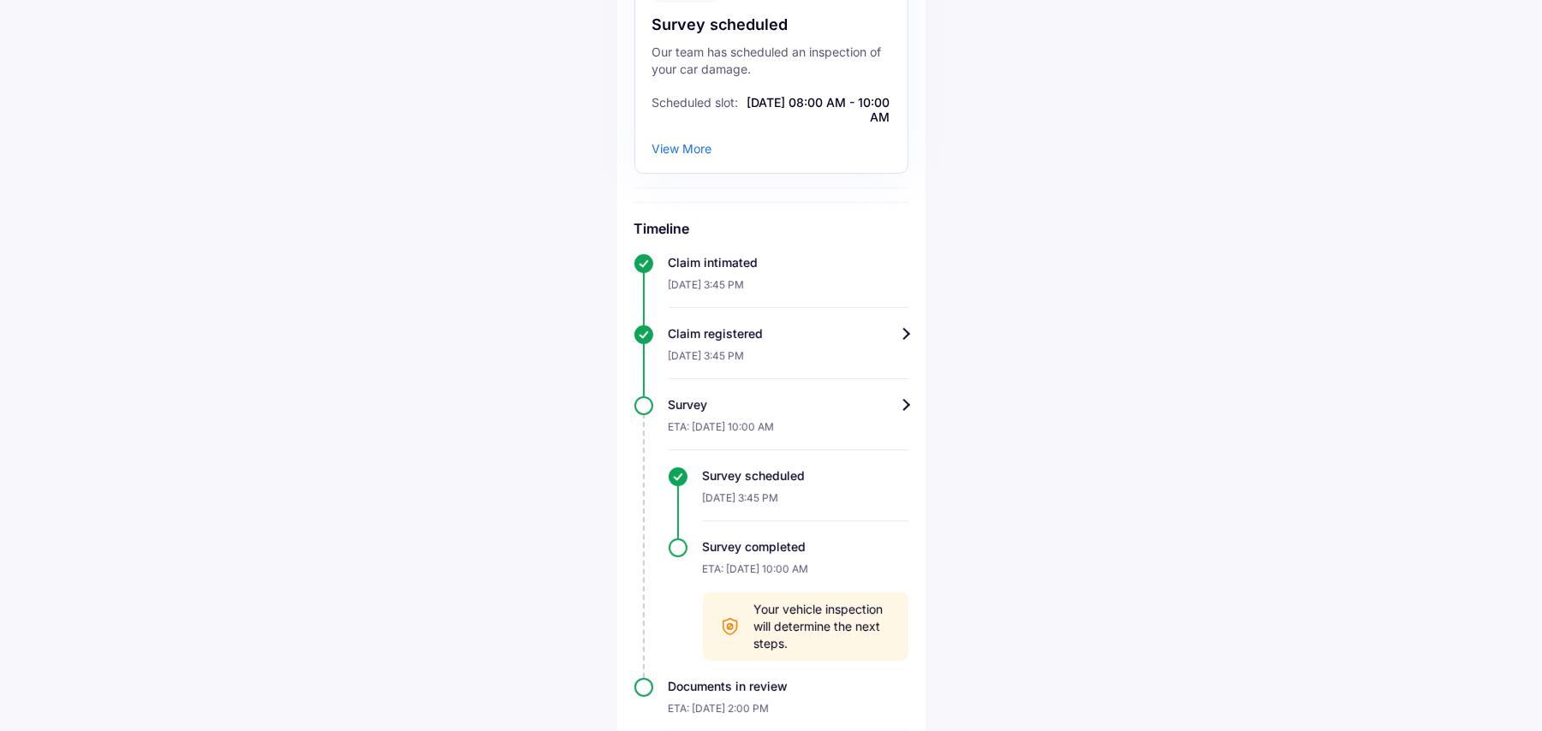
scroll to position [271, 0]
